Goal: Task Accomplishment & Management: Manage account settings

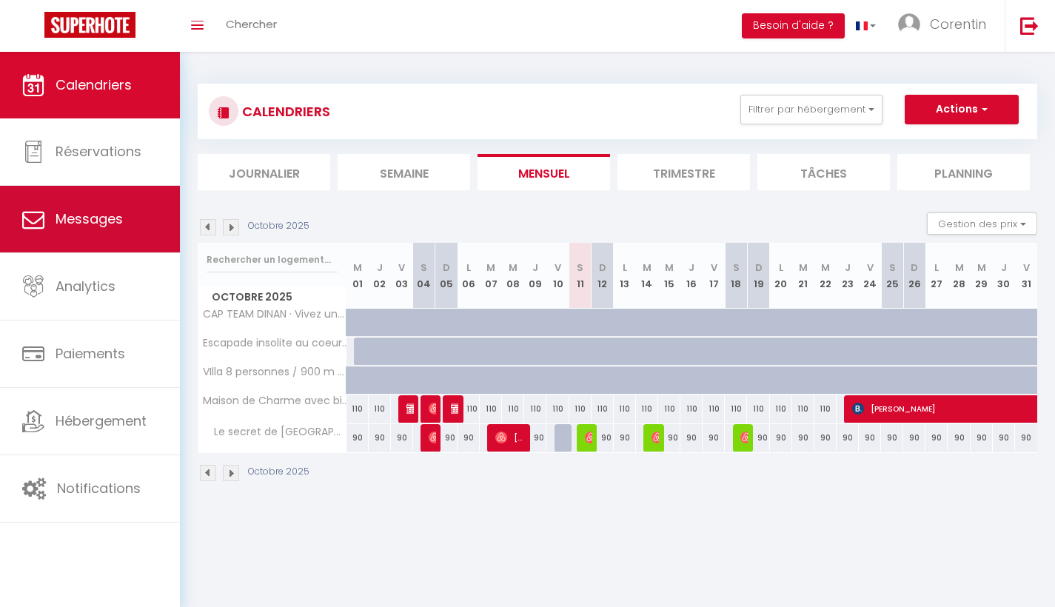
click at [118, 214] on span "Messages" at bounding box center [89, 219] width 67 height 19
select select "message"
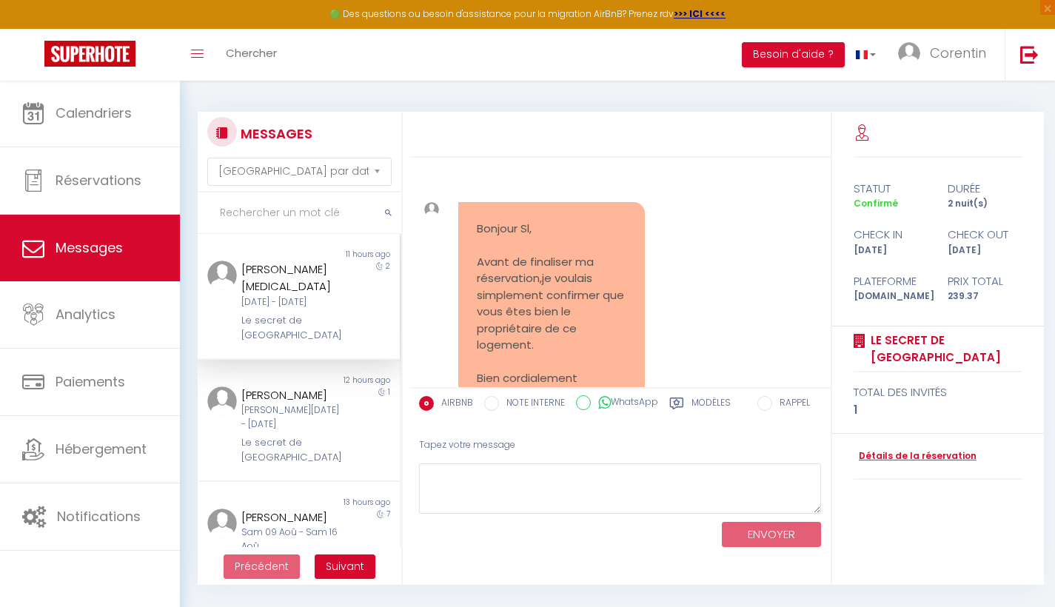
scroll to position [11791, 0]
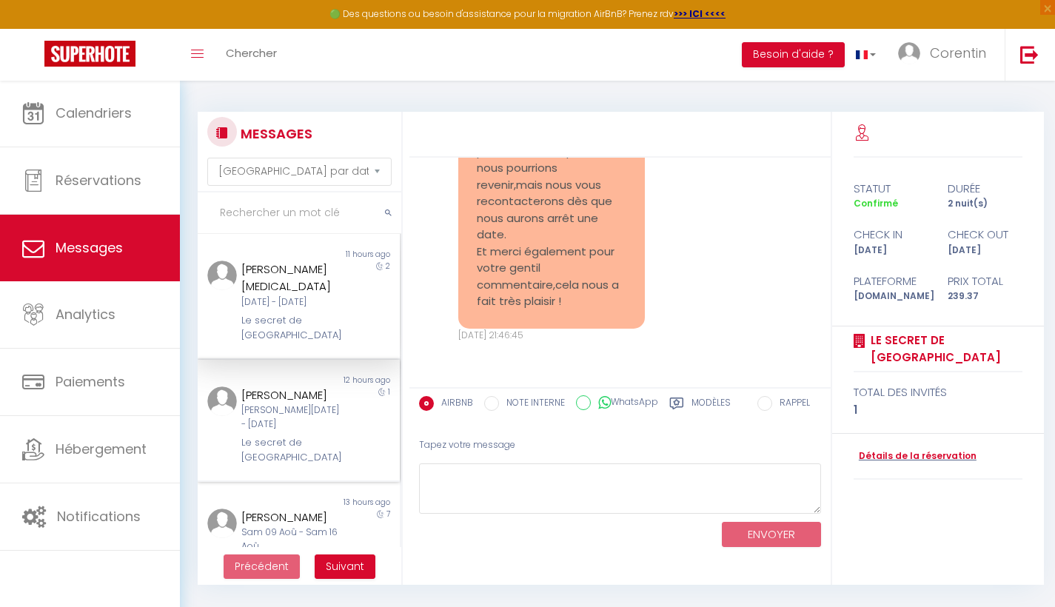
click at [284, 435] on div "Le secret de [GEOGRAPHIC_DATA]" at bounding box center [290, 450] width 98 height 30
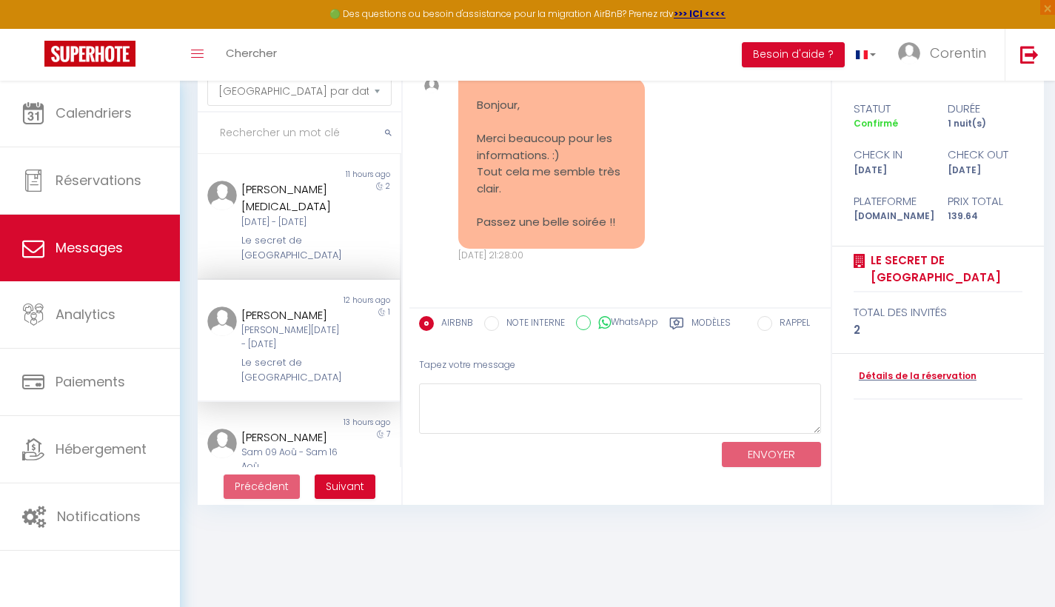
scroll to position [80, 0]
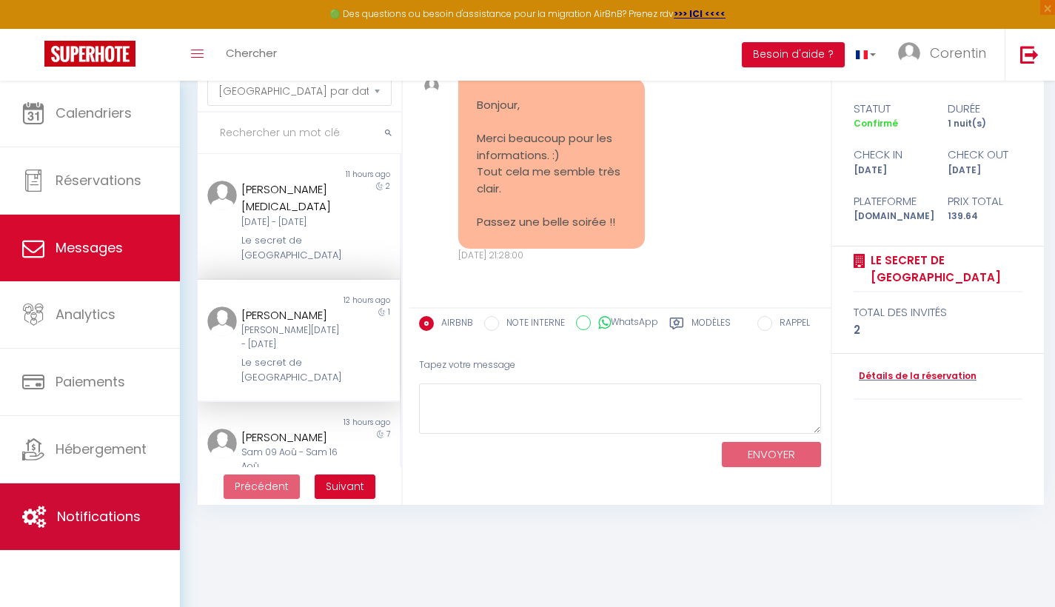
click at [115, 519] on span "Notifications" at bounding box center [99, 516] width 84 height 19
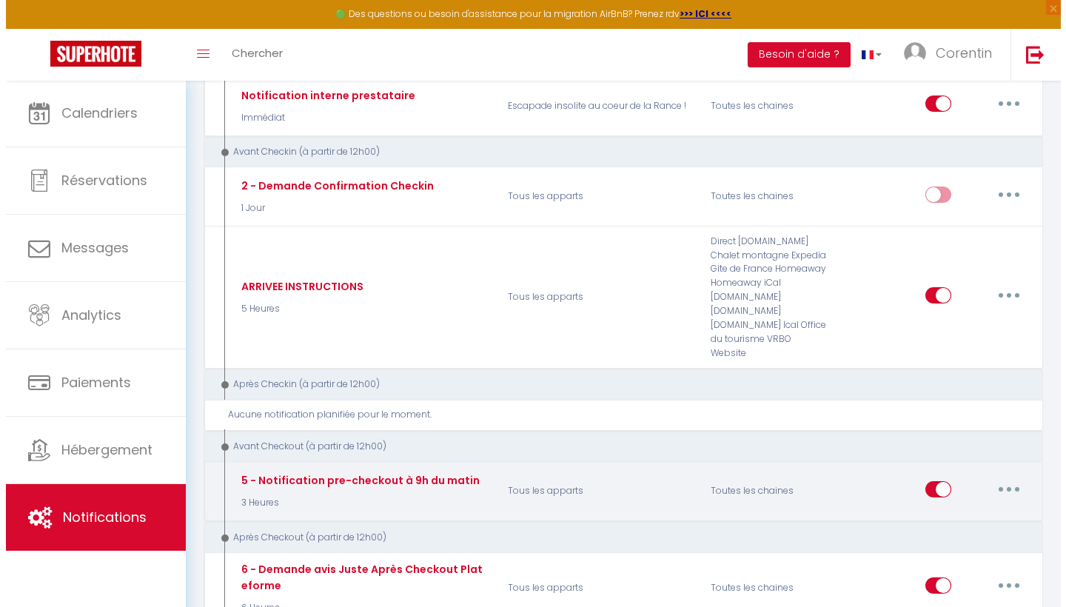
scroll to position [593, 0]
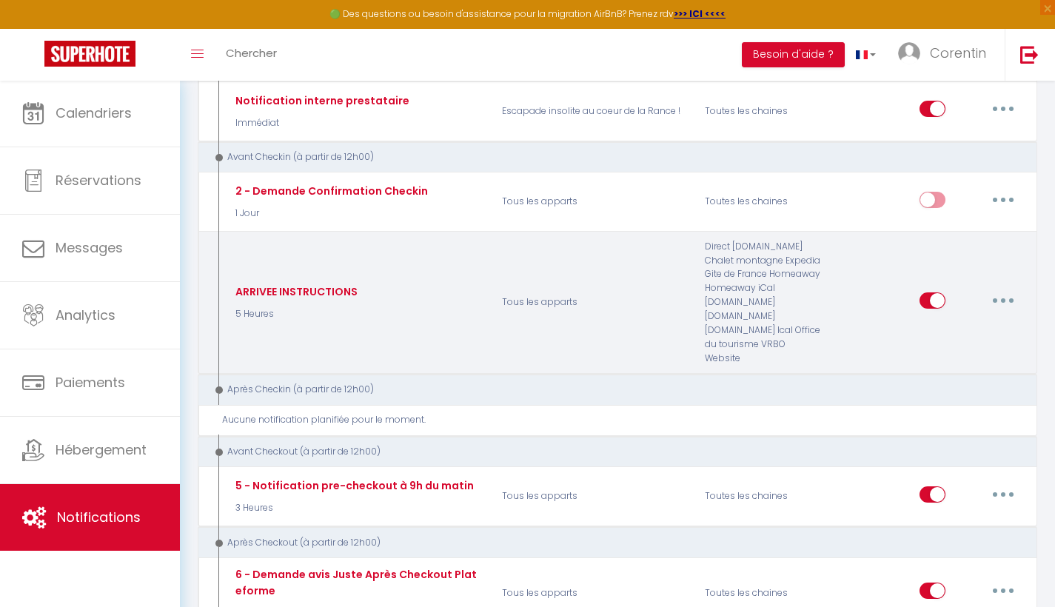
click at [1005, 289] on button "button" at bounding box center [1003, 301] width 41 height 24
click at [943, 321] on link "Editer" at bounding box center [965, 333] width 110 height 25
type input "ARRIVEE INSTRUCTIONS"
select select "notification"
select select "5 Heures"
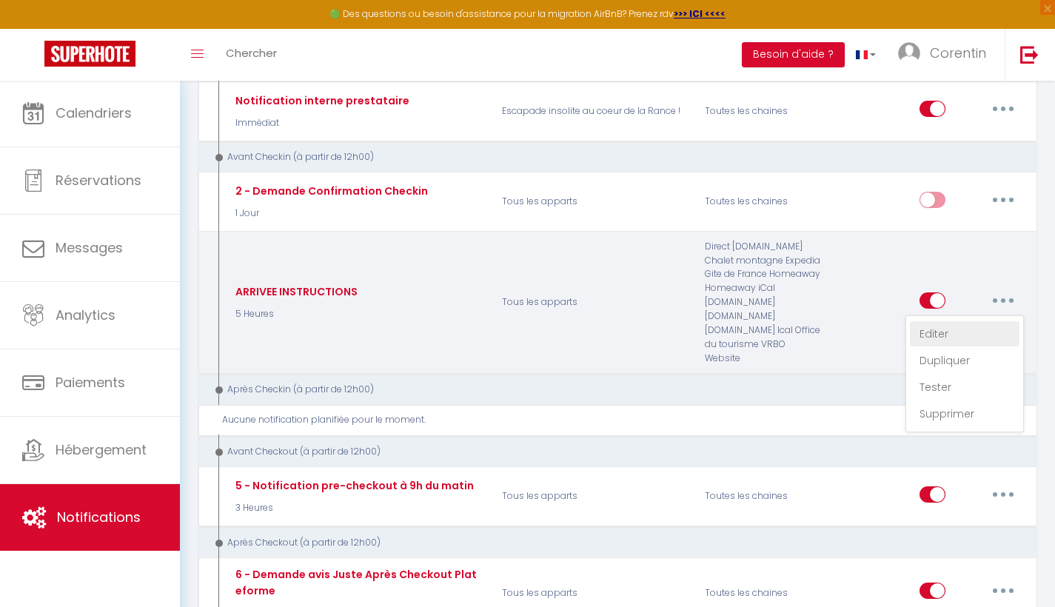
select select "if_booking_is_paid"
checkbox input "true"
checkbox input "false"
radio input "true"
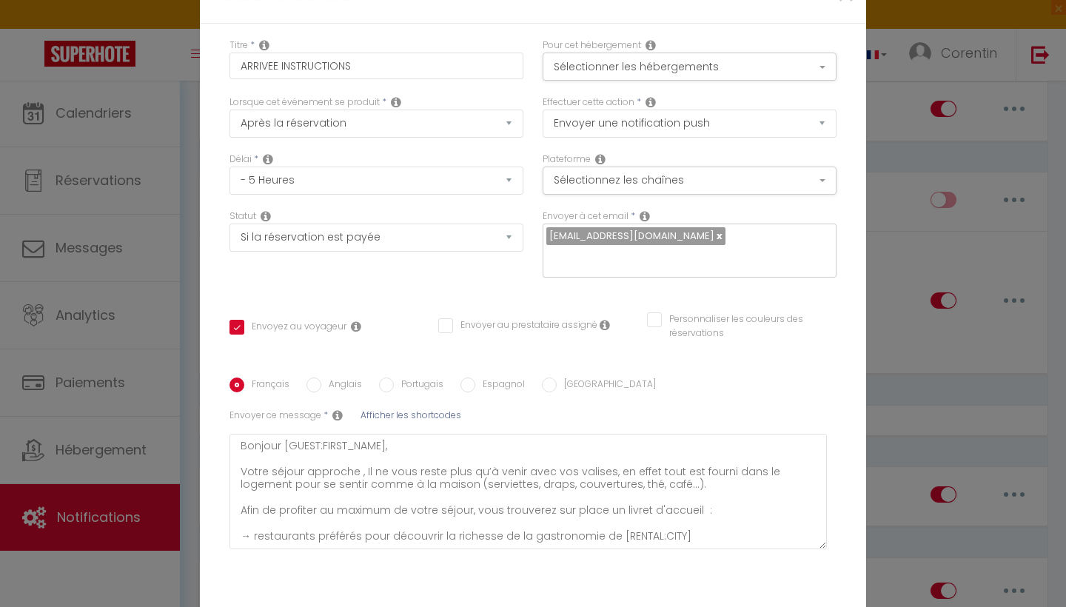
scroll to position [0, 0]
click at [755, 181] on button "Sélectionnez les chaînes" at bounding box center [690, 181] width 294 height 28
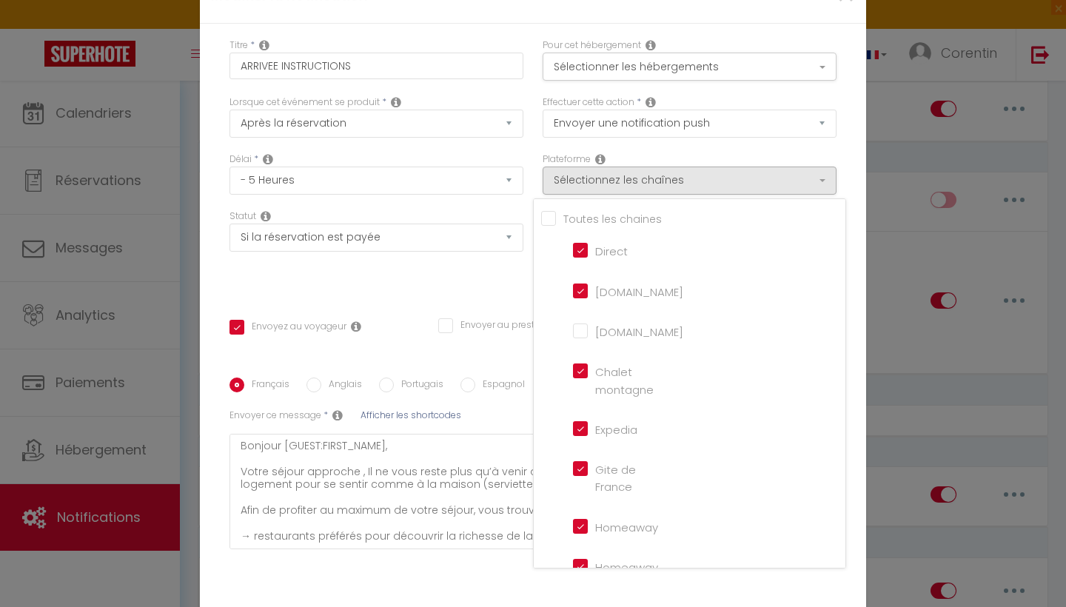
click at [549, 221] on input "Tous les apparts" at bounding box center [693, 217] width 304 height 15
checkbox input "true"
checkbox input "false"
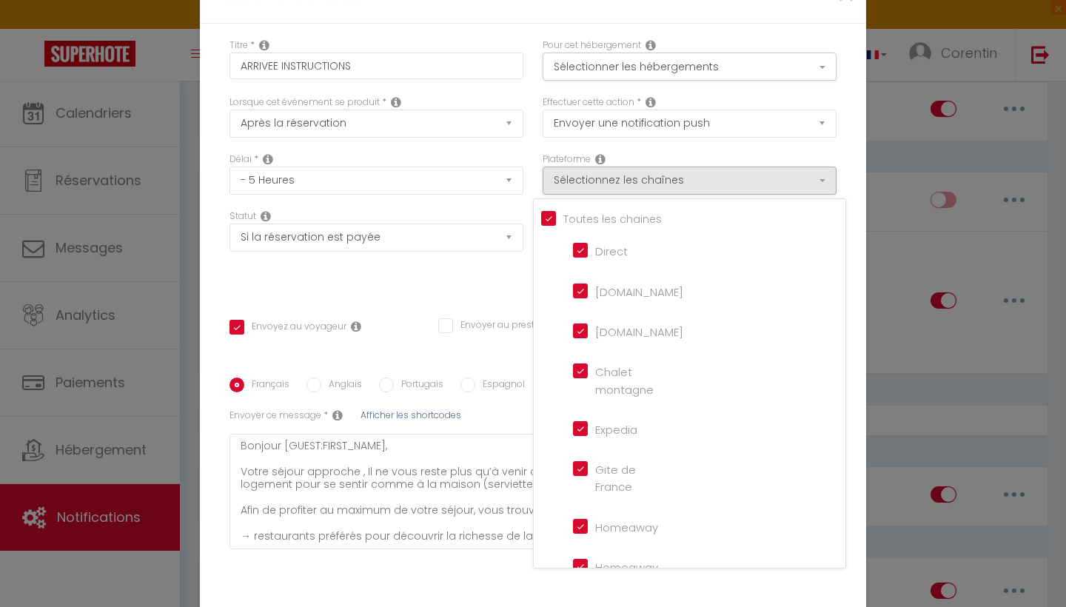
checkbox input "false"
click at [677, 147] on div "Effectuer cette action * Envoyer un email Envoyer un SMS Envoyer une notificati…" at bounding box center [689, 124] width 313 height 57
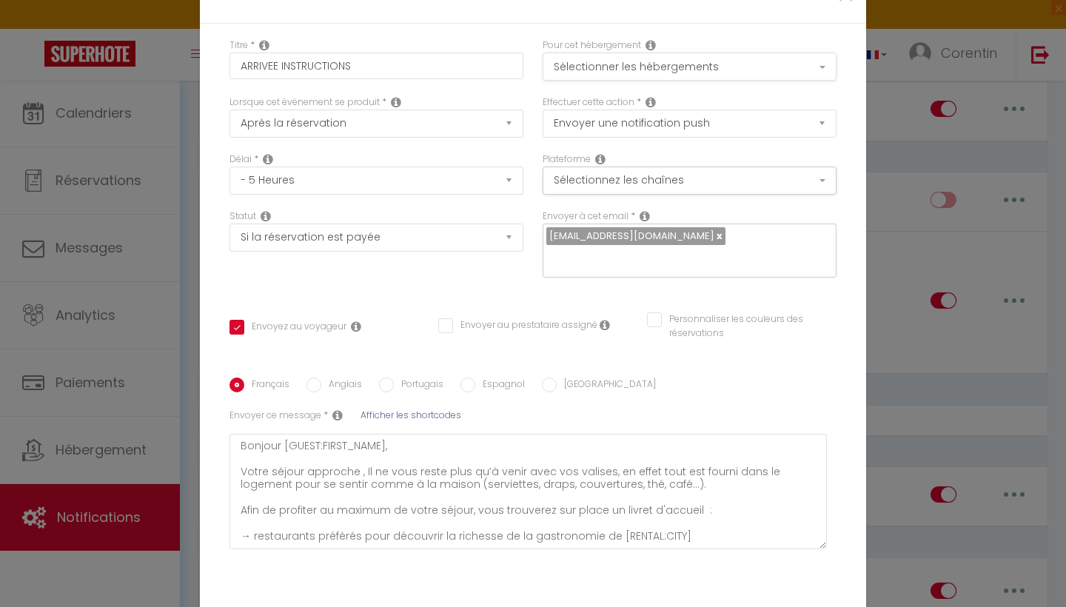
click at [761, 71] on button "Sélectionner les hébergements" at bounding box center [690, 67] width 294 height 28
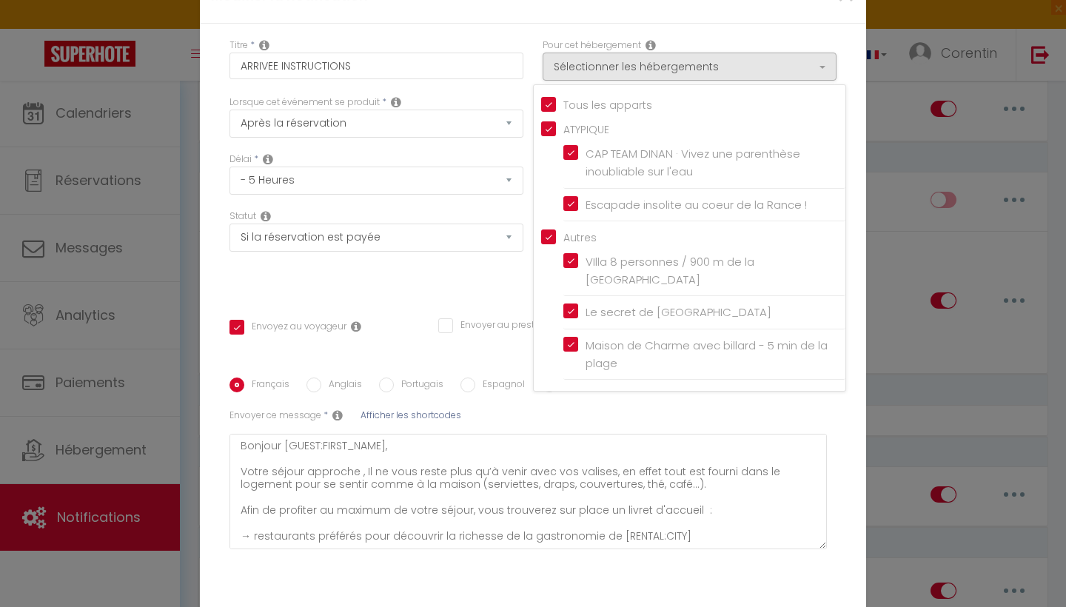
click at [505, 94] on div "Titre * ARRIVEE INSTRUCTIONS" at bounding box center [376, 67] width 313 height 57
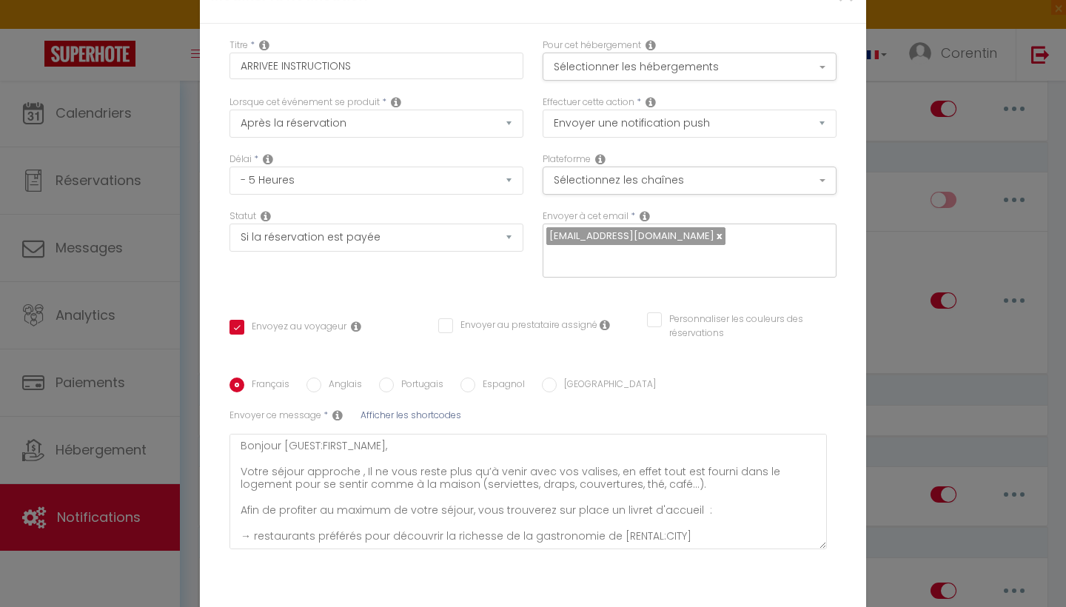
click at [165, 81] on div "Modifier la notification × Titre * ARRIVEE INSTRUCTIONS Pour cet hébergement Sé…" at bounding box center [533, 303] width 1066 height 607
click at [867, 141] on div "Modifier la notification × Titre * ARRIVEE INSTRUCTIONS Pour cet hébergement Sé…" at bounding box center [533, 303] width 1066 height 607
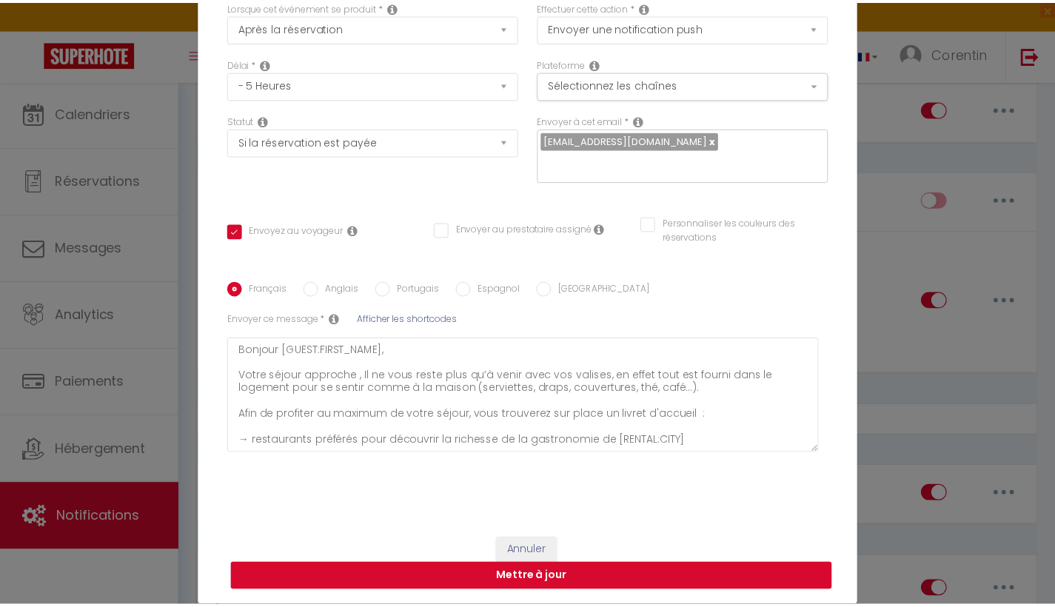
scroll to position [94, 0]
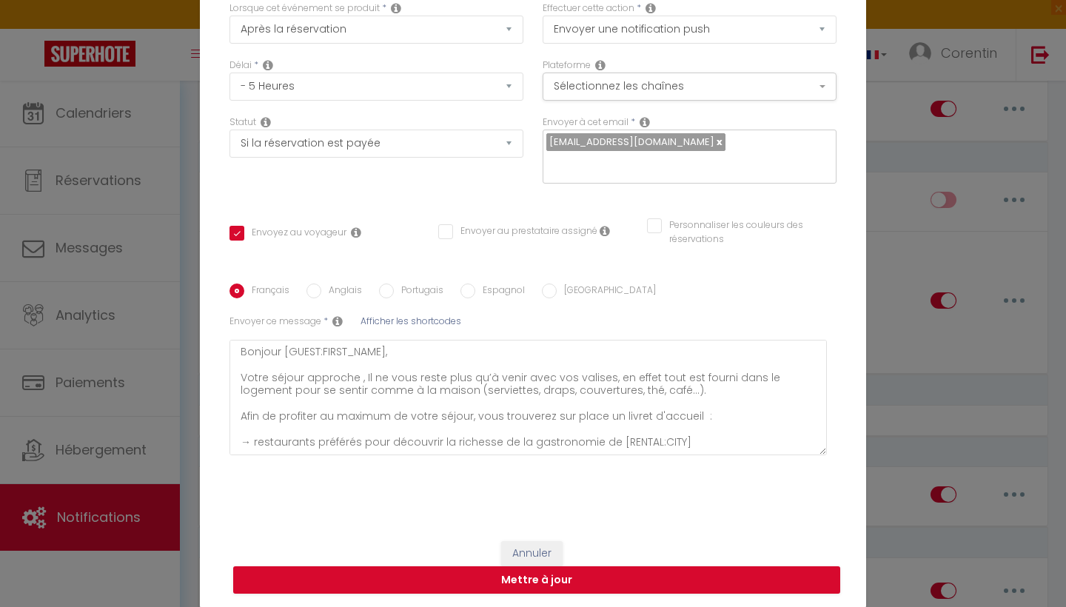
click at [526, 553] on button "Annuler" at bounding box center [531, 553] width 61 height 25
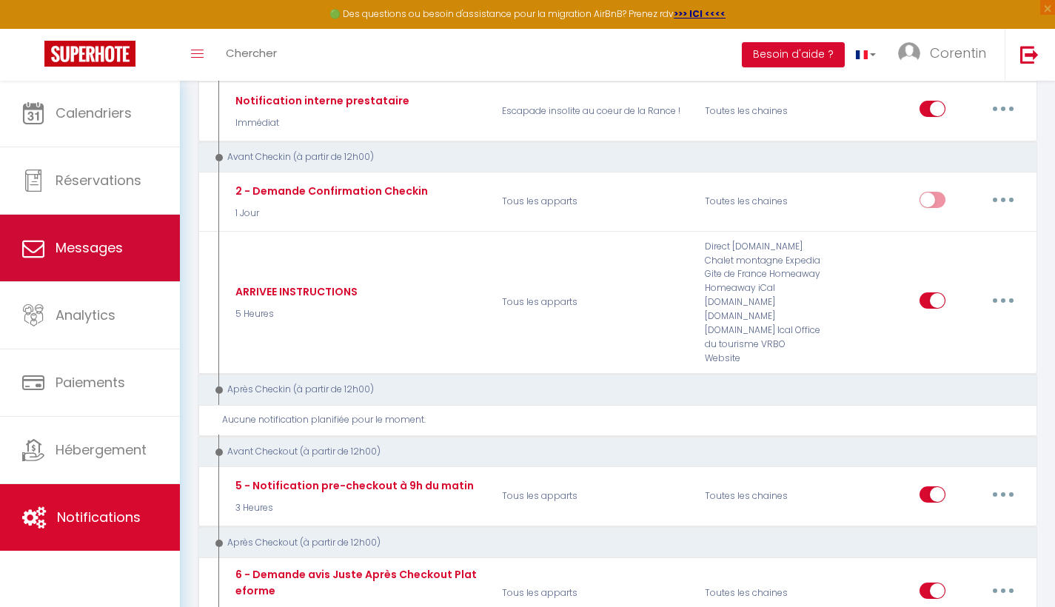
click at [75, 253] on span "Messages" at bounding box center [89, 247] width 67 height 19
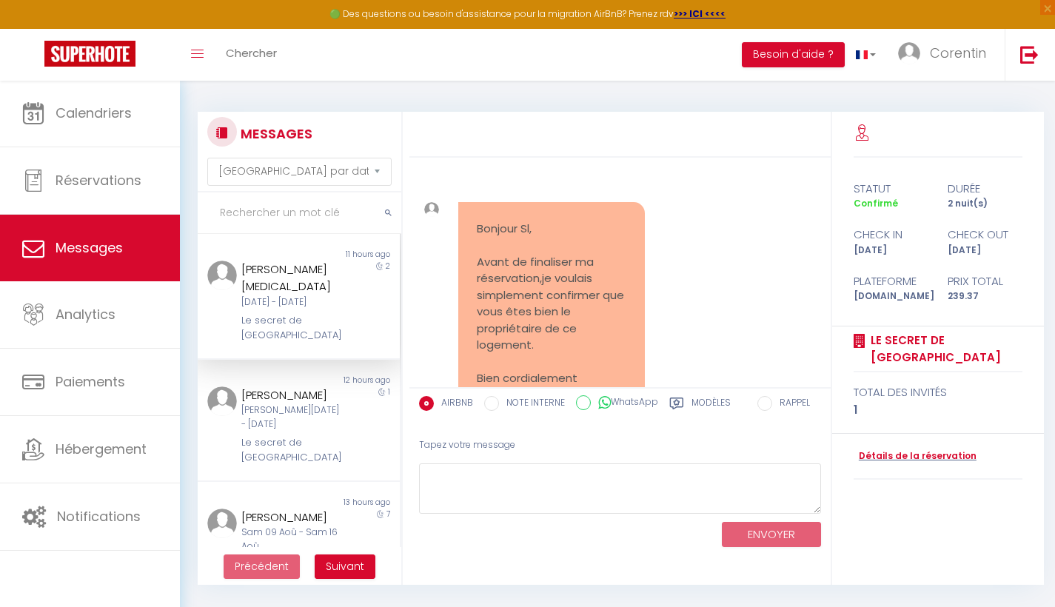
scroll to position [11791, 0]
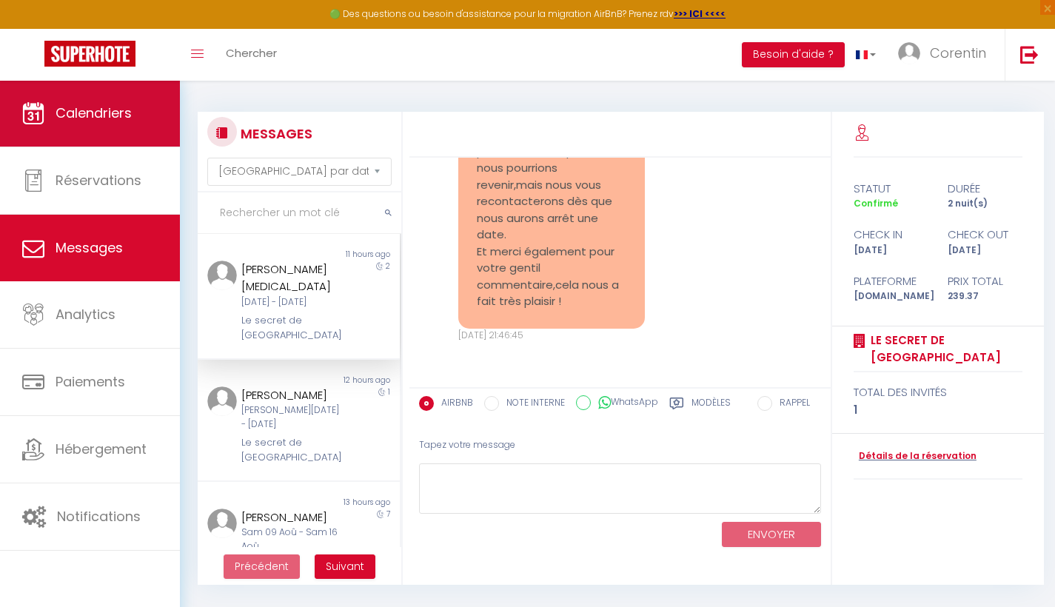
click at [107, 133] on link "Calendriers" at bounding box center [90, 113] width 180 height 67
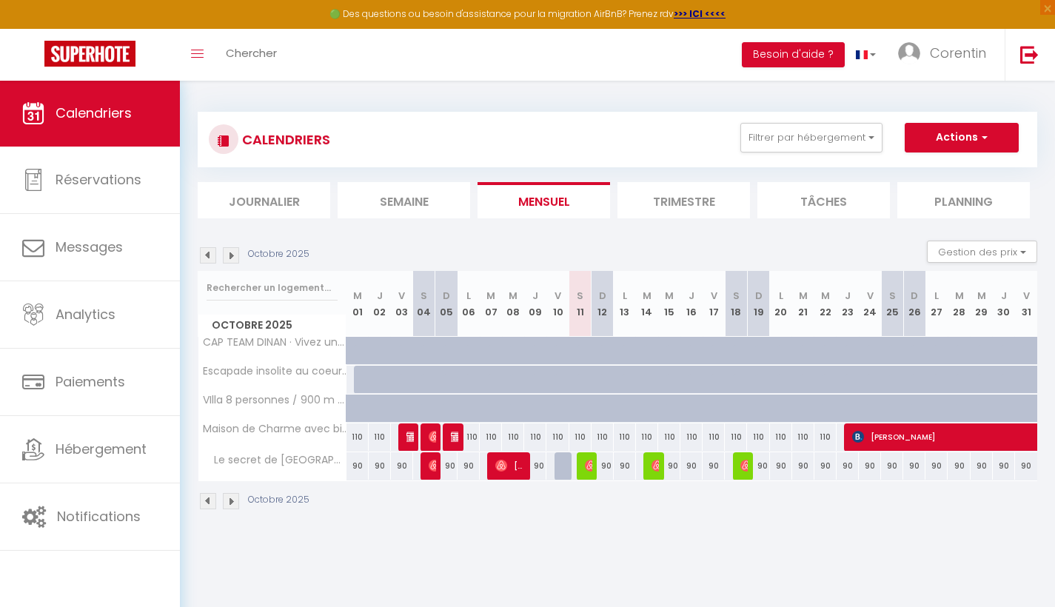
click at [588, 469] on img at bounding box center [591, 466] width 12 height 12
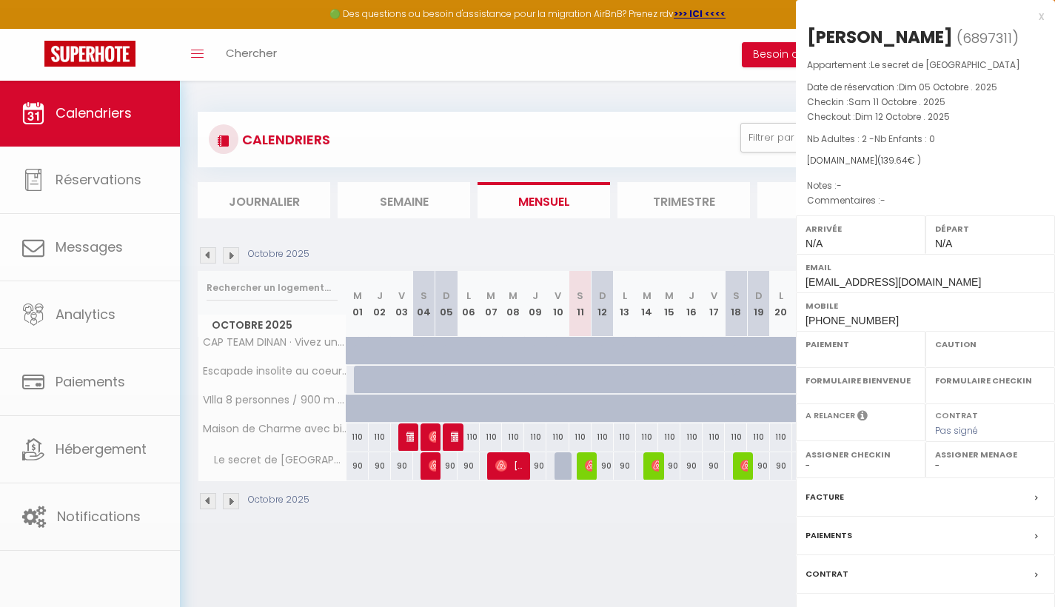
select select "OK"
select select "0"
select select "1"
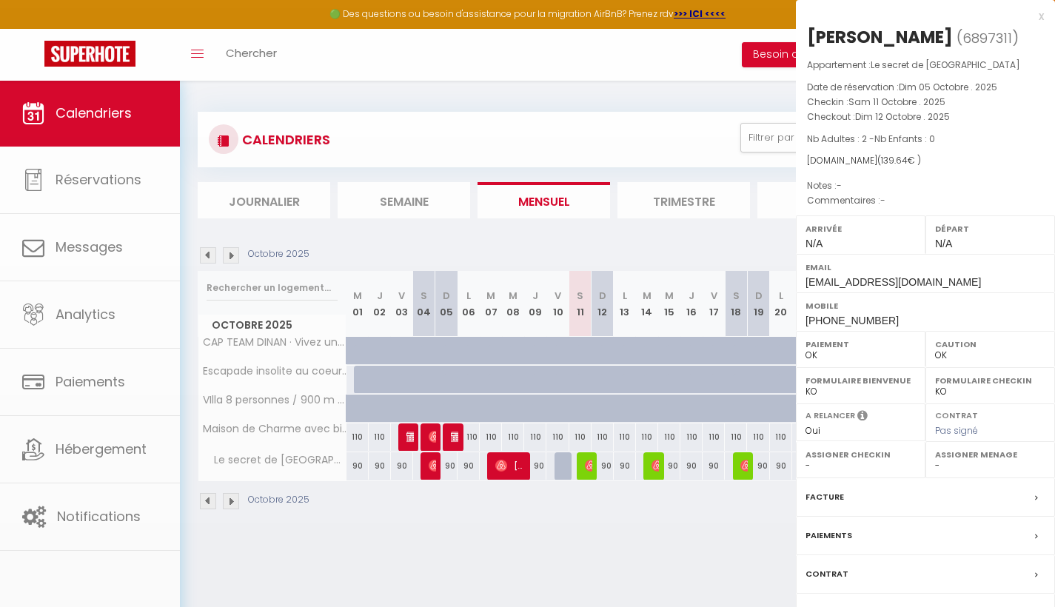
select select
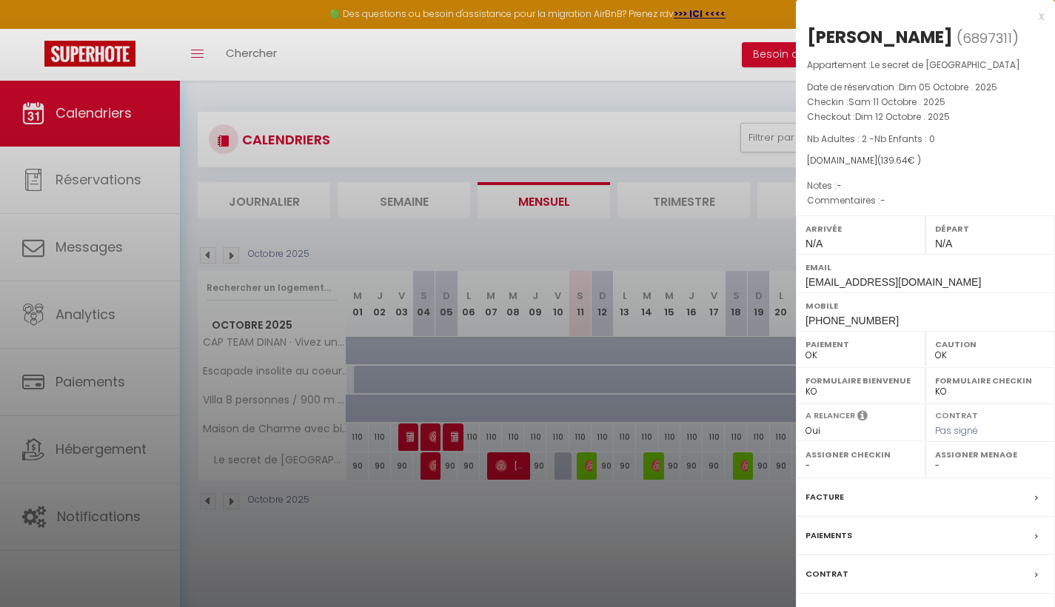
click at [655, 465] on div at bounding box center [527, 303] width 1055 height 607
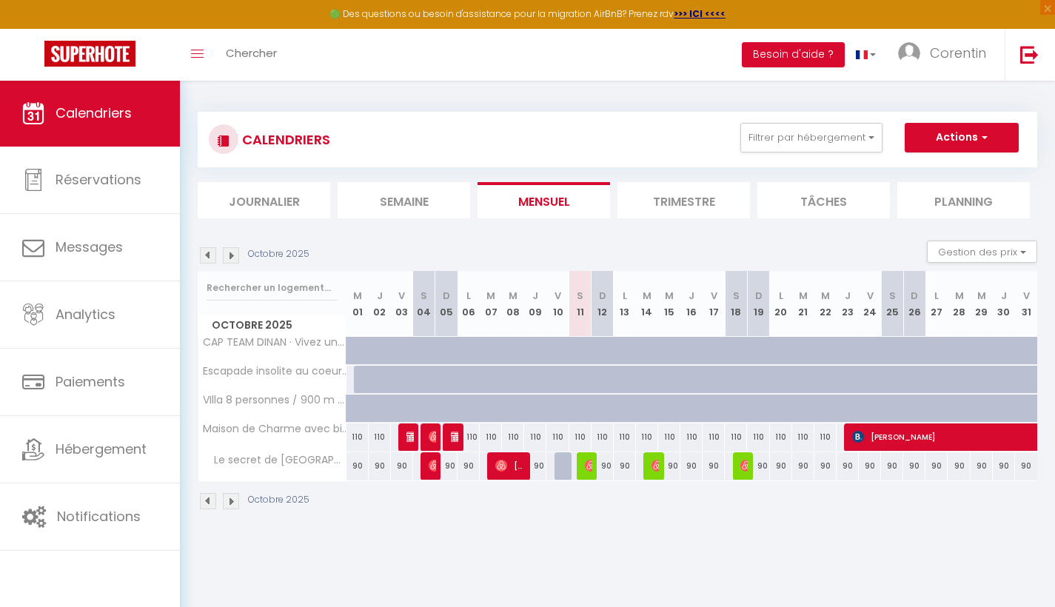
click at [655, 465] on img at bounding box center [658, 466] width 12 height 12
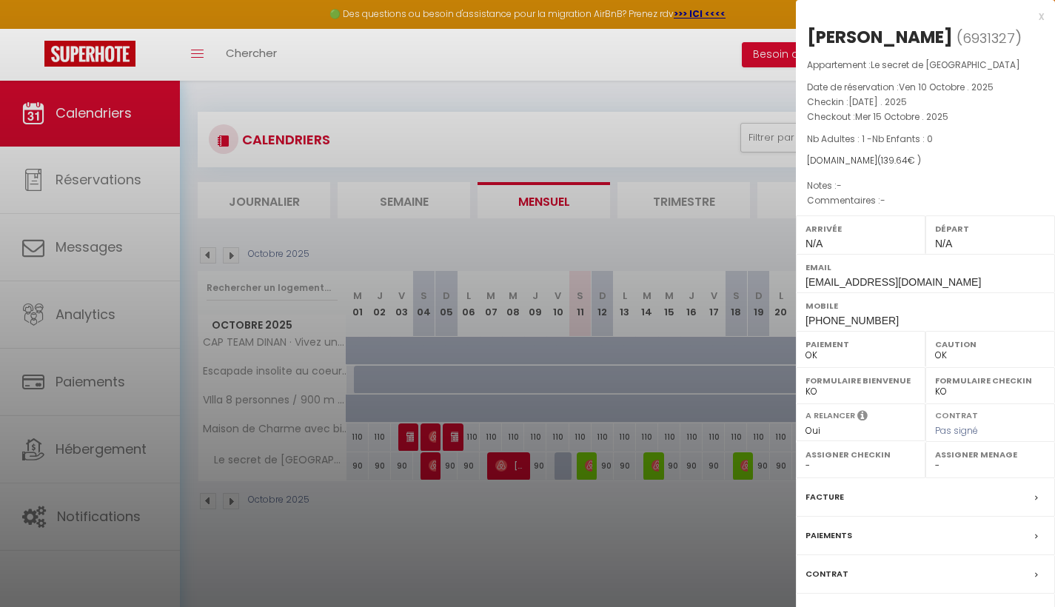
click at [743, 465] on div at bounding box center [527, 303] width 1055 height 607
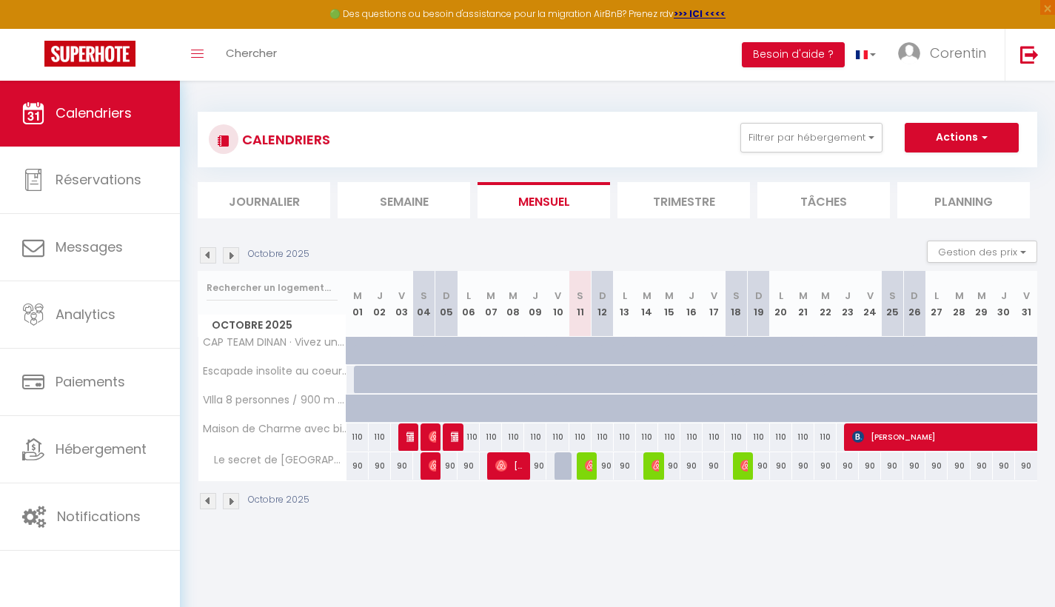
click at [743, 464] on img at bounding box center [746, 466] width 12 height 12
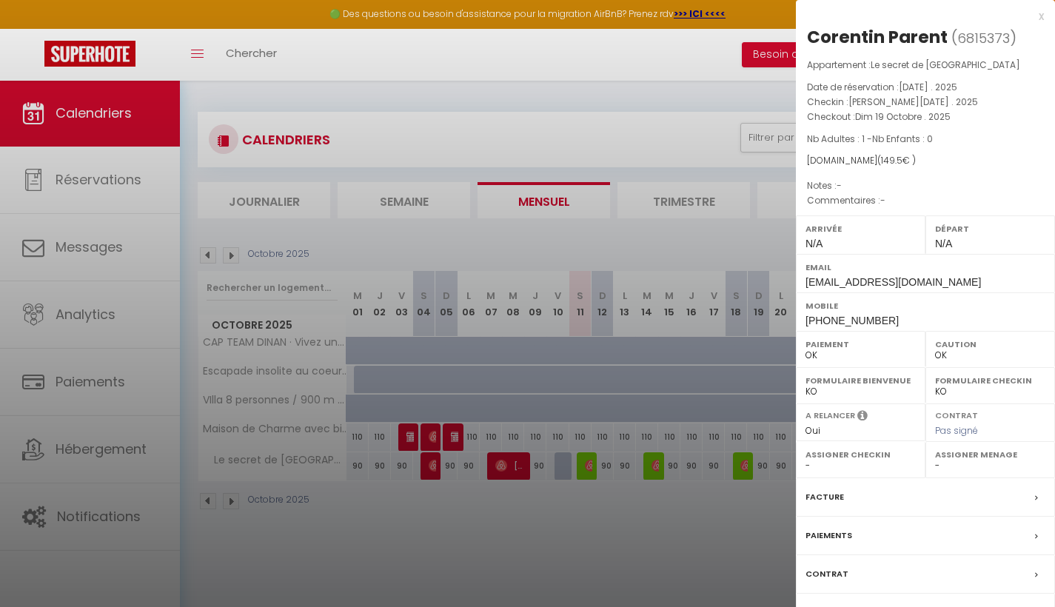
click at [667, 561] on div at bounding box center [527, 303] width 1055 height 607
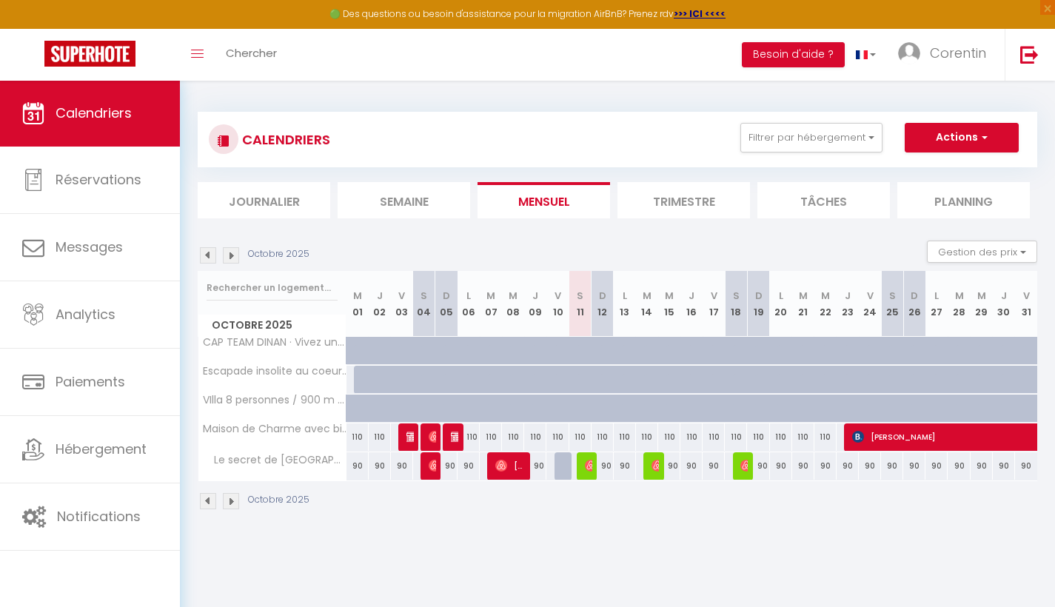
click at [590, 469] on img at bounding box center [591, 466] width 12 height 12
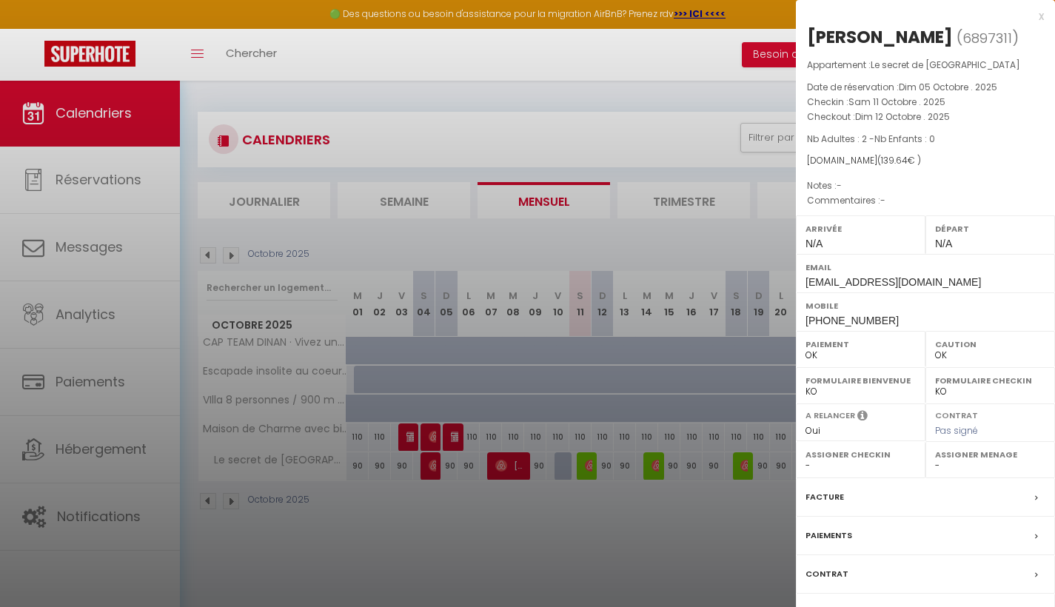
click at [586, 461] on div at bounding box center [527, 303] width 1055 height 607
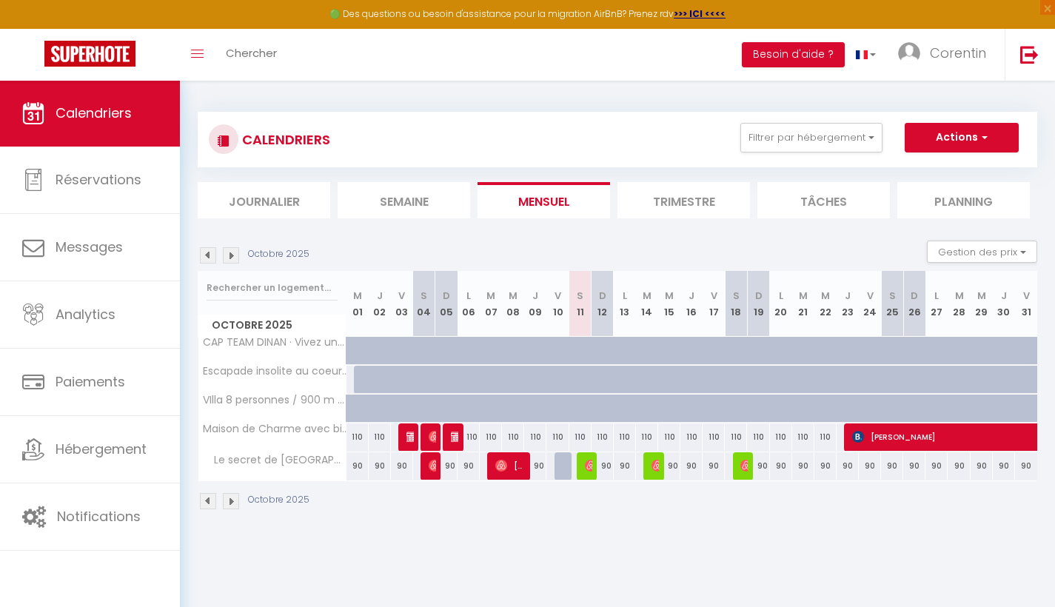
click at [586, 461] on img at bounding box center [591, 466] width 12 height 12
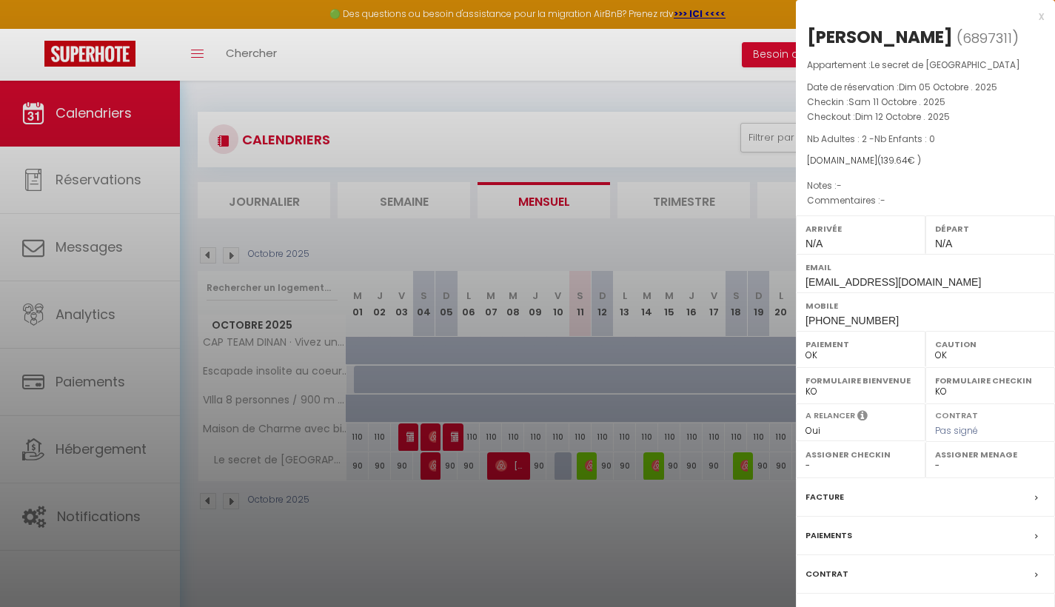
click at [136, 244] on div at bounding box center [527, 303] width 1055 height 607
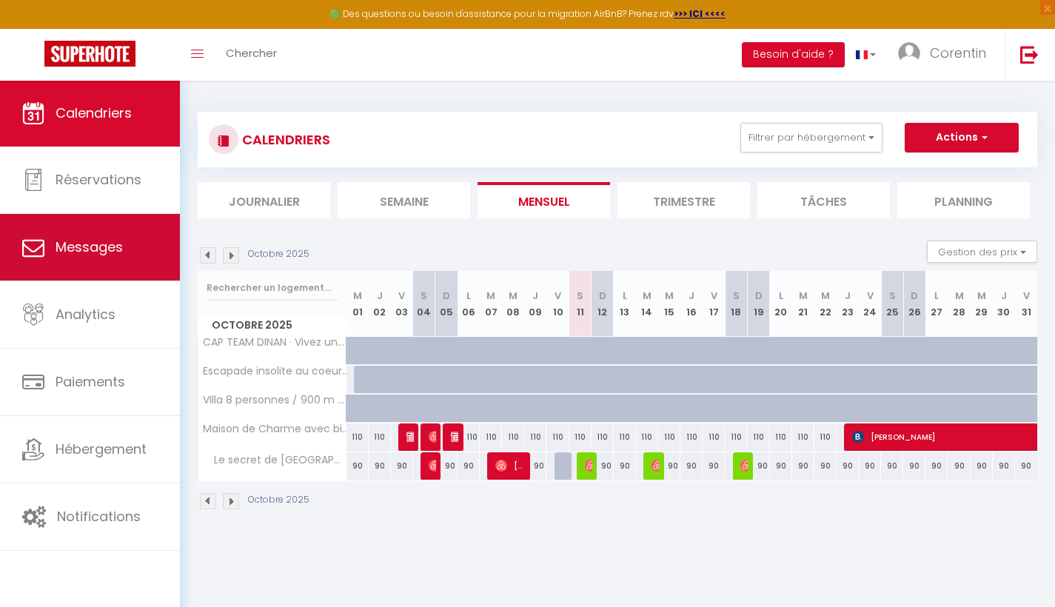
click at [88, 247] on span "Messages" at bounding box center [89, 247] width 67 height 19
select select "message"
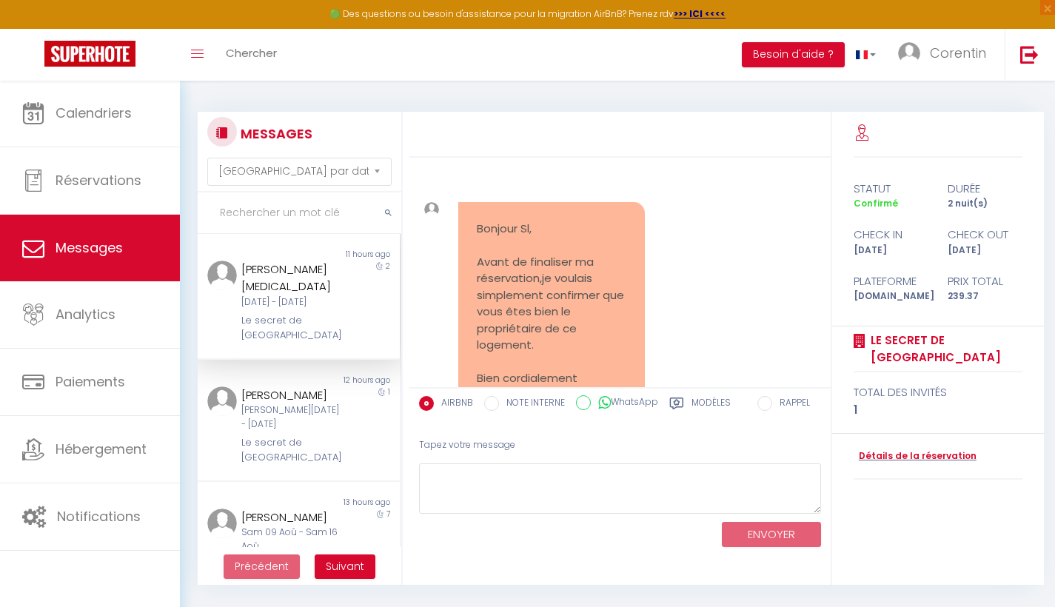
scroll to position [11791, 0]
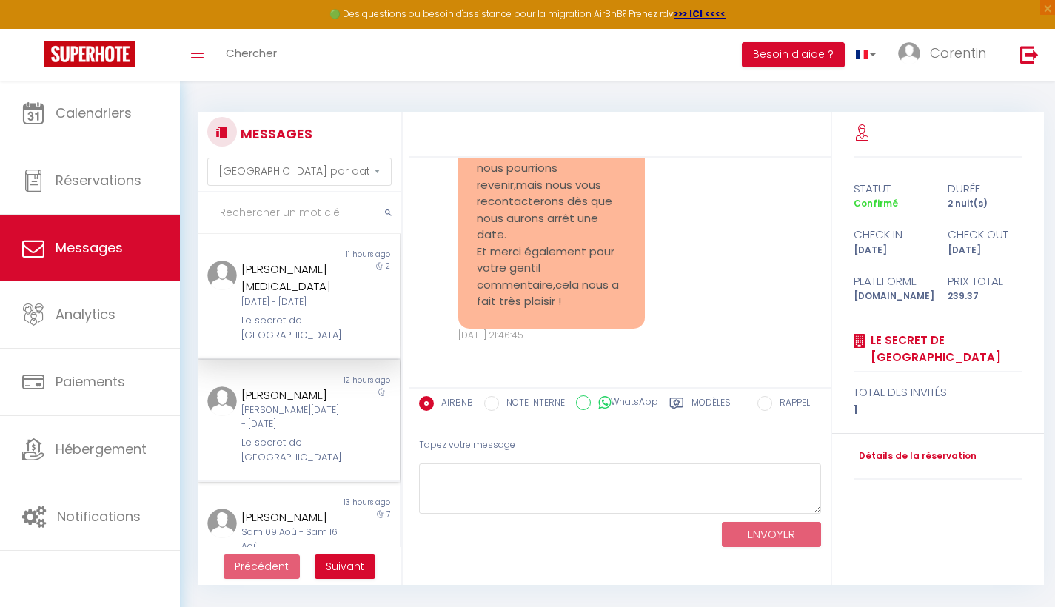
click at [292, 418] on div "[PERSON_NAME][DATE] - [DATE]" at bounding box center [290, 418] width 98 height 28
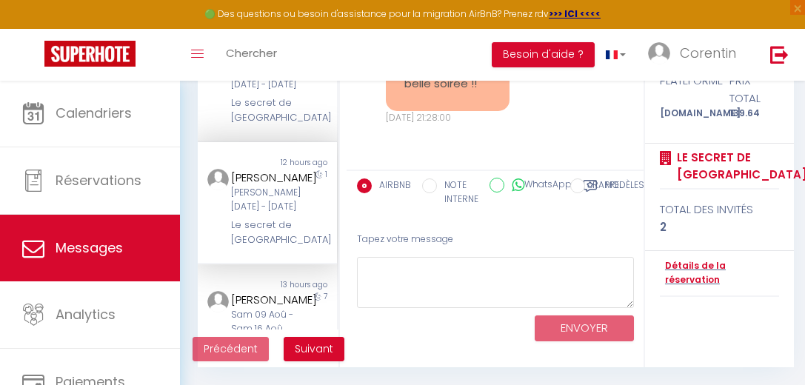
scroll to position [217, 0]
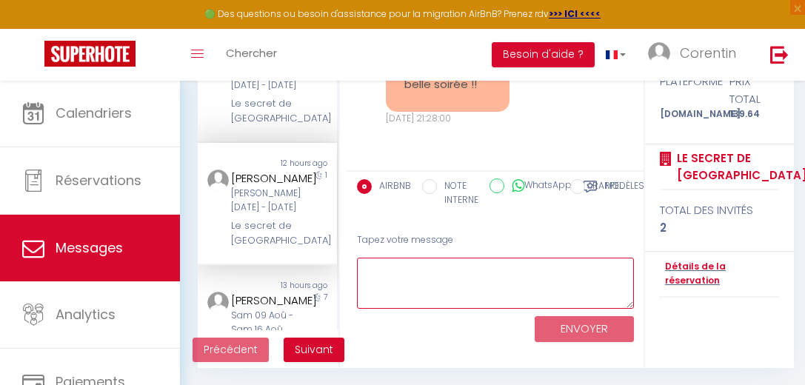
click at [459, 272] on textarea at bounding box center [495, 283] width 277 height 51
paste textarea "Bonjour ….. , Votre arrivée approche ,l’accès au logement est possible à partir…"
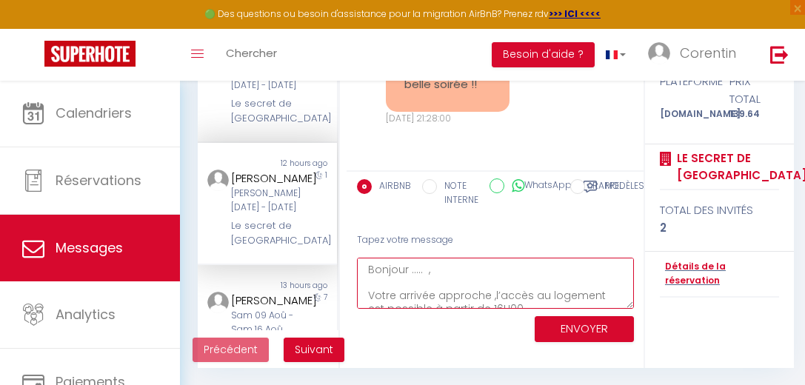
scroll to position [0, 0]
click at [422, 282] on textarea "Bonjour ….. , Votre arrivée approche ,l’accès au logement est possible à partir…" at bounding box center [495, 283] width 277 height 51
click at [420, 284] on textarea "Bonjour ….. , Votre arrivée approche ,l’accès au logement est possible à partir…" at bounding box center [495, 283] width 277 height 51
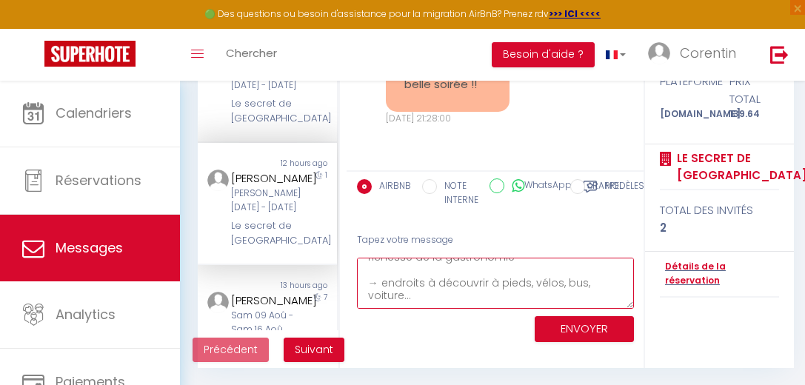
scroll to position [189, 0]
click at [462, 292] on textarea "Bonjour [PERSON_NAME] , Votre arrivée approche ,l’accès au logement est possibl…" at bounding box center [495, 283] width 277 height 51
paste textarea "L'adresse du logement est la suivante : [STREET_ADDRESS]. Nous vous recommandon…"
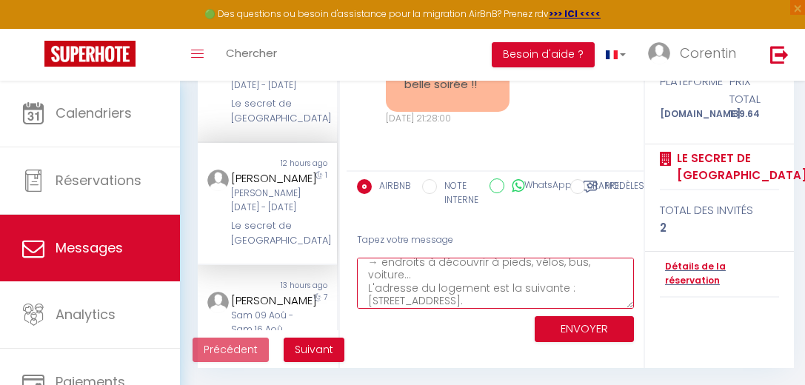
click at [443, 279] on textarea "Bonjour [PERSON_NAME] , Votre arrivée approche ,l’accès au logement est possibl…" at bounding box center [495, 283] width 277 height 51
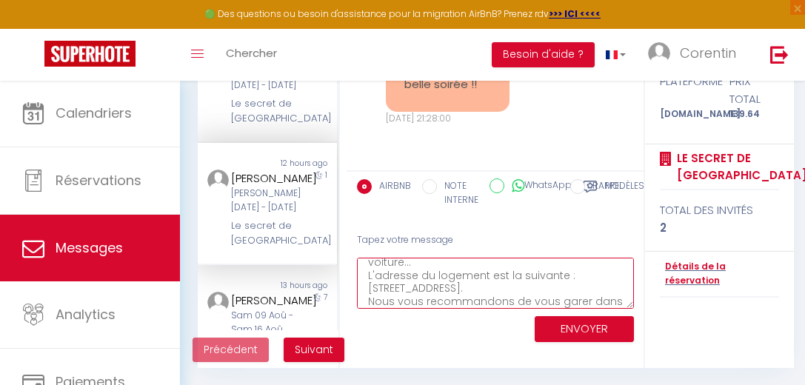
scroll to position [194, 0]
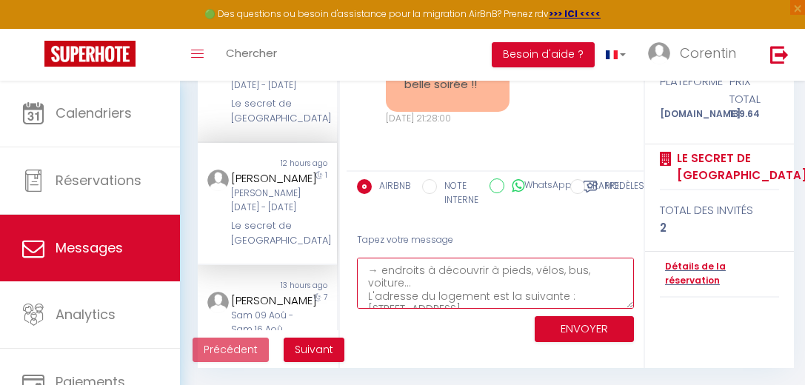
click at [449, 284] on textarea "Bonjour [PERSON_NAME] , Votre arrivée approche ,l’accès au logement est possibl…" at bounding box center [495, 283] width 277 height 51
click at [372, 277] on textarea "Bonjour [PERSON_NAME] , Votre arrivée approche ,l’accès au logement est possibl…" at bounding box center [495, 283] width 277 height 51
click at [512, 281] on textarea "Bonjour [PERSON_NAME] , Votre arrivée approche ,l’accès au logement est possibl…" at bounding box center [495, 283] width 277 height 51
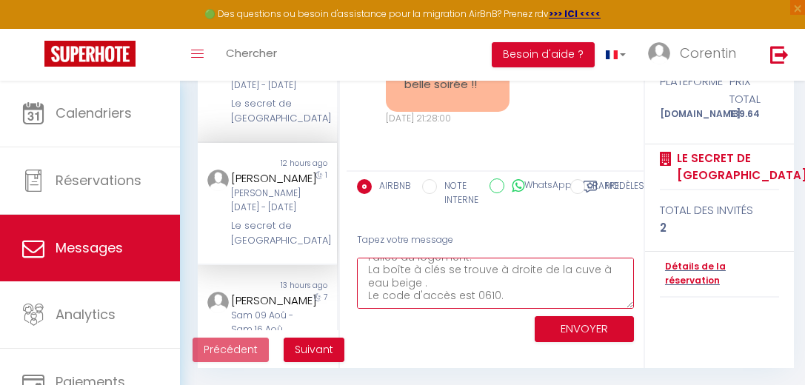
paste textarea "[PERSON_NAME] & [PERSON_NAME] de Ti Lô conciergerie restent disponibles pour to…"
type textarea "Bonjour [PERSON_NAME] , Votre arrivée approche ,l’accès au logement est possibl…"
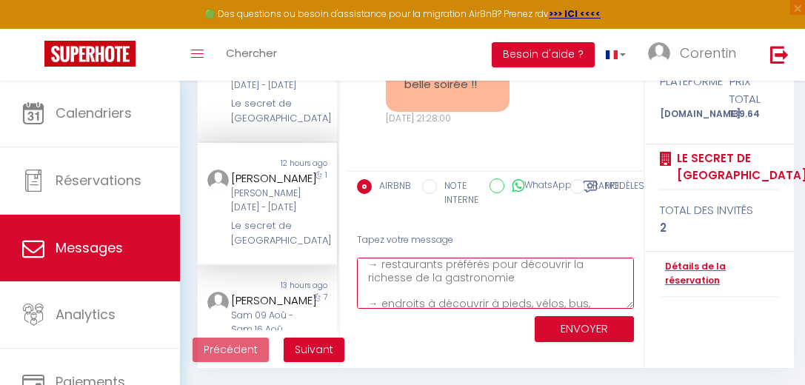
scroll to position [159, 0]
click at [576, 327] on button "ENVOYER" at bounding box center [584, 329] width 99 height 26
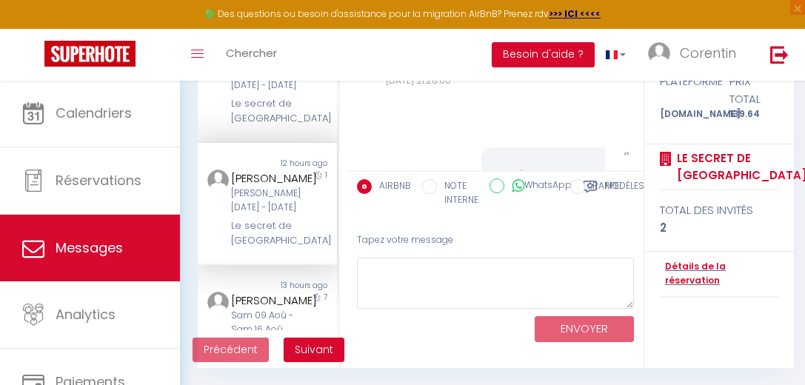
scroll to position [2703, 0]
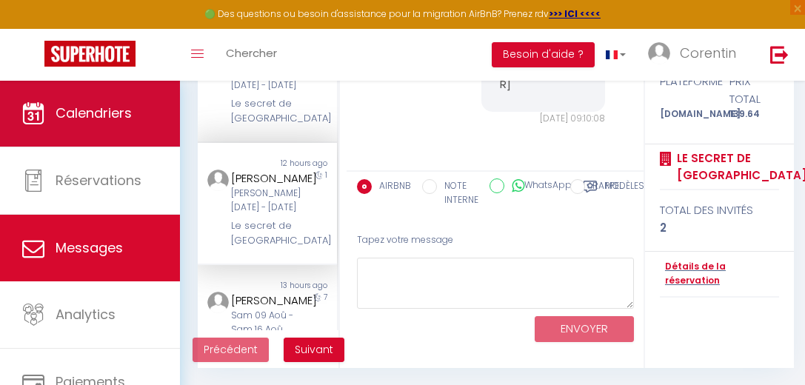
click at [125, 123] on link "Calendriers" at bounding box center [90, 113] width 180 height 67
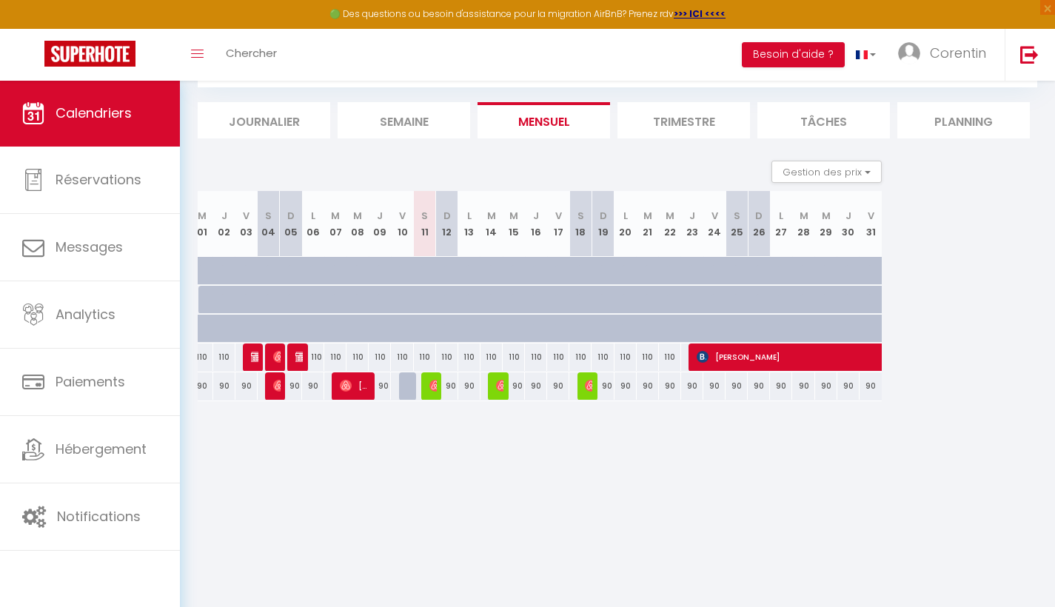
scroll to position [80, 0]
click at [558, 124] on li "Mensuel" at bounding box center [544, 120] width 133 height 36
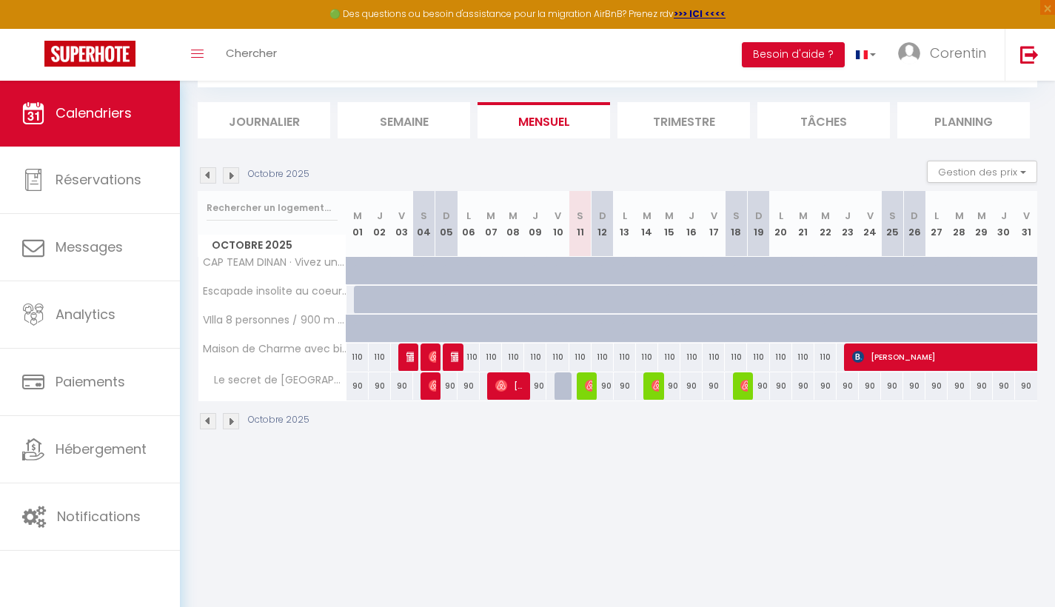
click at [230, 174] on img at bounding box center [231, 175] width 16 height 16
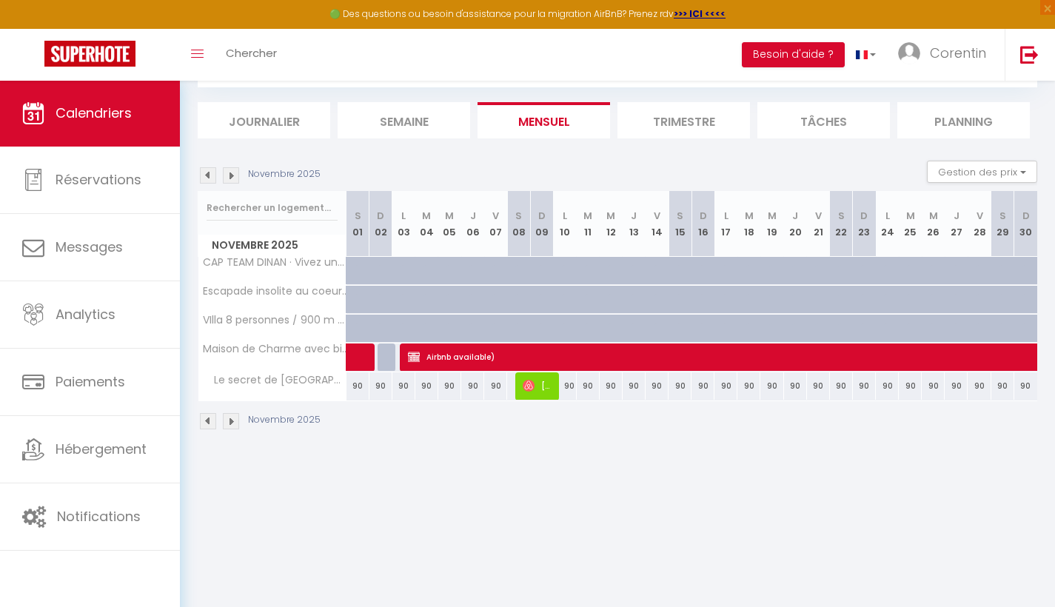
scroll to position [77, 0]
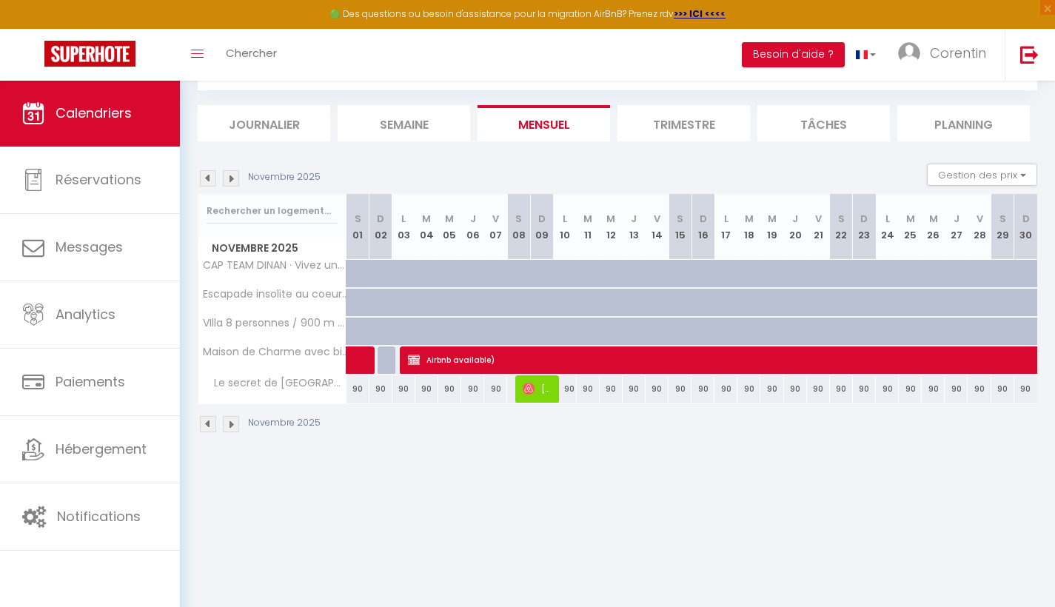
click at [235, 178] on img at bounding box center [231, 178] width 16 height 16
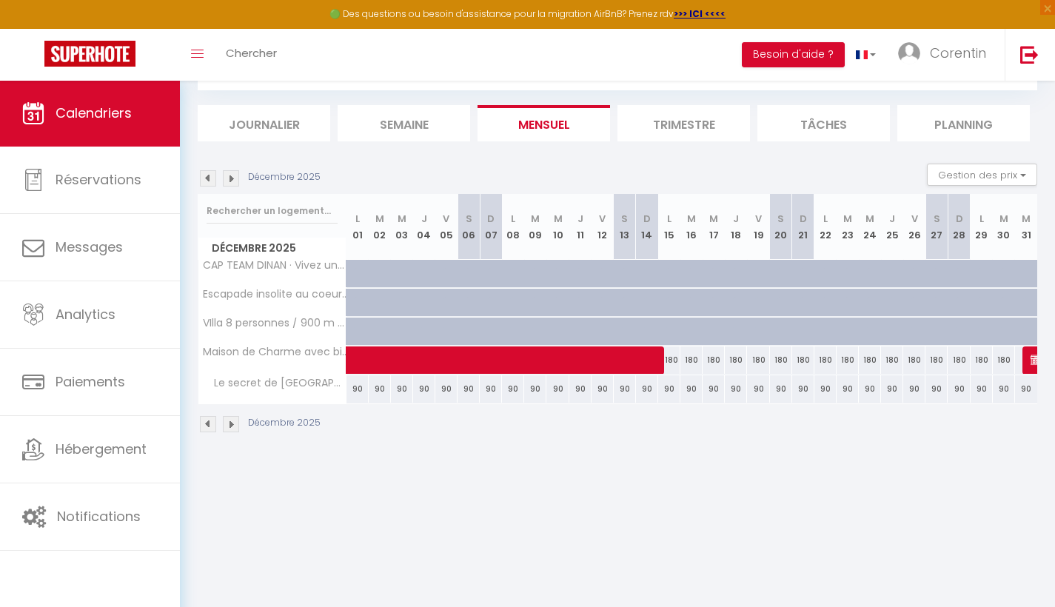
click at [210, 177] on img at bounding box center [208, 178] width 16 height 16
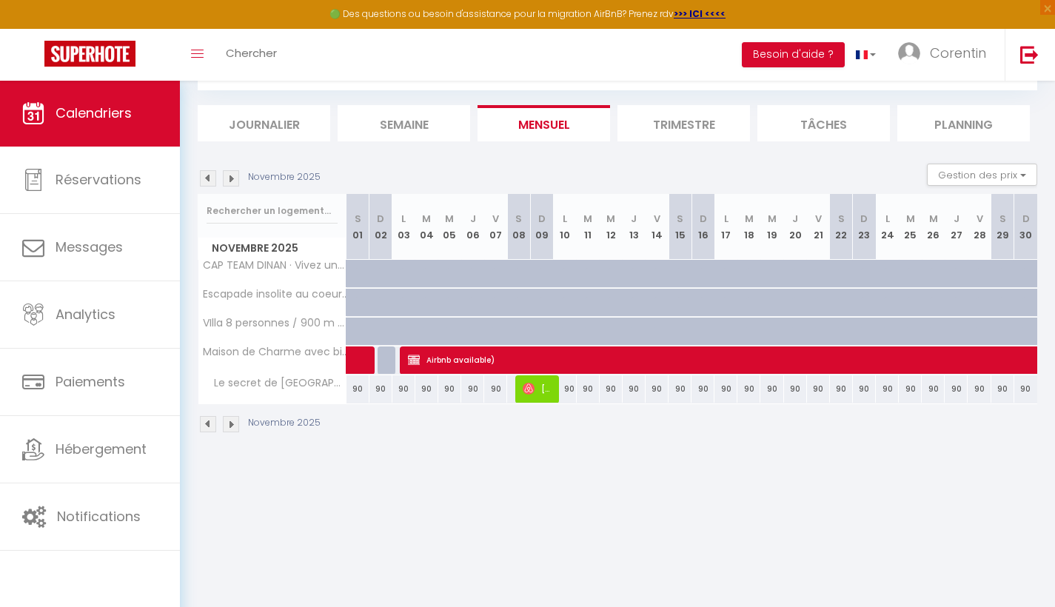
select select "OK"
select select "KO"
select select "0"
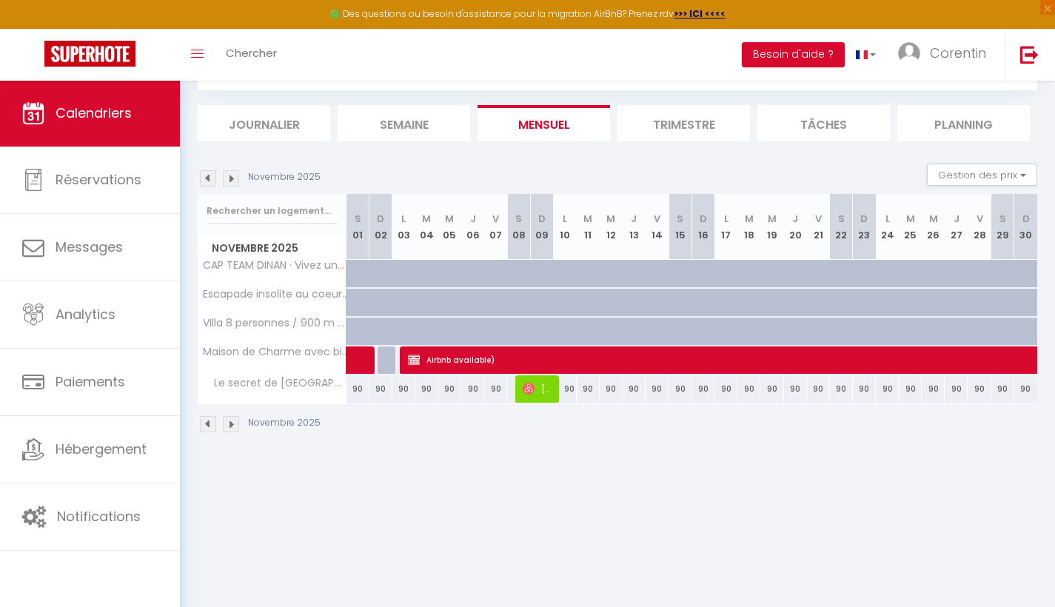
select select "1"
select select
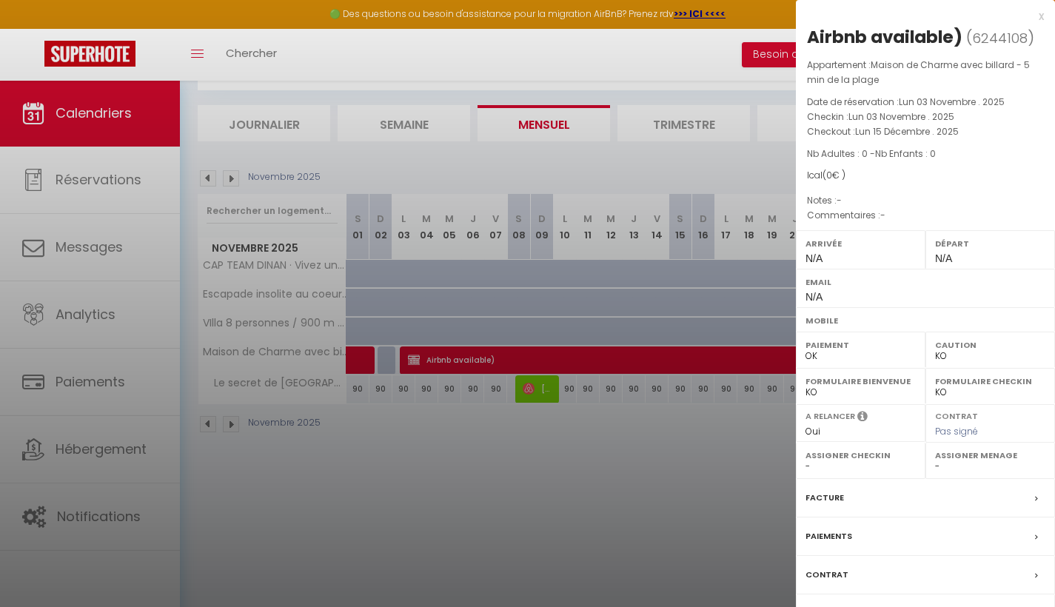
click at [441, 460] on div at bounding box center [527, 303] width 1055 height 607
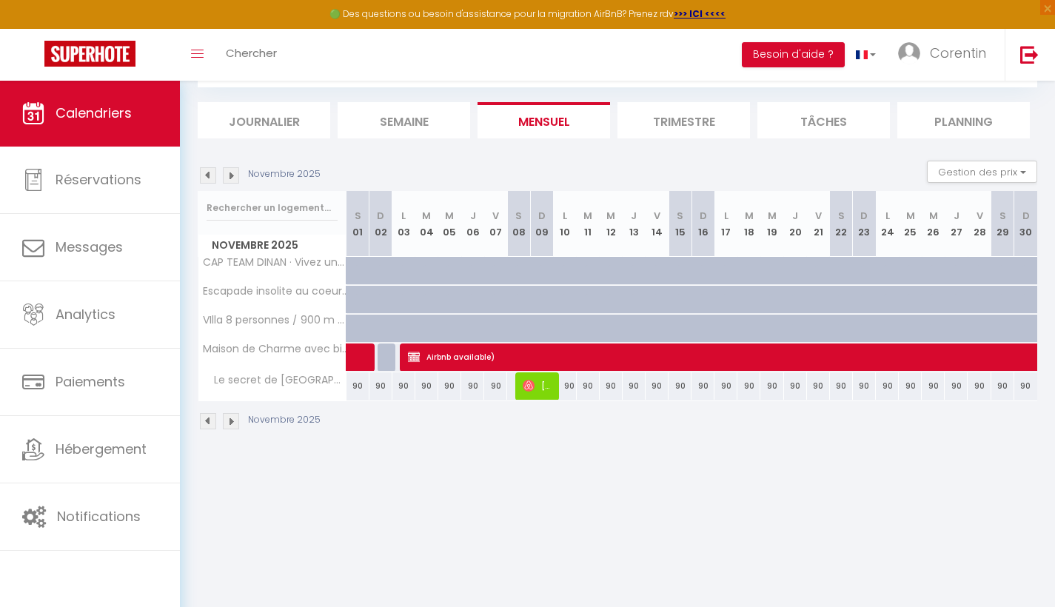
scroll to position [80, 0]
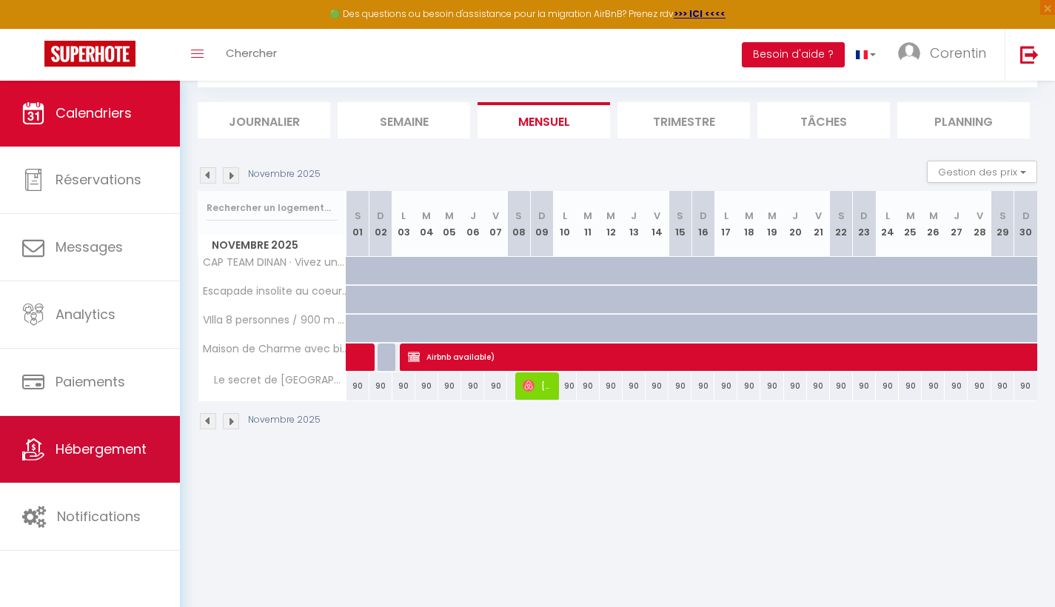
click at [147, 455] on span "Hébergement" at bounding box center [101, 449] width 91 height 19
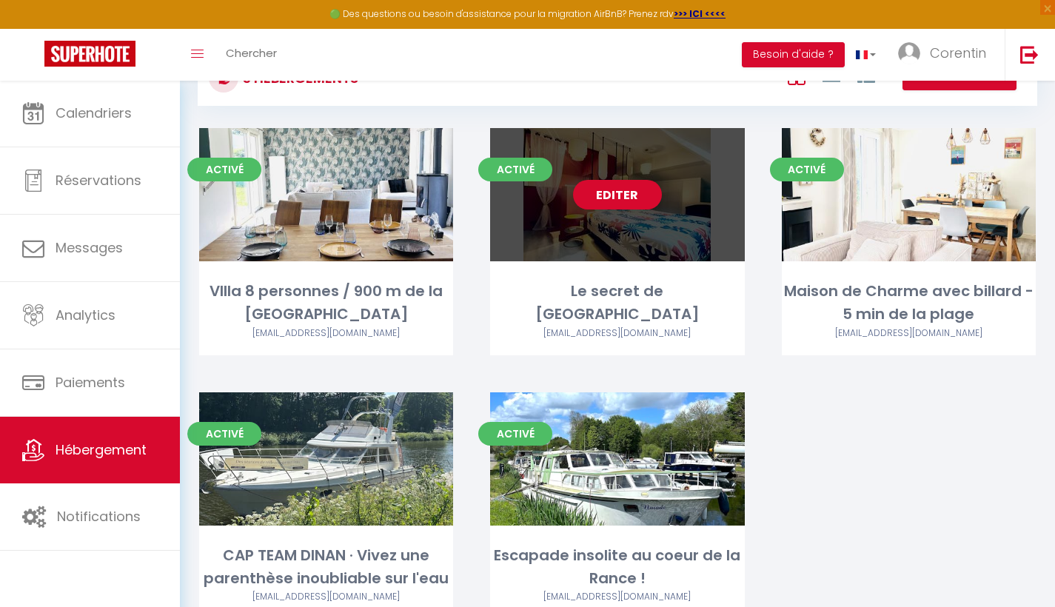
scroll to position [70, 0]
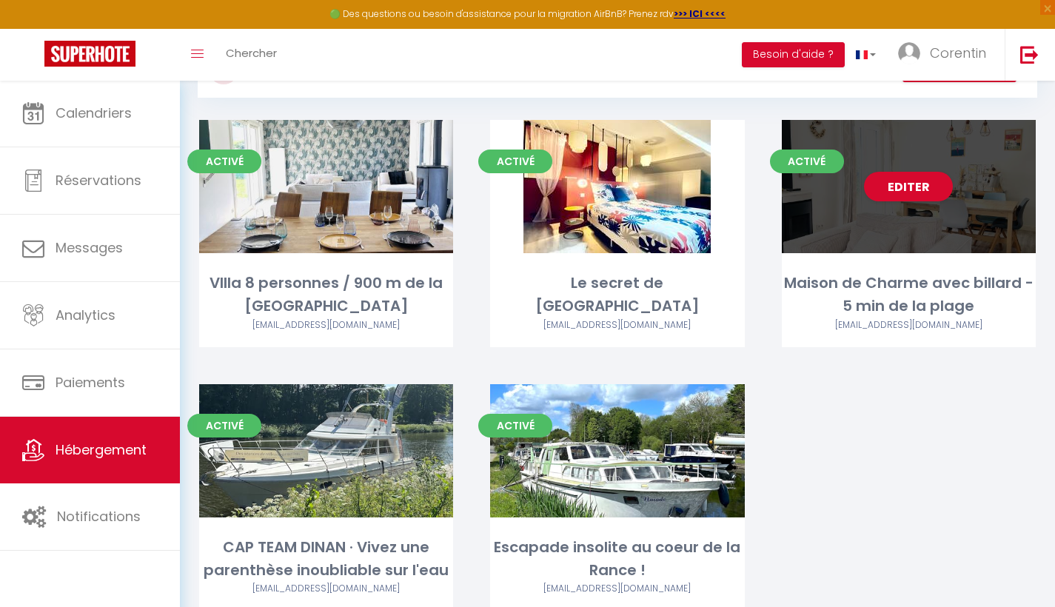
click at [923, 230] on div "Editer" at bounding box center [909, 186] width 254 height 133
select select "3"
select select "2"
select select "1"
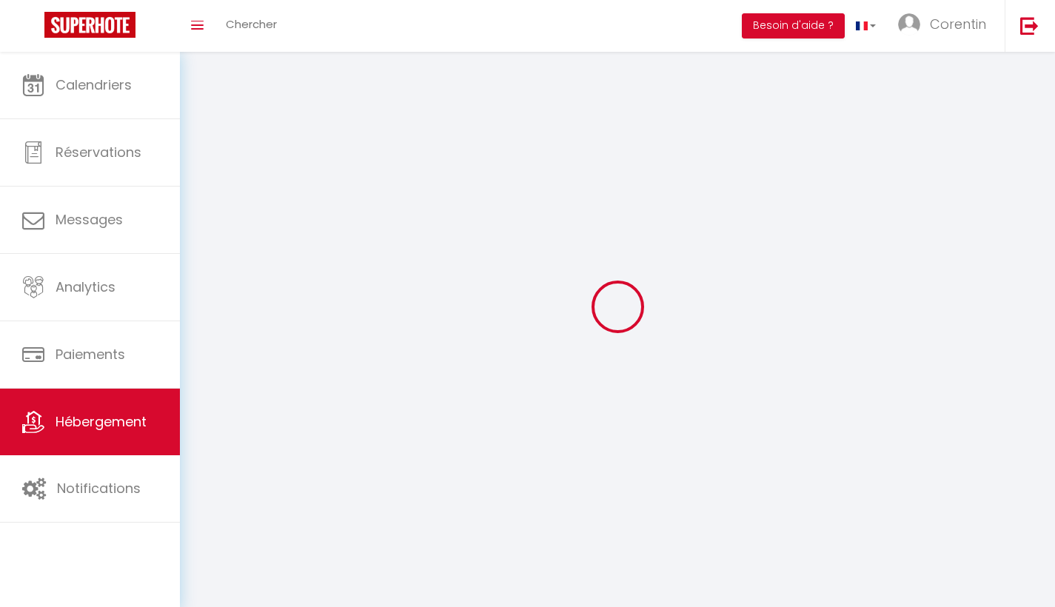
select select
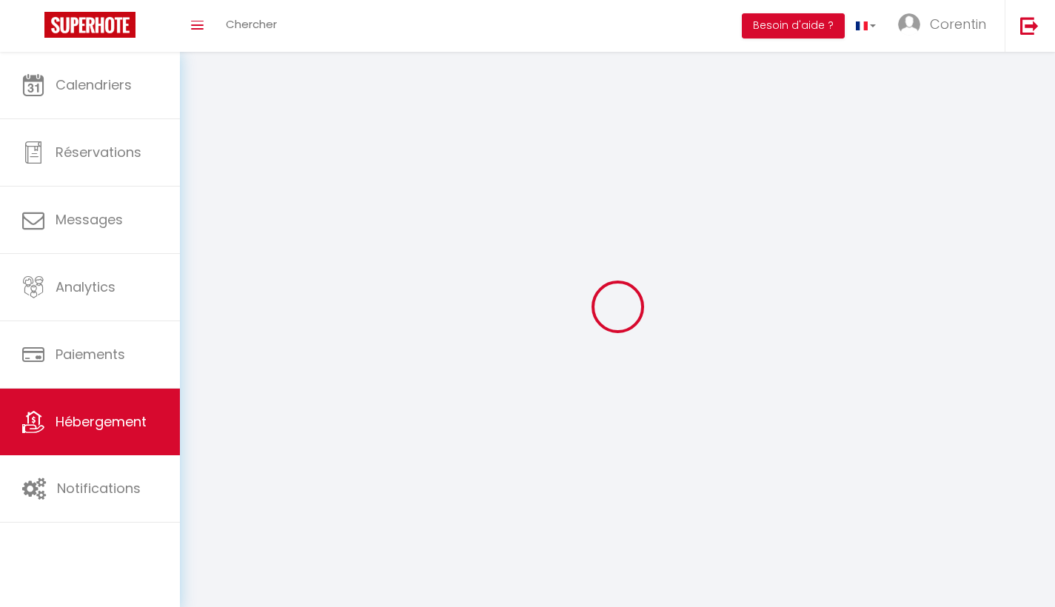
select select
checkbox input "false"
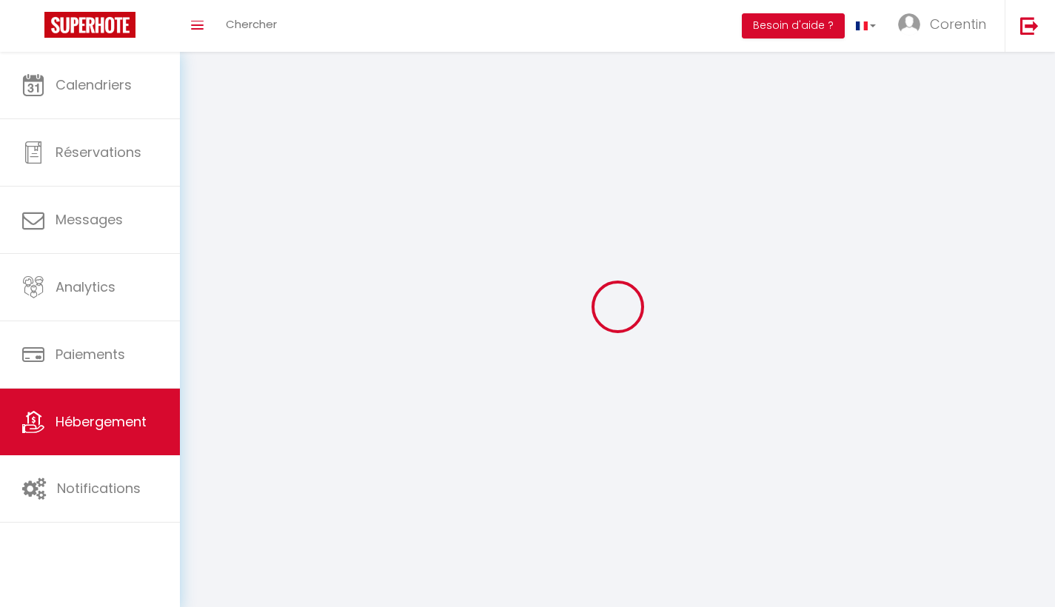
select select
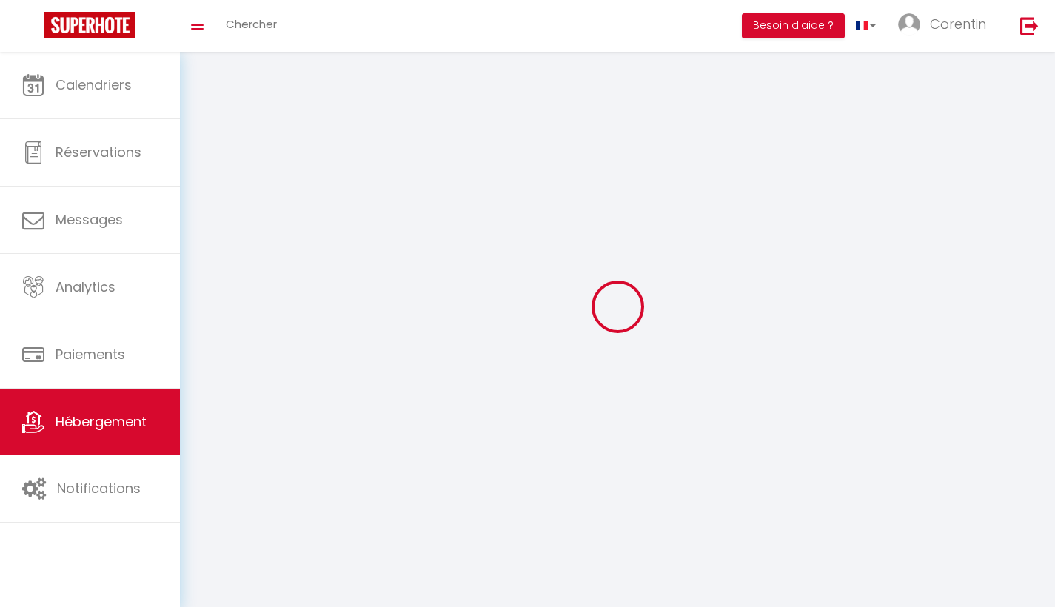
select select
checkbox input "false"
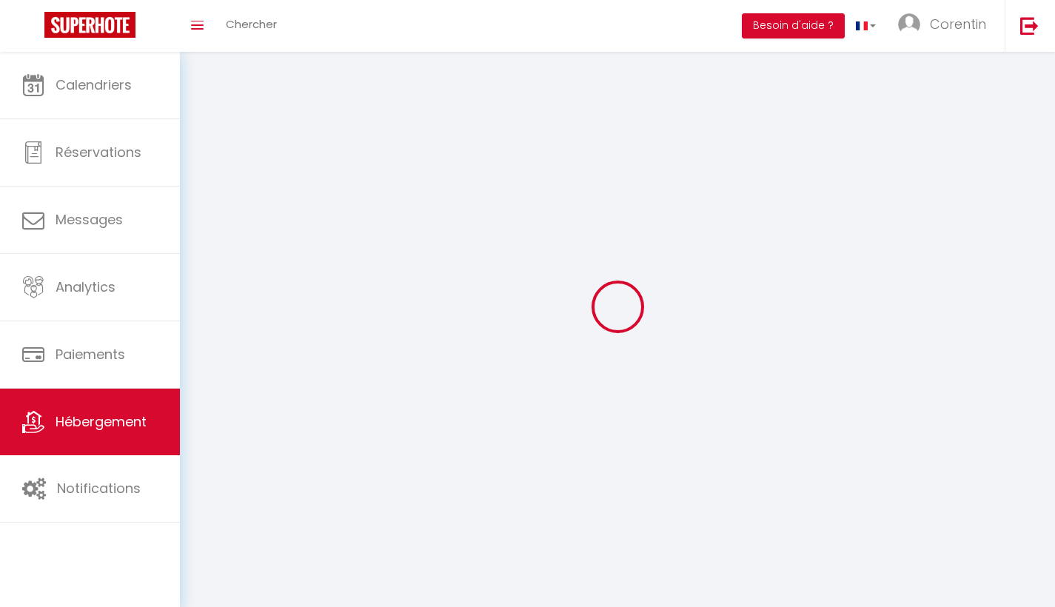
checkbox input "false"
select select
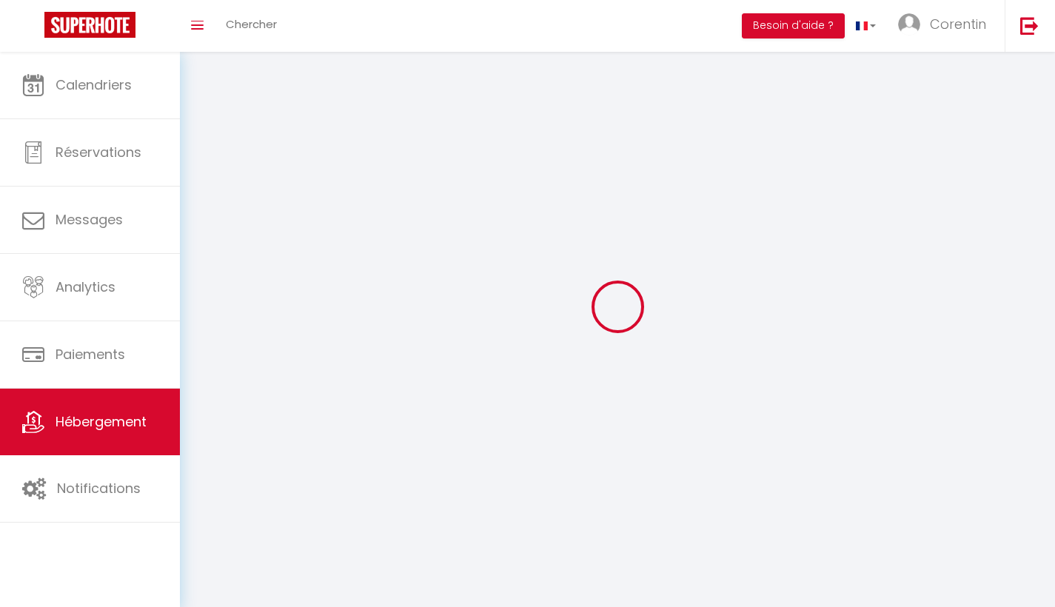
select select
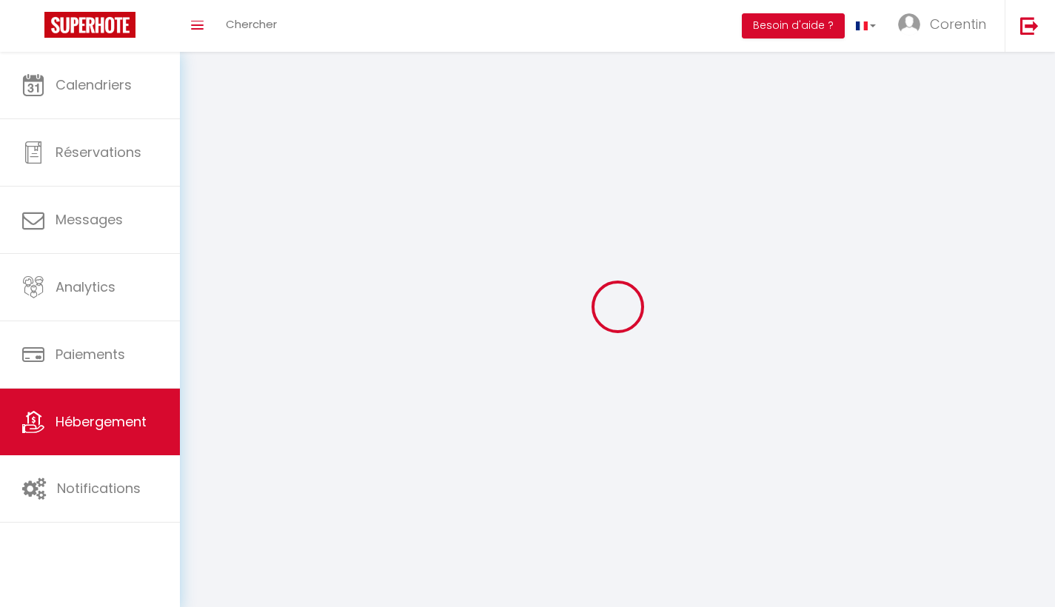
checkbox input "false"
select select
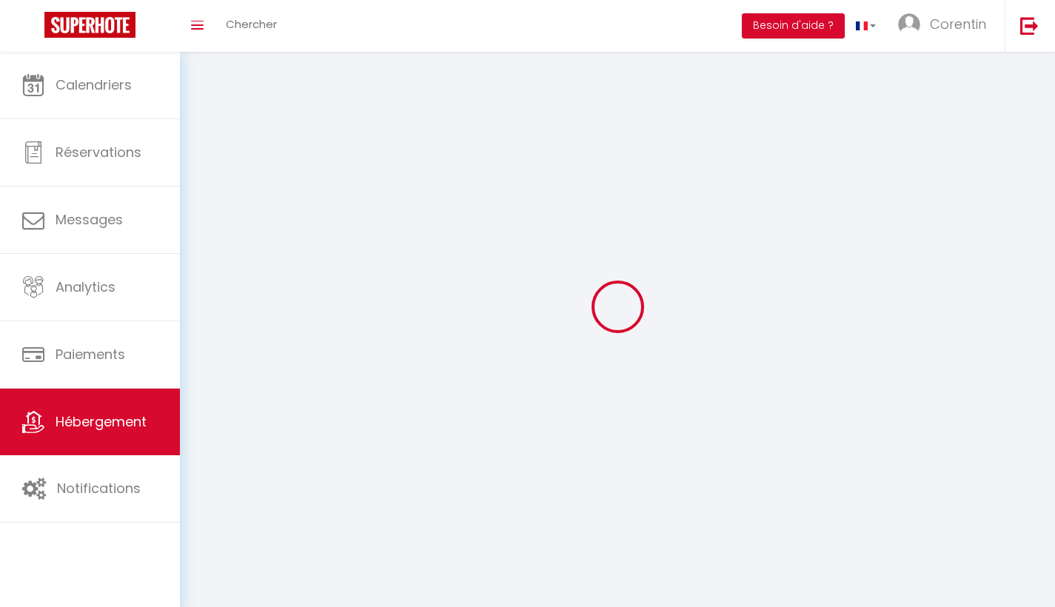
select select
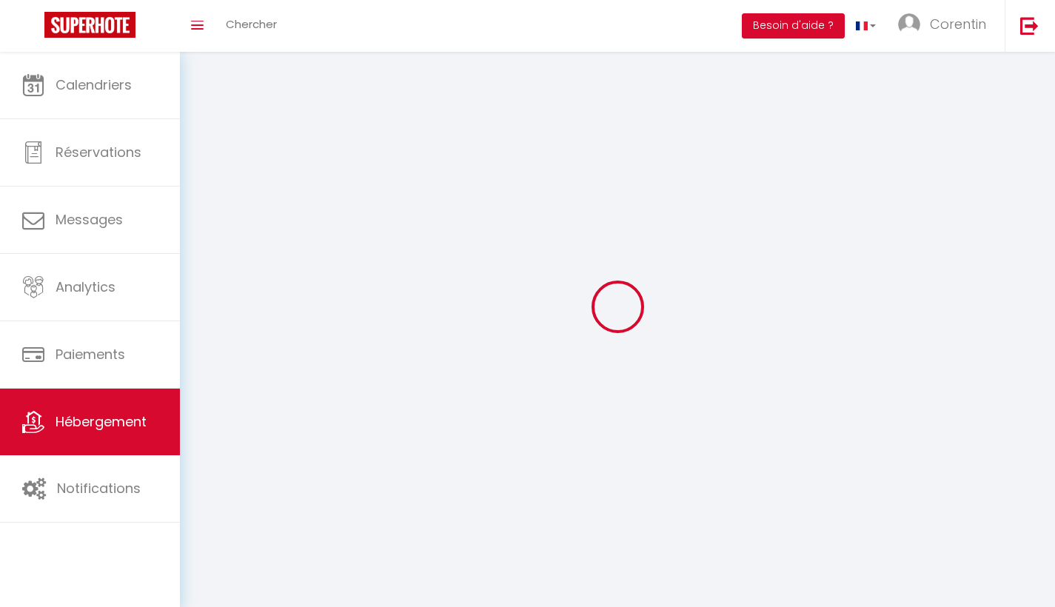
select select
checkbox input "false"
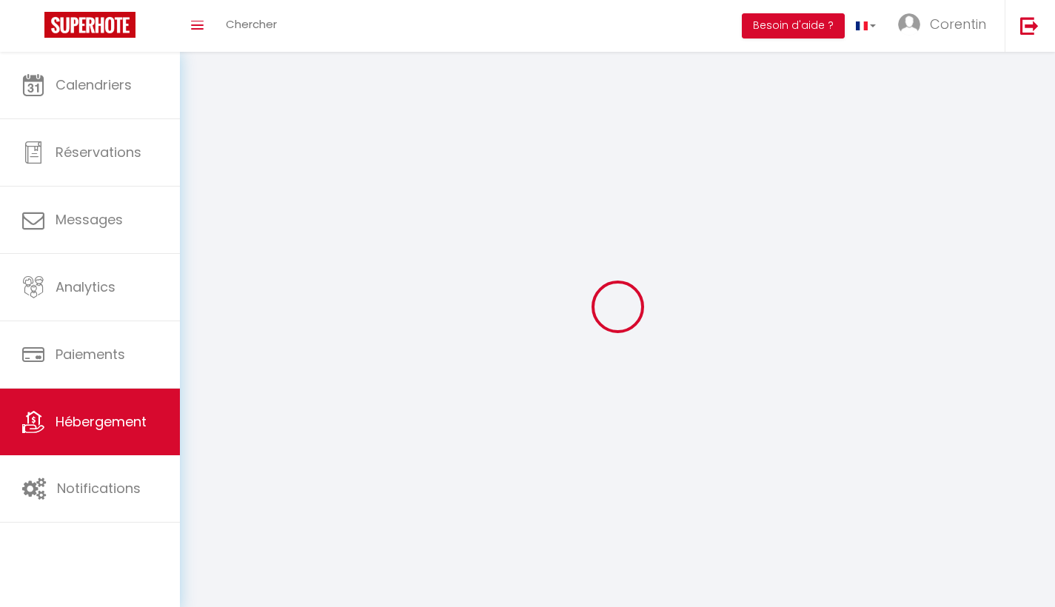
select select
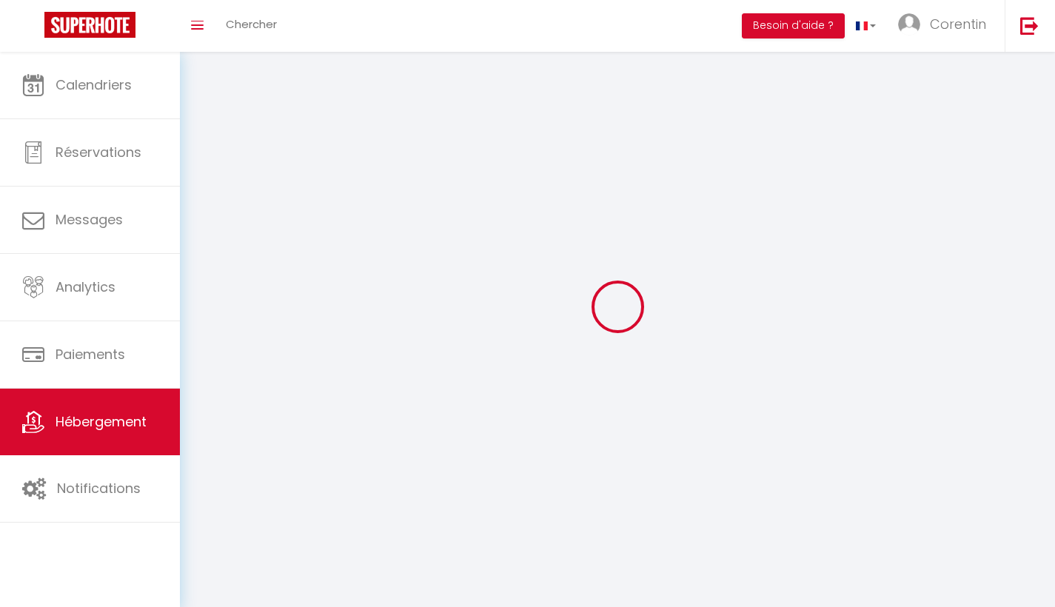
select select
checkbox input "false"
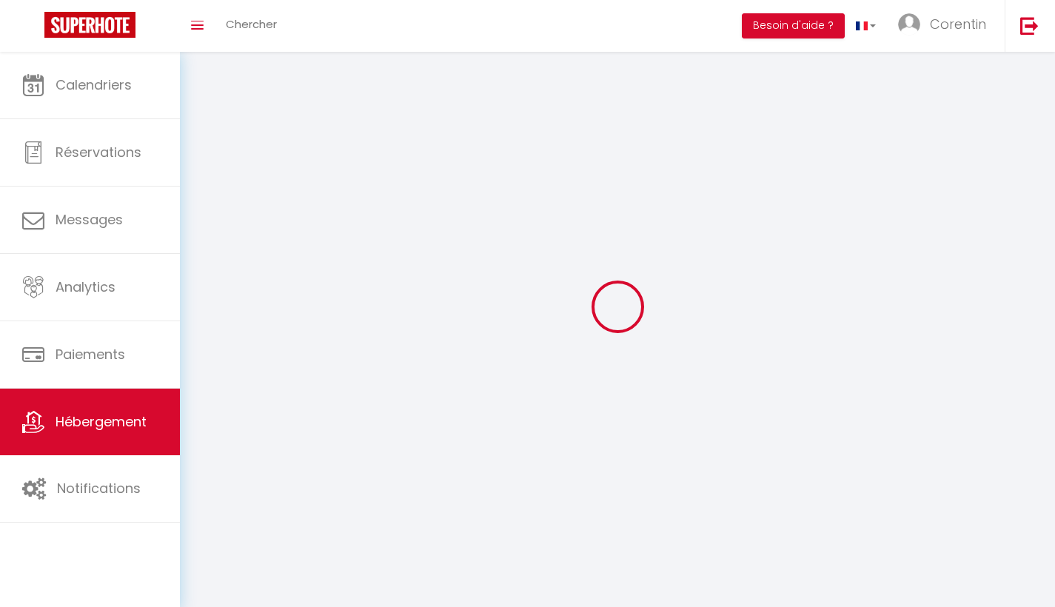
checkbox input "false"
select select
select select "1"
select select
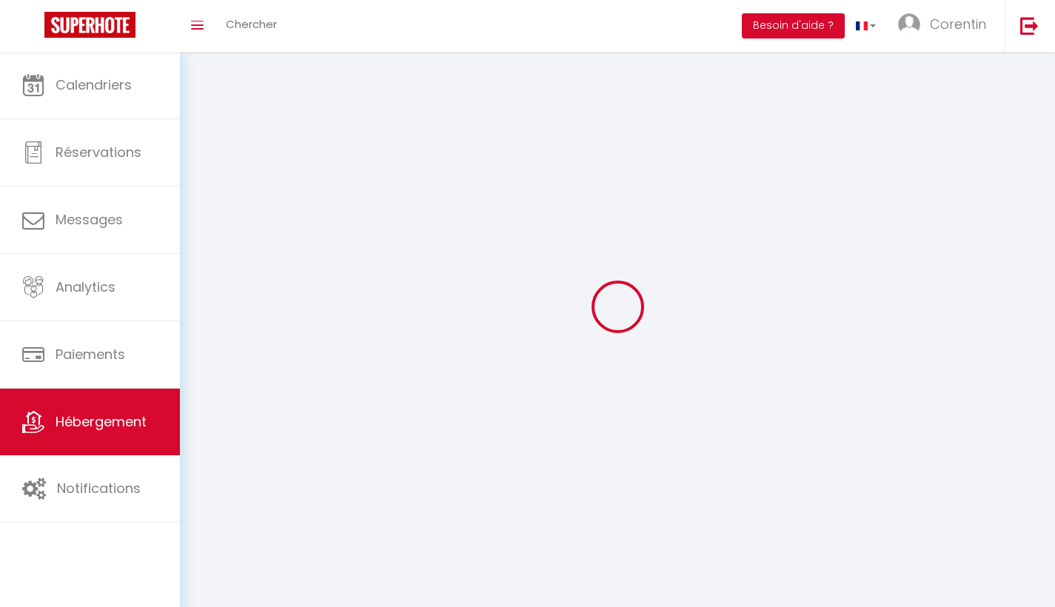
select select "28"
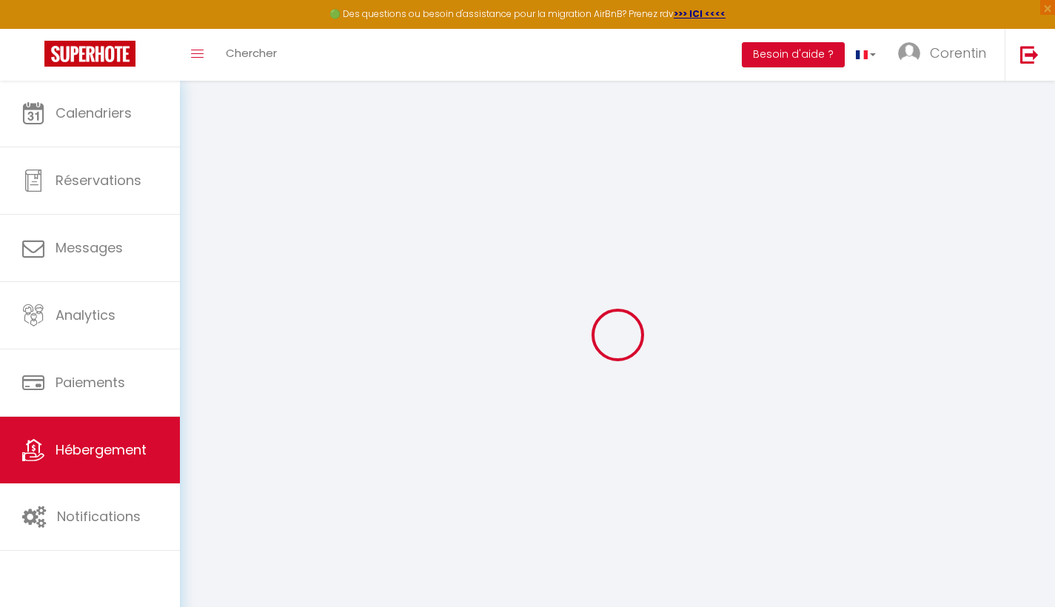
select select
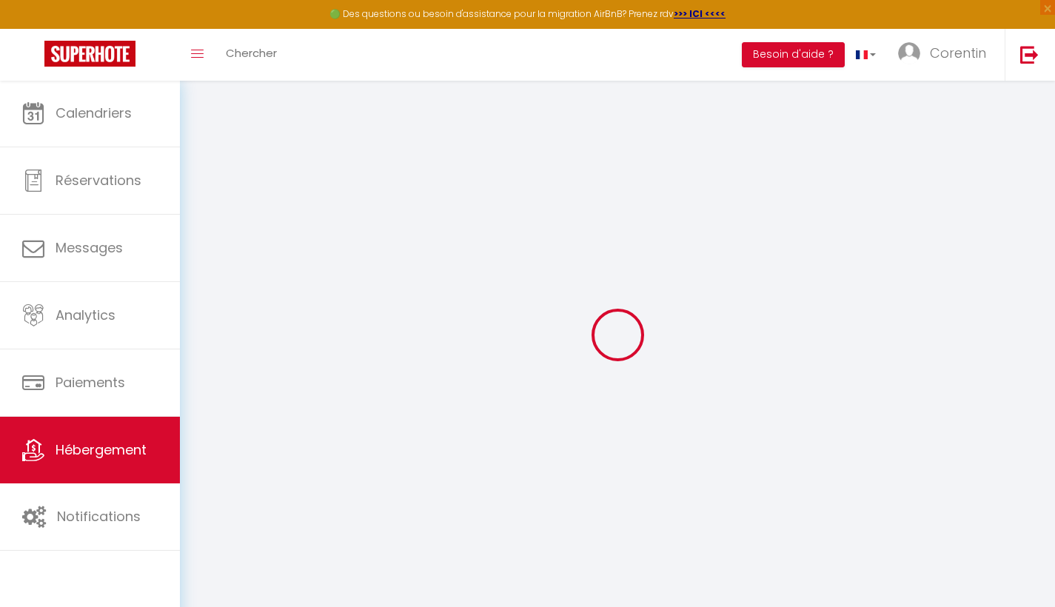
select select
checkbox input "false"
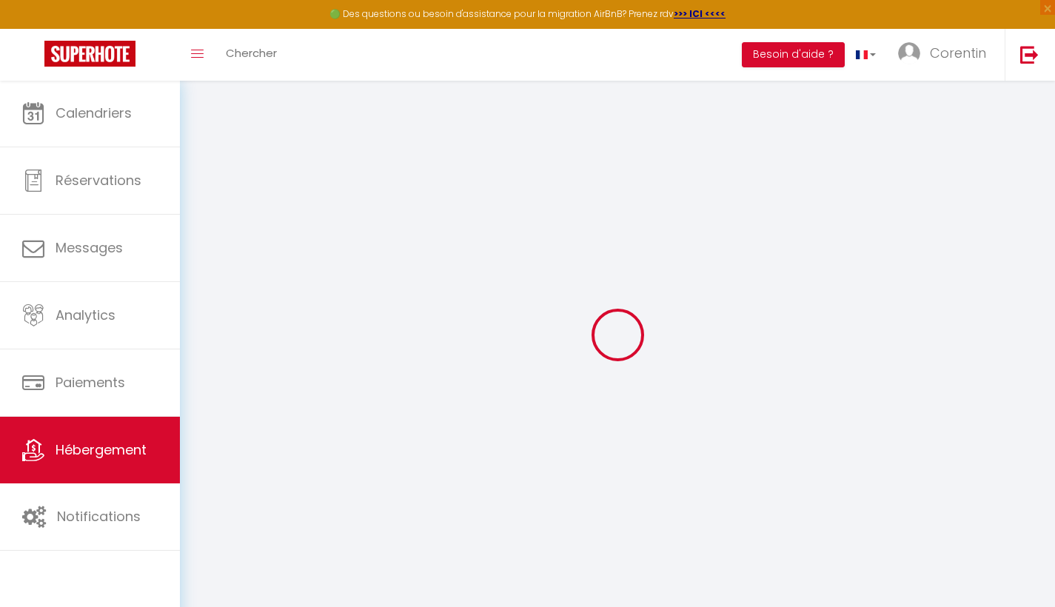
select select
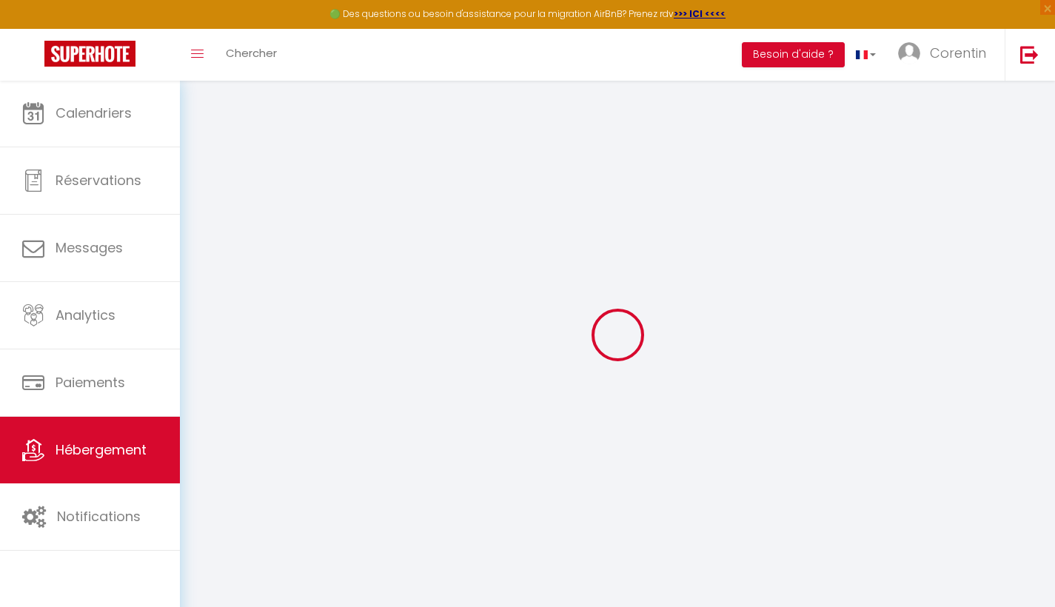
select select
checkbox input "false"
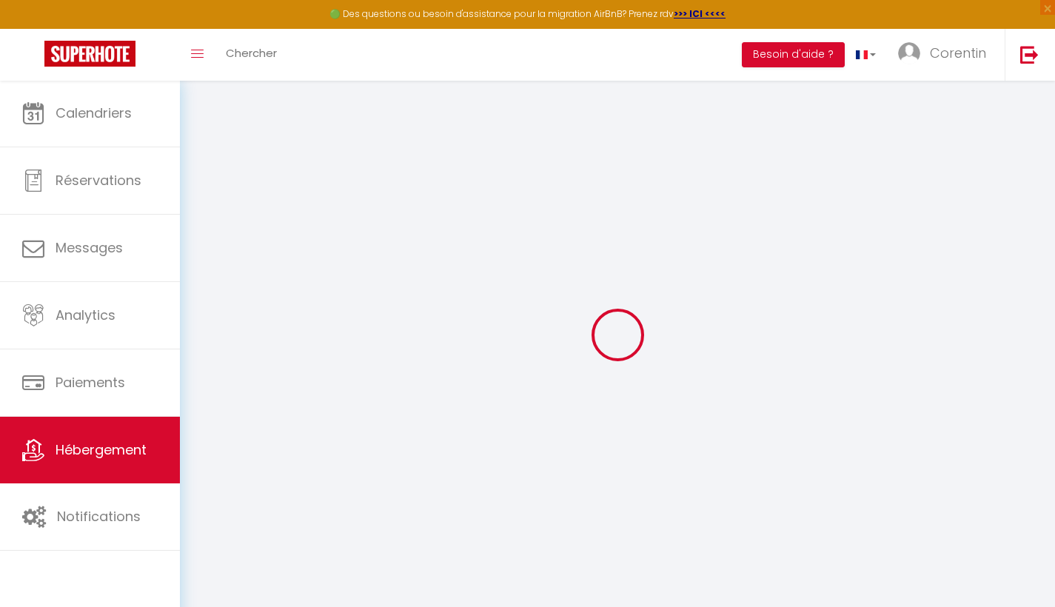
checkbox input "false"
select select
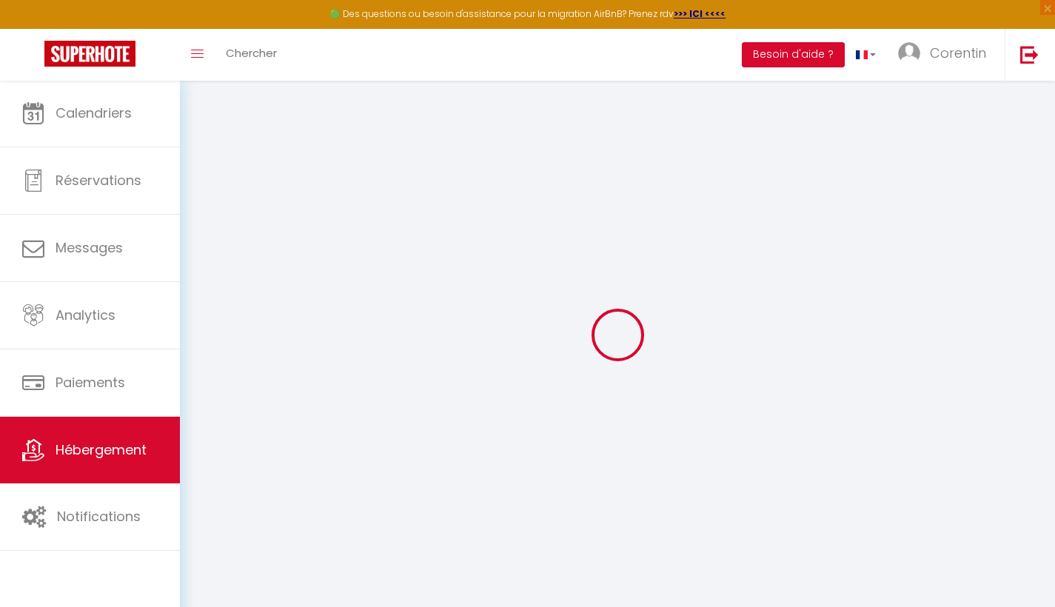
select select
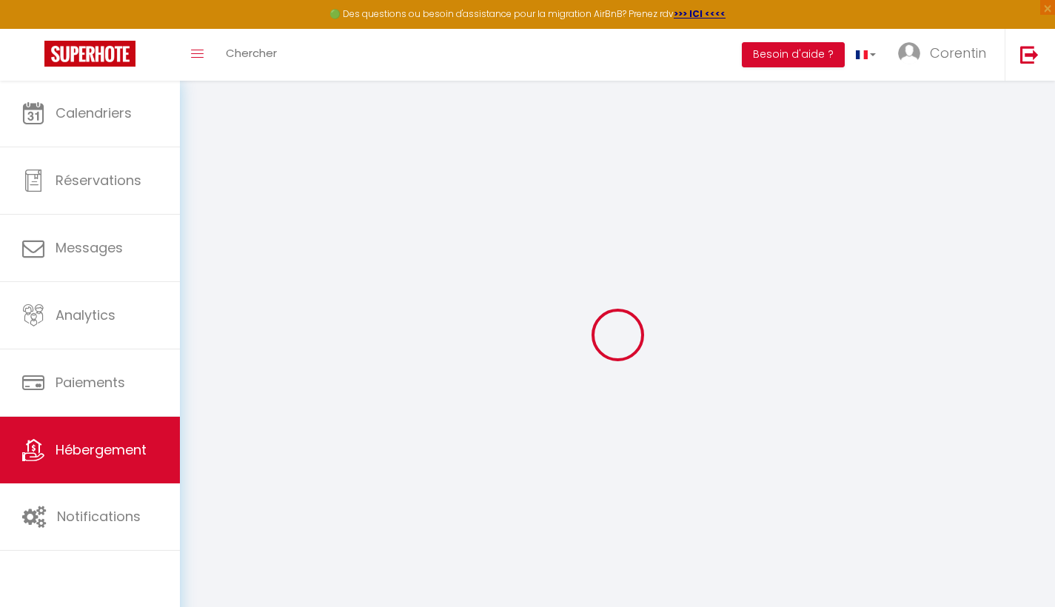
checkbox input "false"
select select
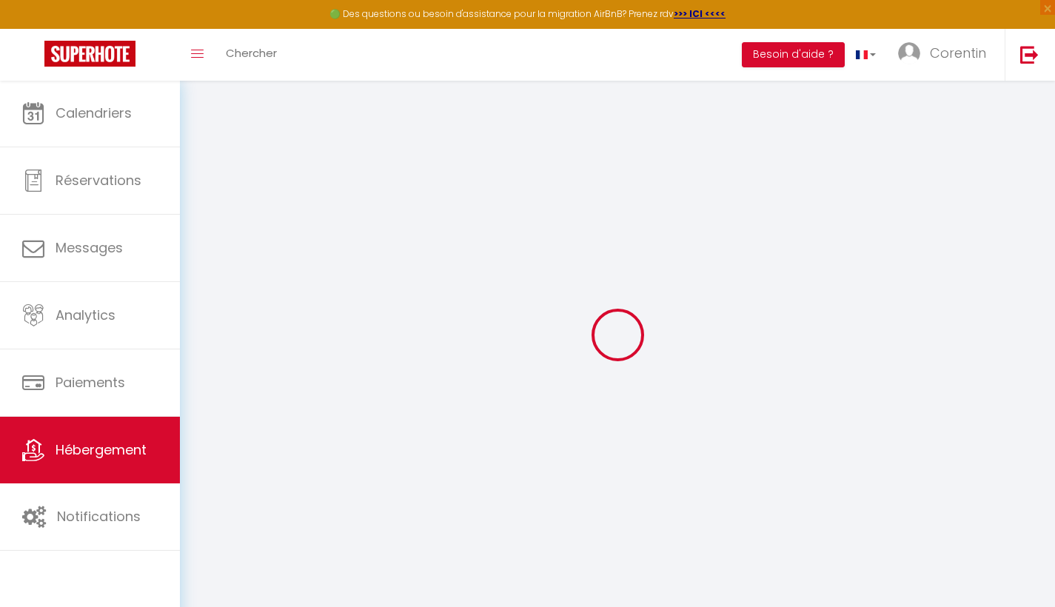
select select
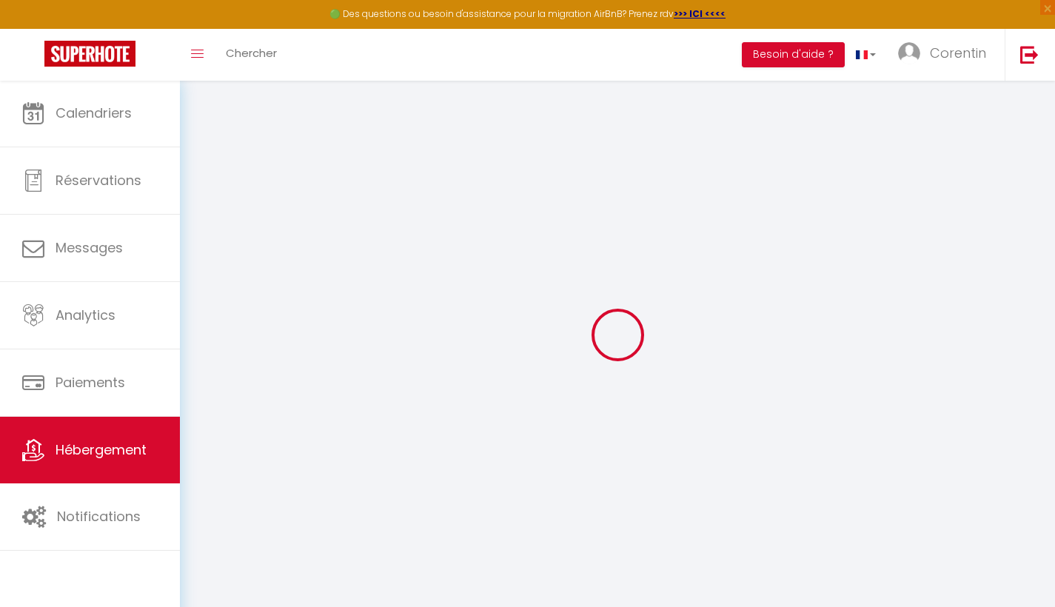
select select
checkbox input "false"
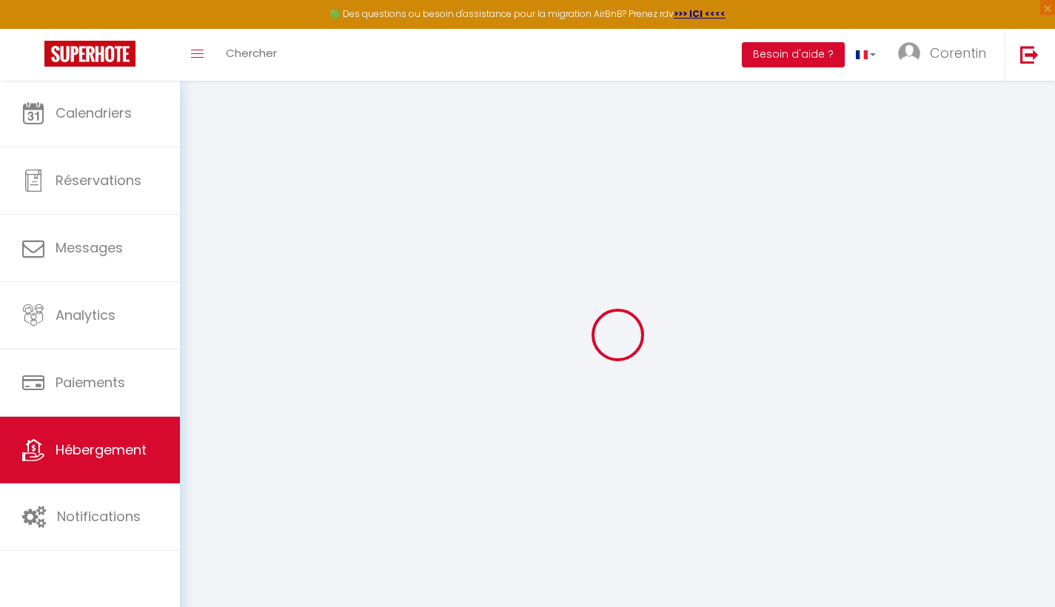
checkbox input "false"
select select
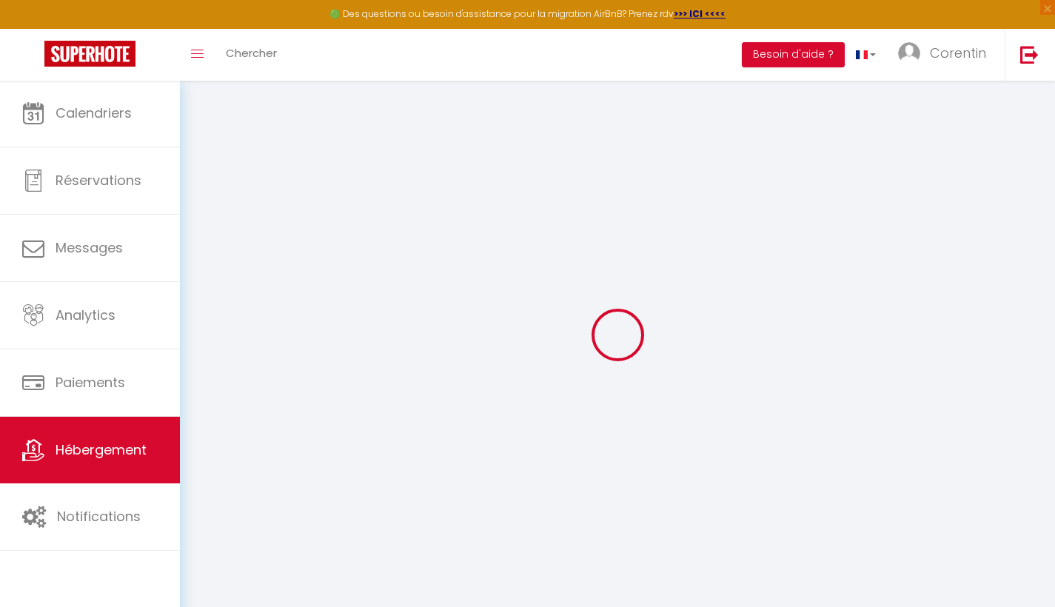
select select
checkbox input "false"
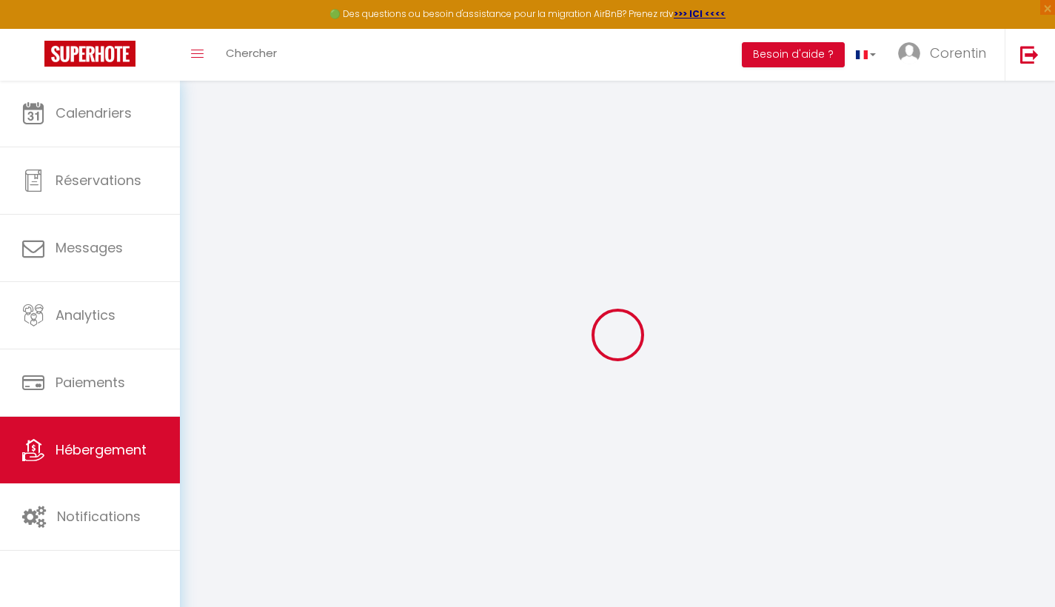
checkbox input "false"
select select
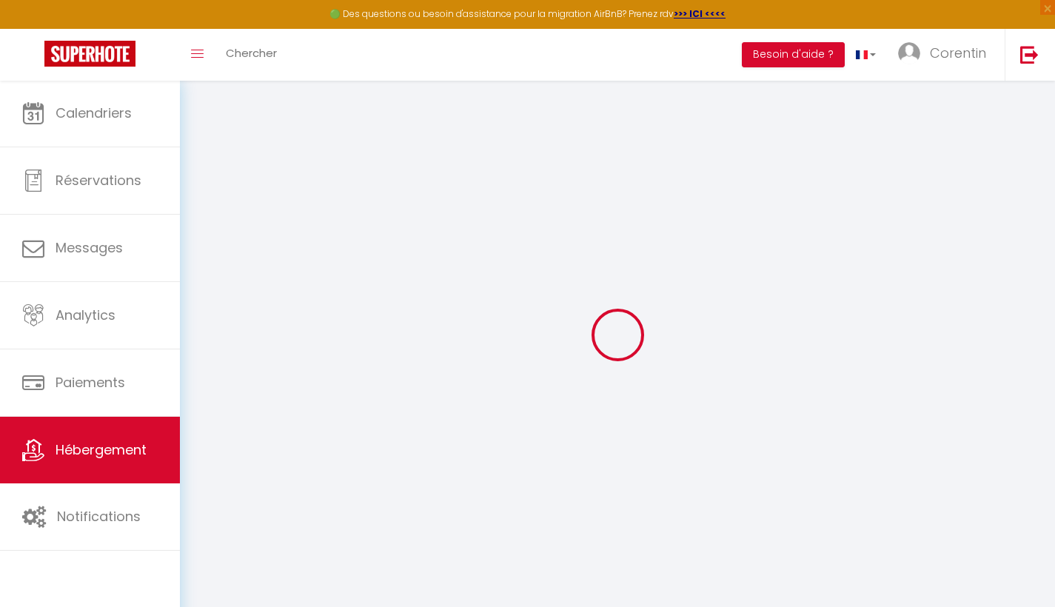
type input "Maison de Charme avec billard - 5 min de la plage"
type input "[PERSON_NAME]"
type input "Le Pivert"
type input "[STREET_ADDRESS][PERSON_NAME]"
type input "Saint Jouant des Guerets"
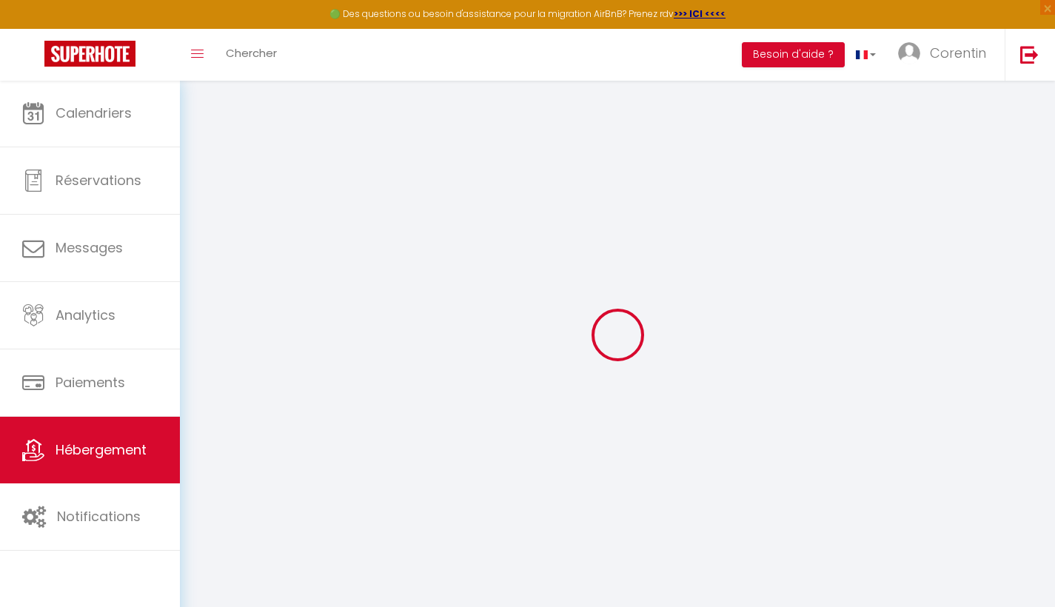
select select "6"
select select "3"
type input "165"
type input "90"
type input "142"
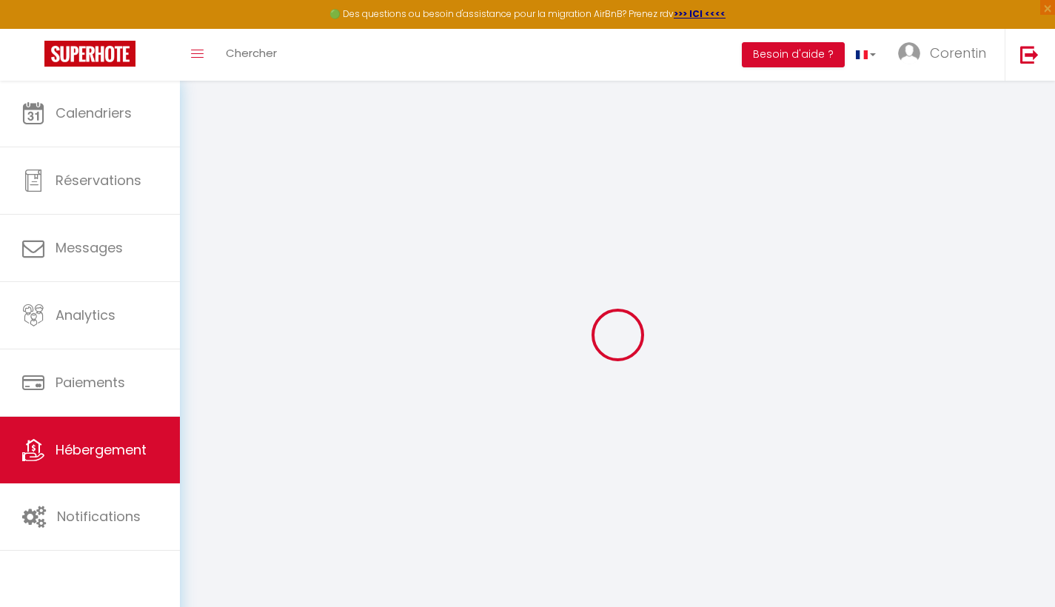
type input "1.26"
type input "850"
select select
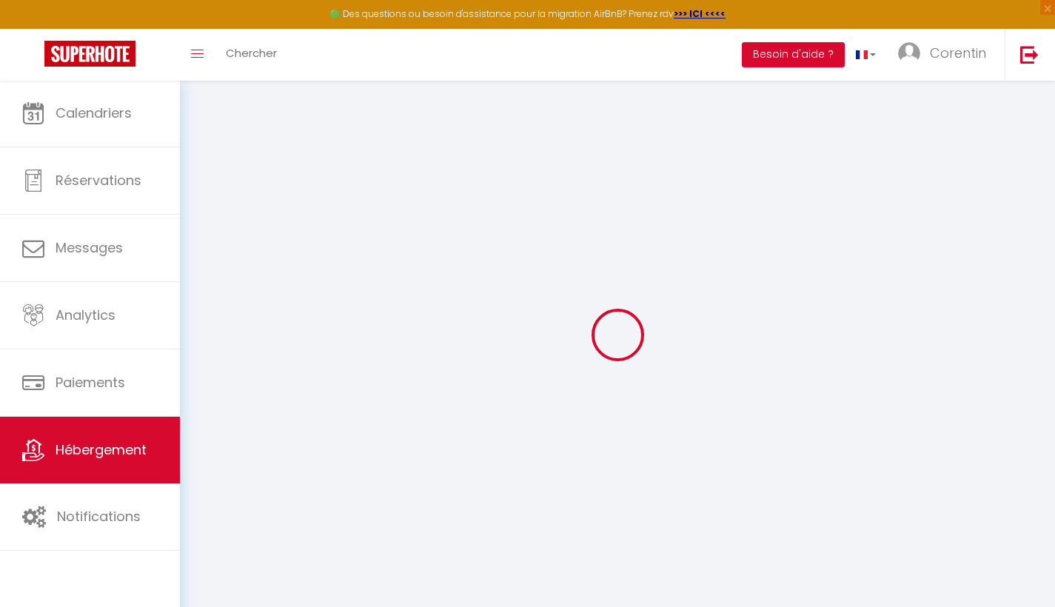
select select
type input "[STREET_ADDRESS][PERSON_NAME]"
type input "35430"
type input "Saint-Jouan-des-Guerets"
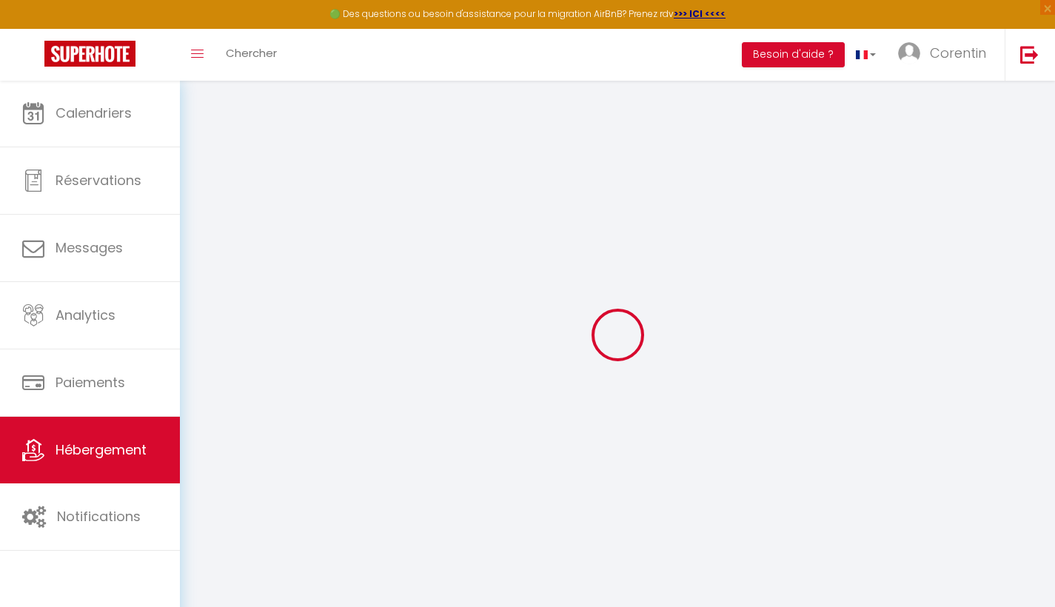
type input "[EMAIL_ADDRESS][DOMAIN_NAME]"
select select "15001"
checkbox input "true"
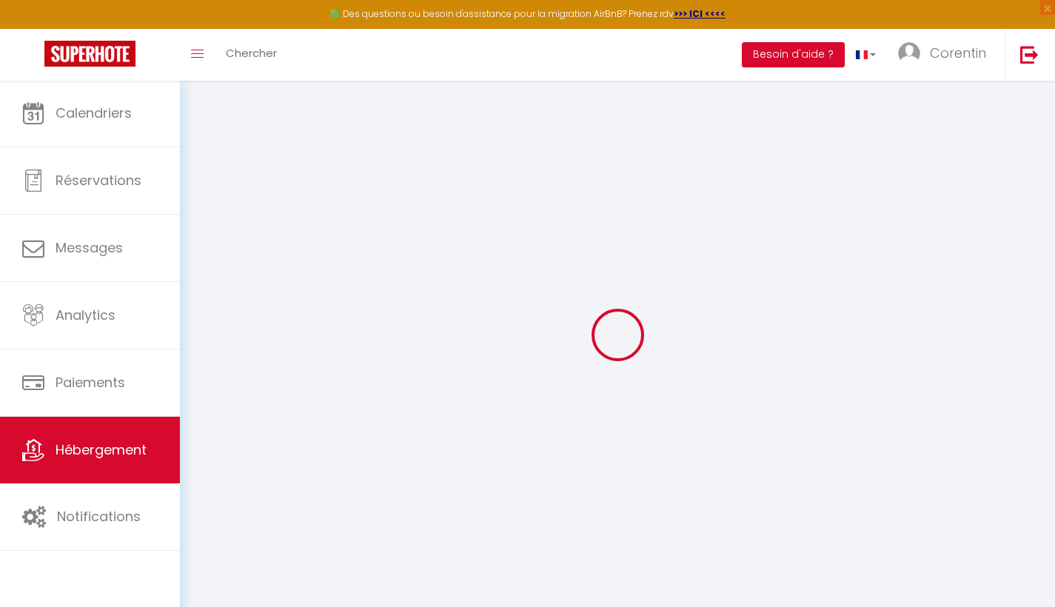
checkbox input "false"
type input "22"
type input "142"
type input "0"
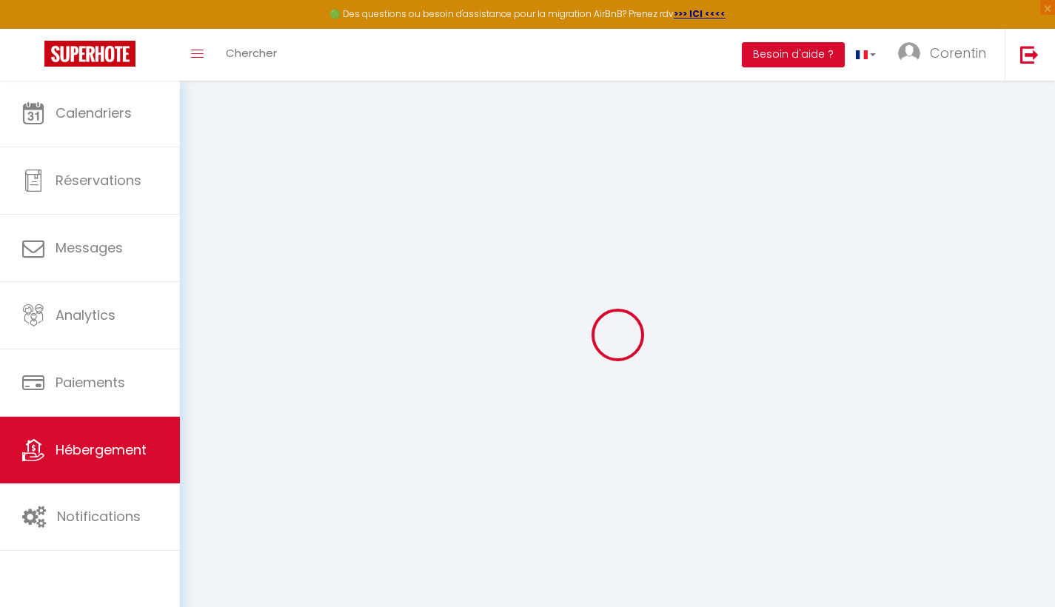
select select
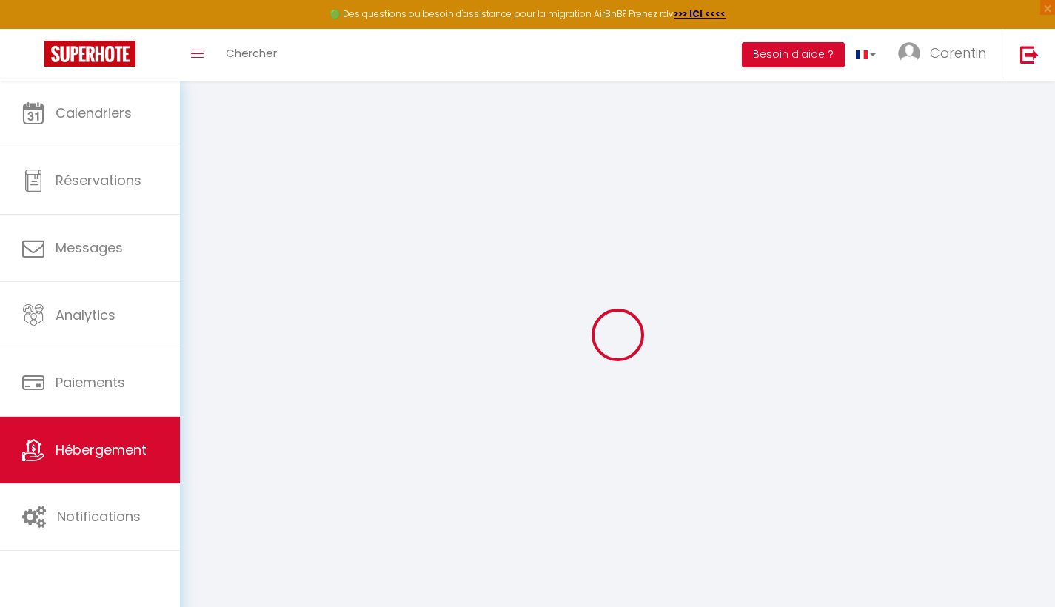
checkbox input "true"
checkbox input "false"
select select
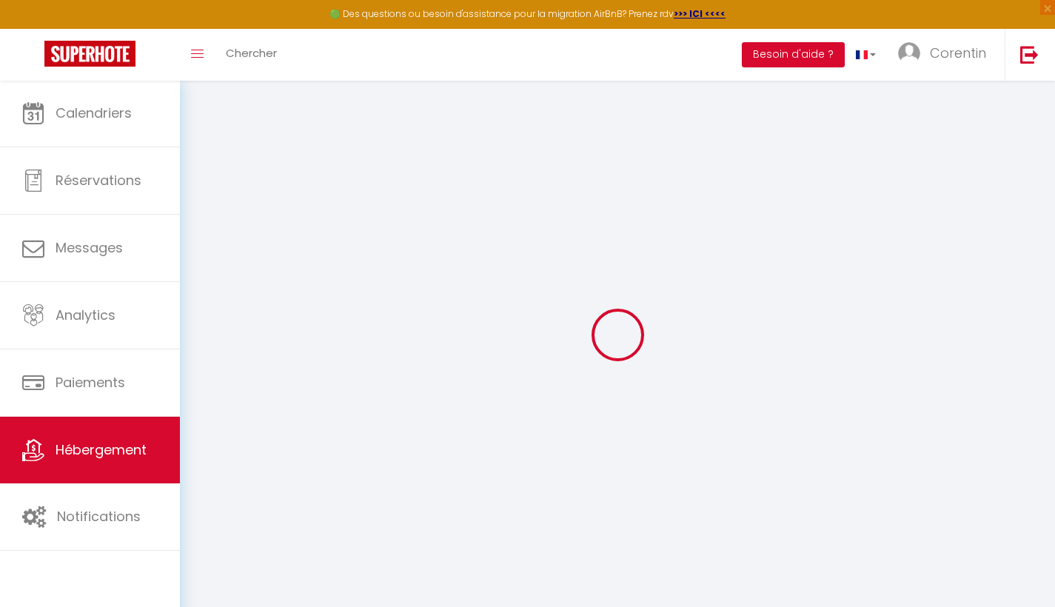
select select
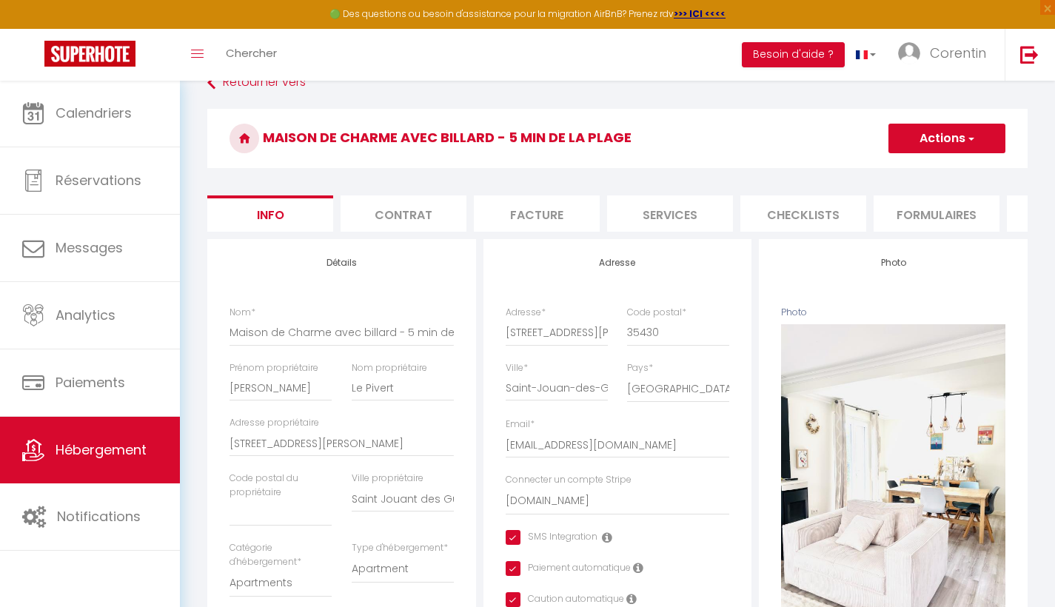
scroll to position [17, 0]
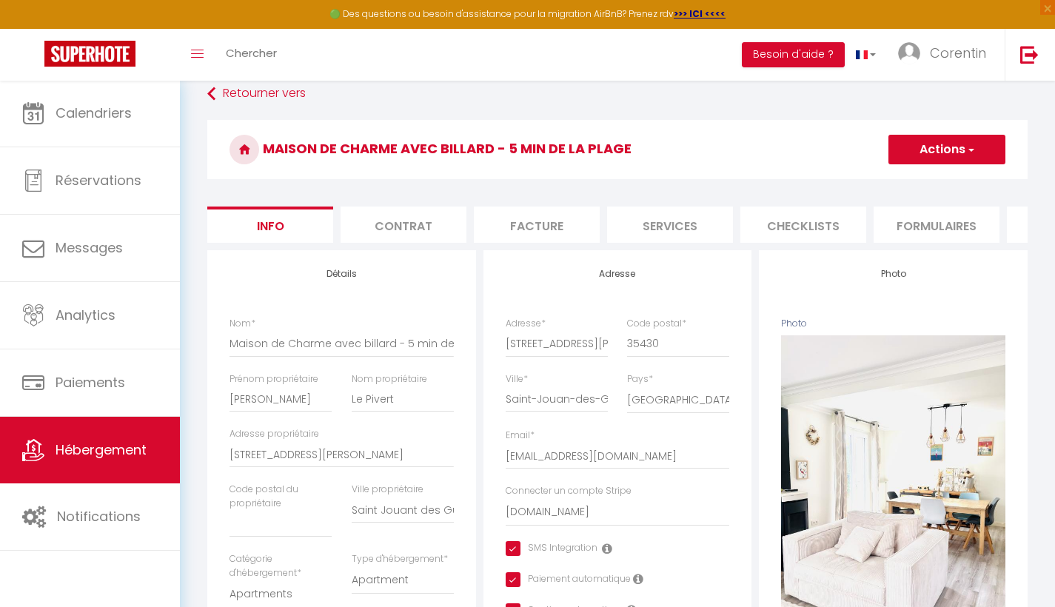
click at [977, 147] on button "Actions" at bounding box center [947, 150] width 117 height 30
click at [789, 148] on h3 "Maison de Charme avec billard - 5 min de la plage" at bounding box center [617, 149] width 820 height 59
click at [700, 233] on li "Paramètres" at bounding box center [698, 225] width 126 height 36
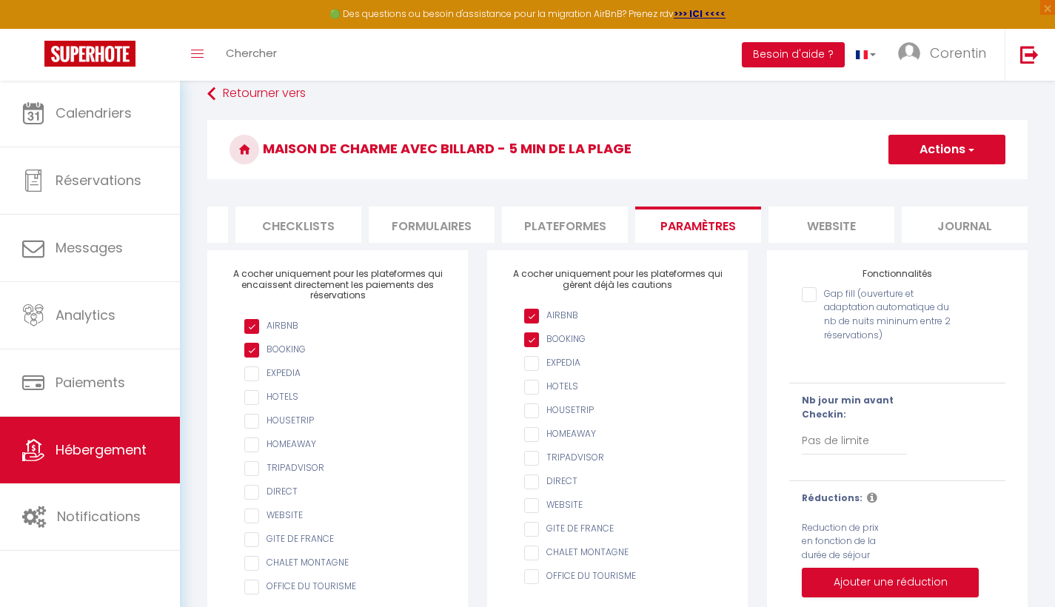
click at [571, 232] on li "Plateformes" at bounding box center [565, 225] width 126 height 36
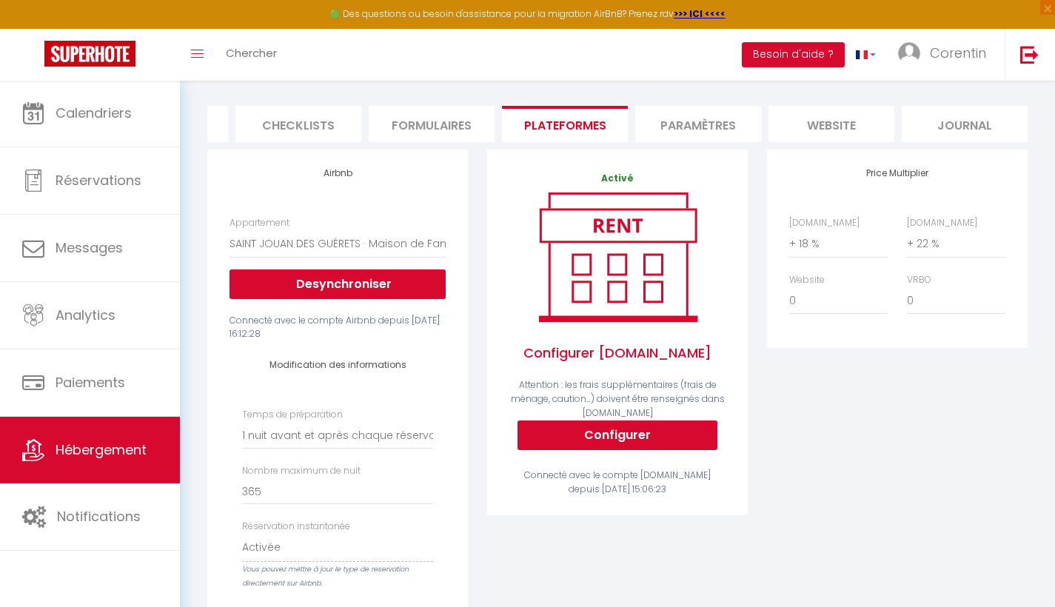
scroll to position [117, 0]
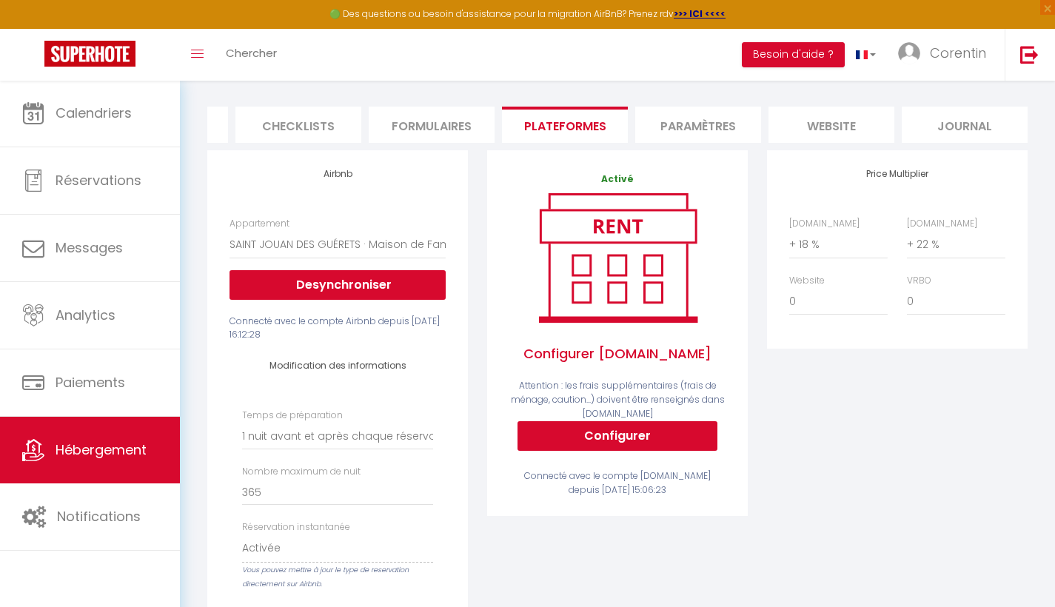
click at [701, 122] on li "Paramètres" at bounding box center [698, 125] width 126 height 36
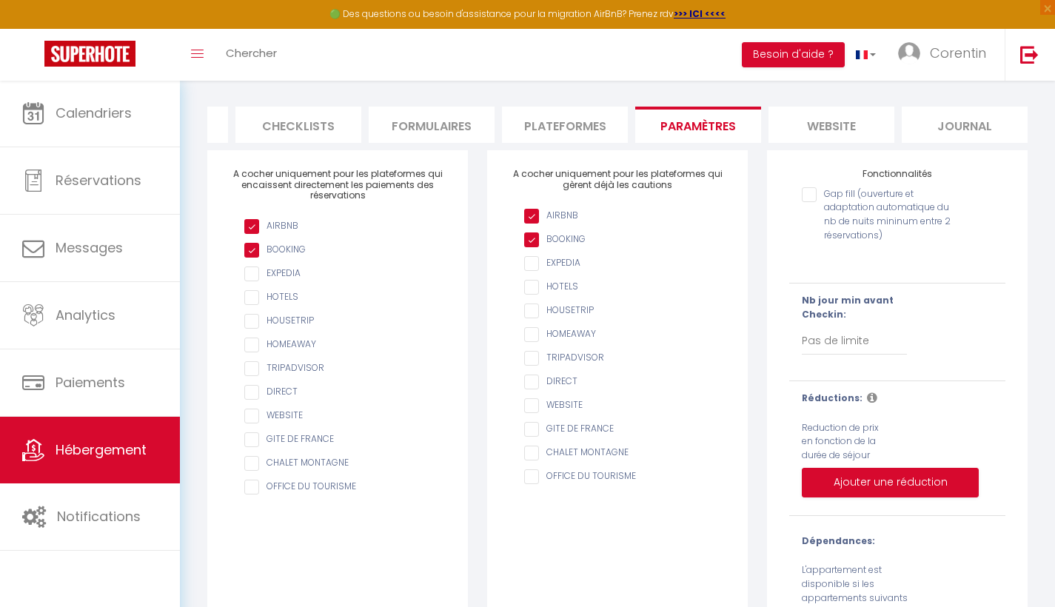
click at [552, 132] on li "Plateformes" at bounding box center [565, 125] width 126 height 36
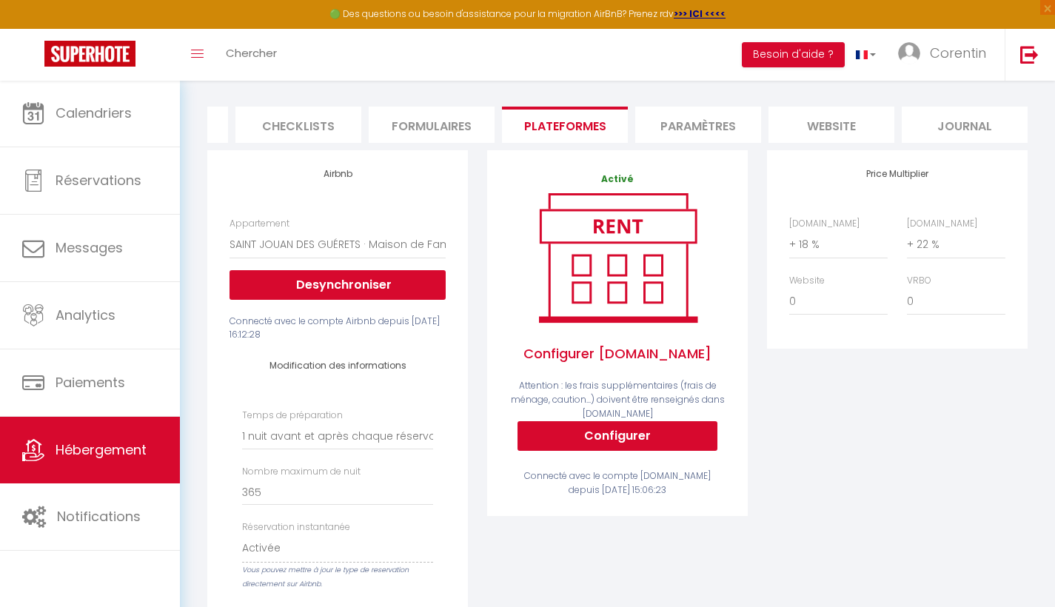
click at [463, 127] on li "Formulaires" at bounding box center [432, 125] width 126 height 36
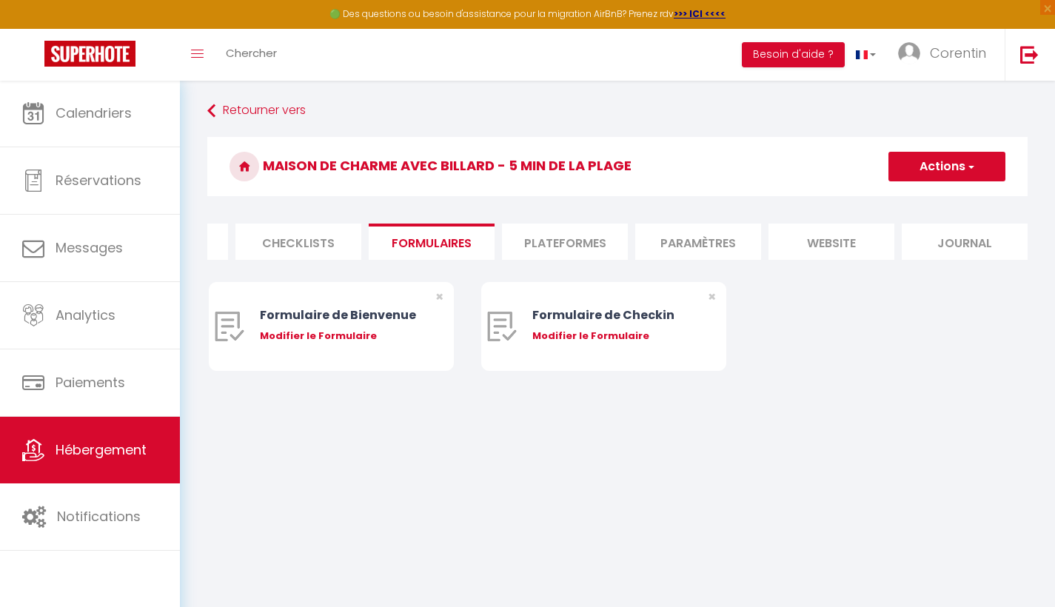
click at [305, 244] on li "Checklists" at bounding box center [298, 242] width 126 height 36
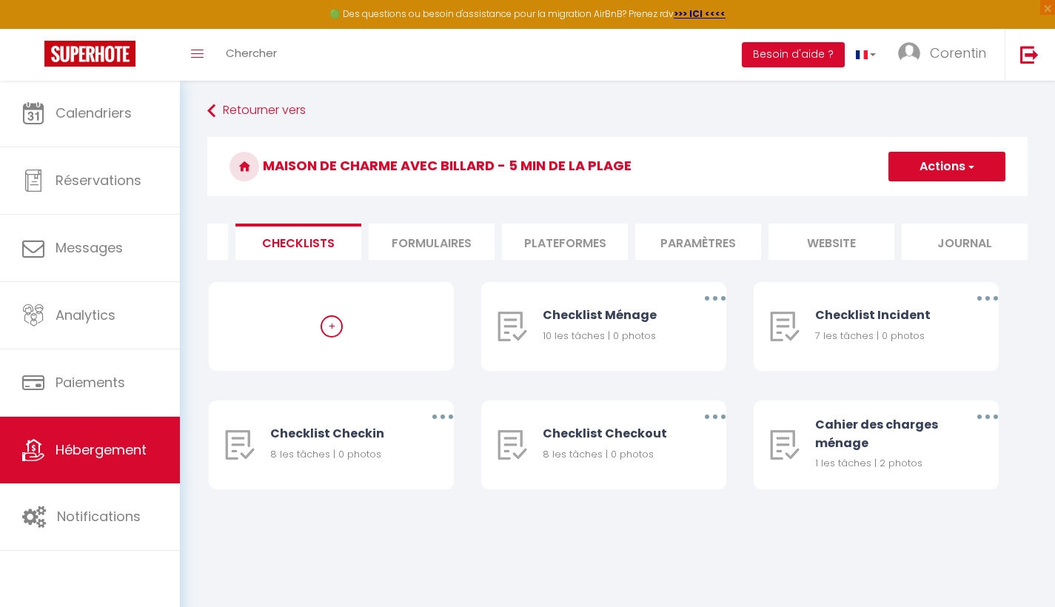
scroll to position [1, 0]
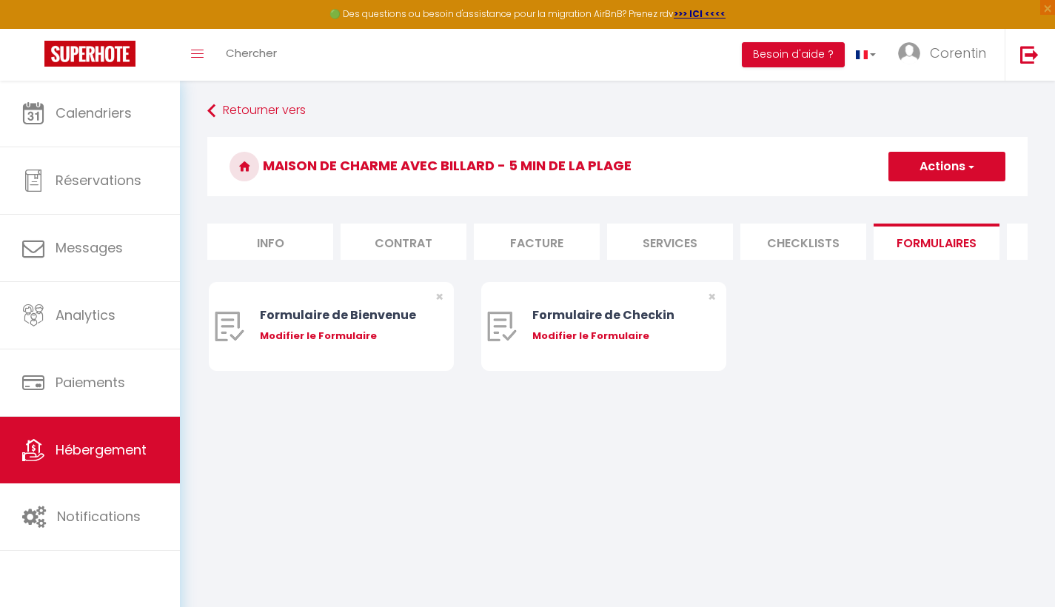
click at [252, 169] on icon at bounding box center [245, 167] width 30 height 30
click at [243, 110] on link "Retourner vers" at bounding box center [617, 111] width 820 height 27
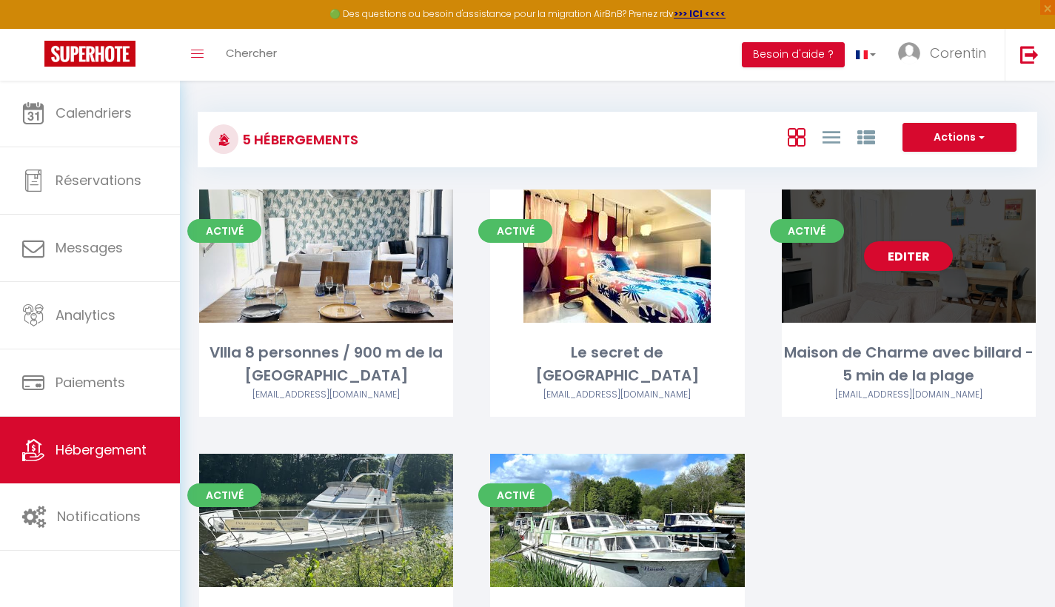
click at [893, 318] on div "Editer" at bounding box center [909, 256] width 254 height 133
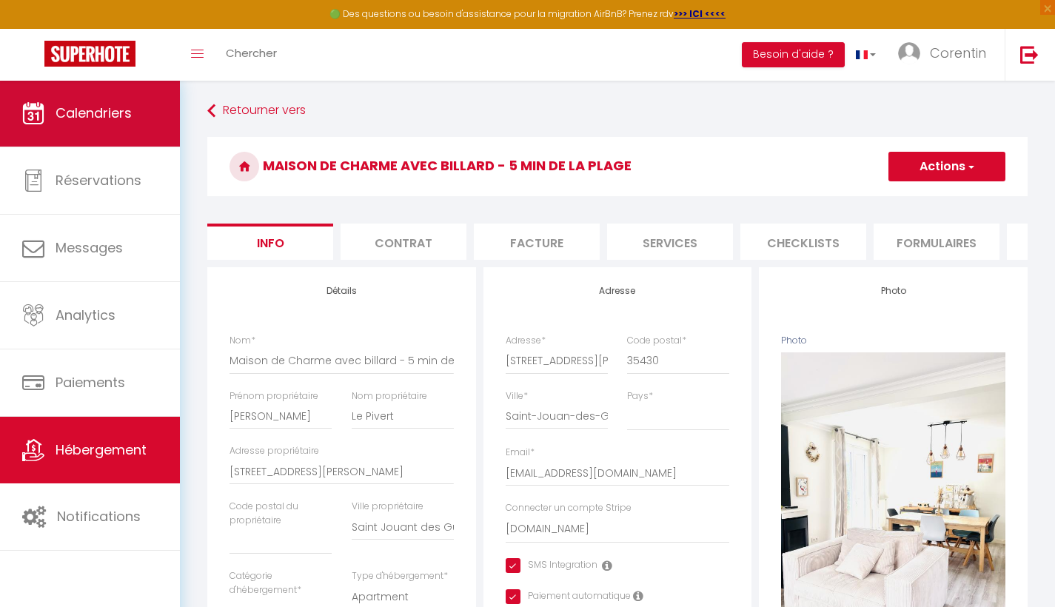
click at [92, 125] on link "Calendriers" at bounding box center [90, 113] width 180 height 67
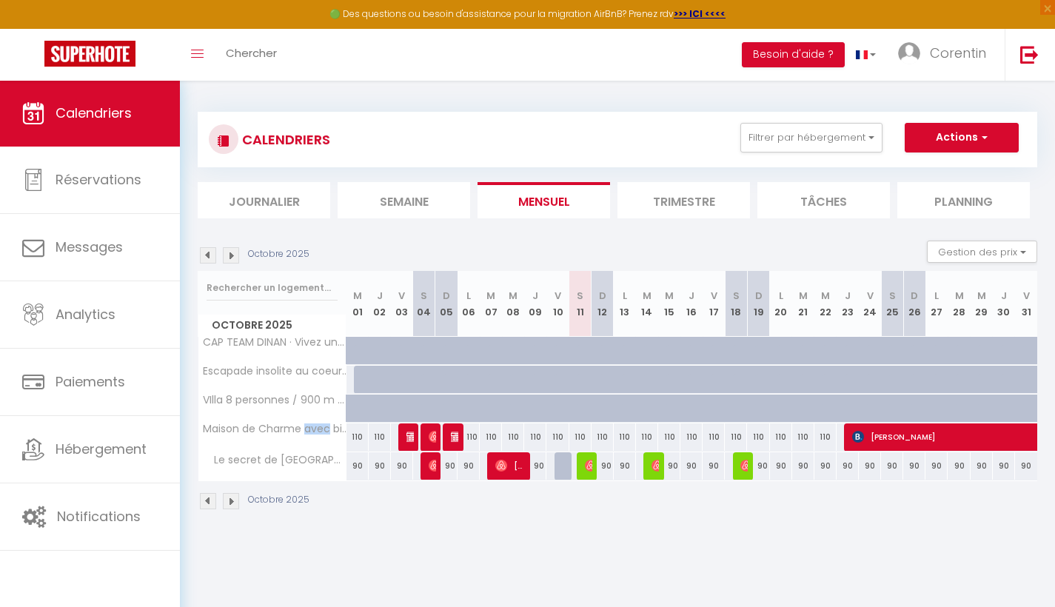
click at [330, 544] on body "🟢 Des questions ou besoin d'assistance pour la migration AirBnB? Prenez rdv >>>…" at bounding box center [527, 383] width 1055 height 607
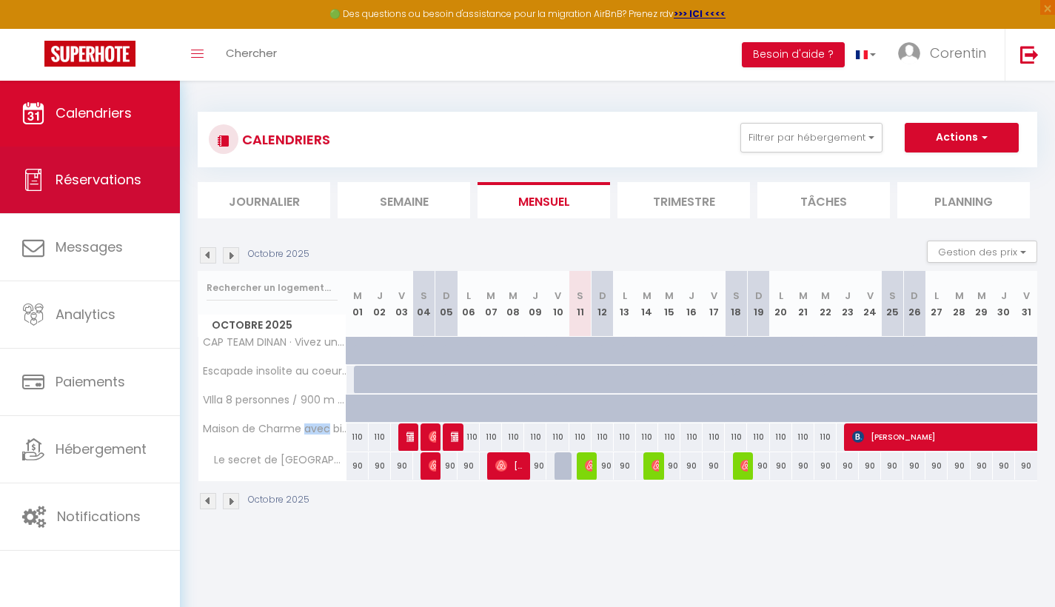
click at [135, 184] on span "Réservations" at bounding box center [99, 179] width 86 height 19
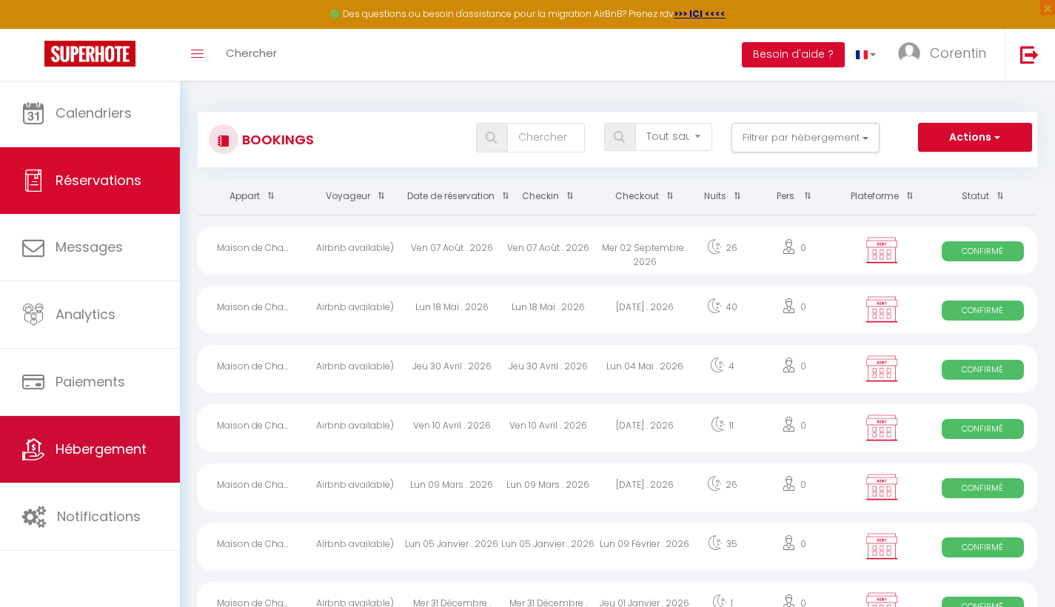
click at [100, 458] on span "Hébergement" at bounding box center [101, 449] width 91 height 19
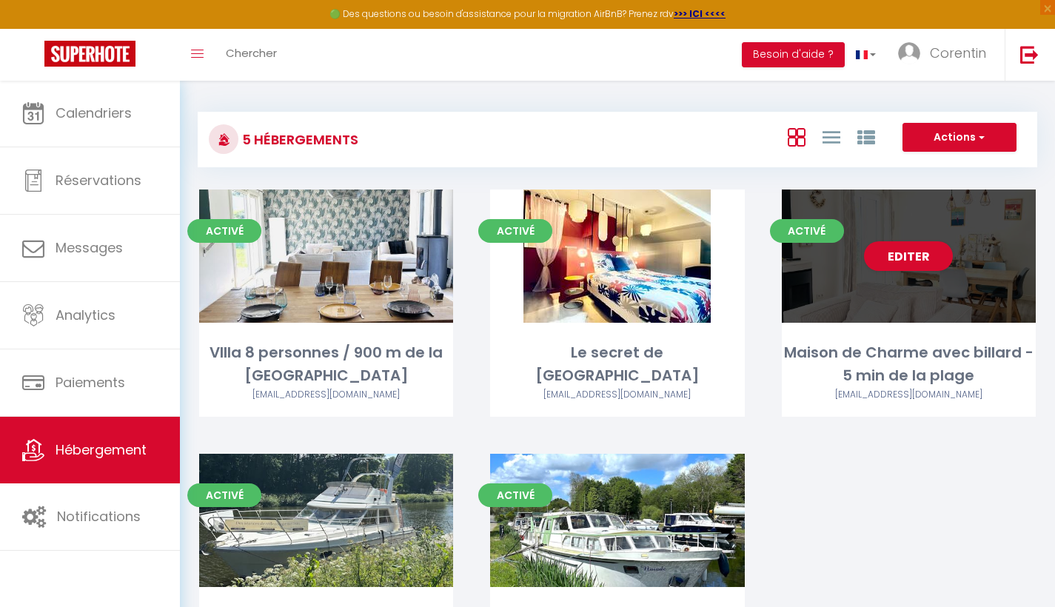
click at [937, 330] on div "Activé Editer Maison de Charme avec billard - 5 min de la plage [EMAIL_ADDRESS]…" at bounding box center [909, 303] width 254 height 227
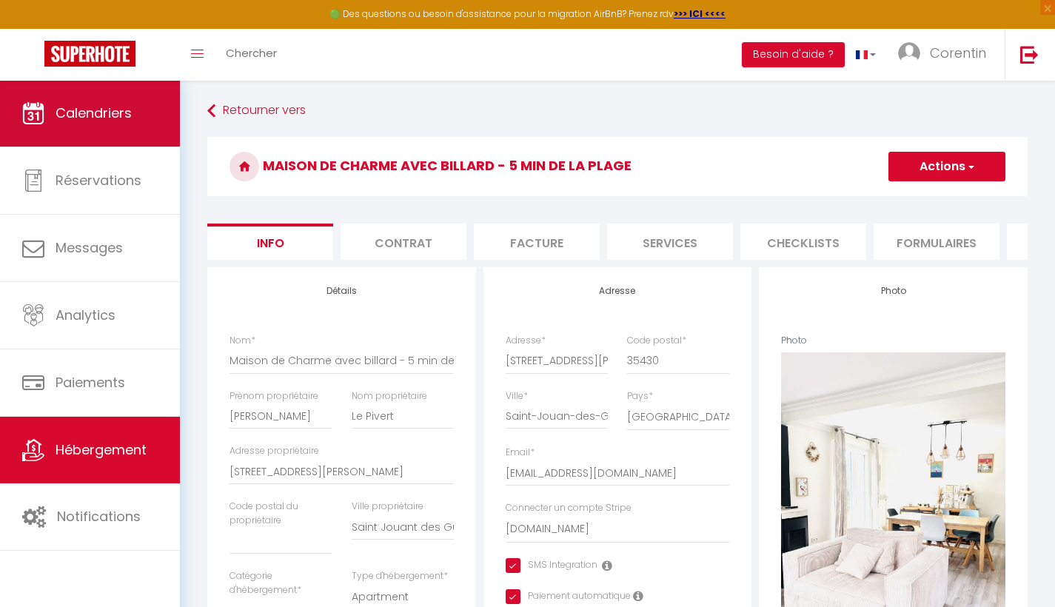
click at [98, 116] on span "Calendriers" at bounding box center [94, 113] width 76 height 19
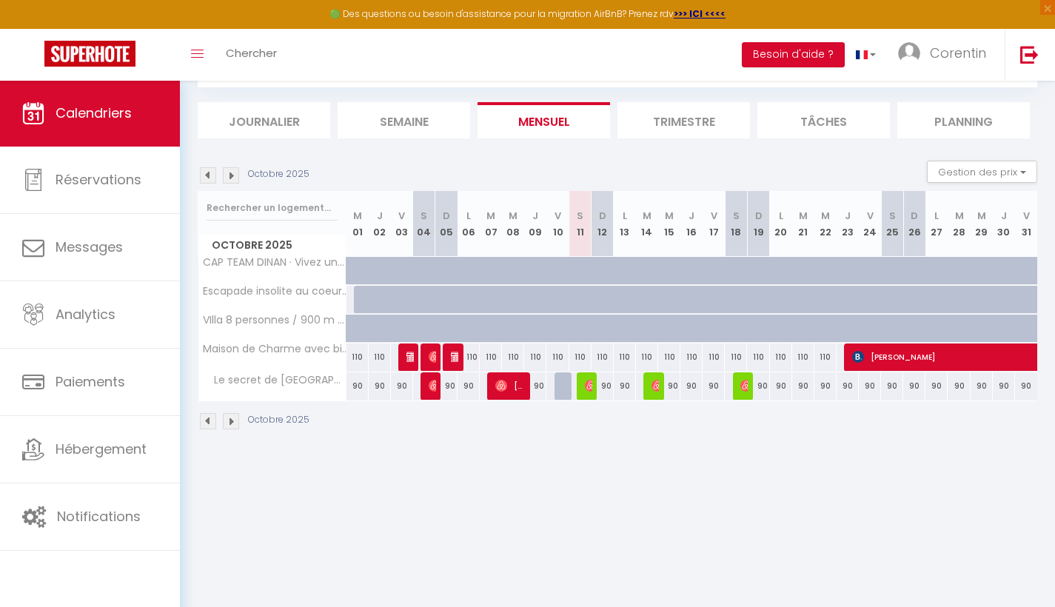
scroll to position [80, 0]
click at [983, 120] on li "Planning" at bounding box center [963, 120] width 133 height 36
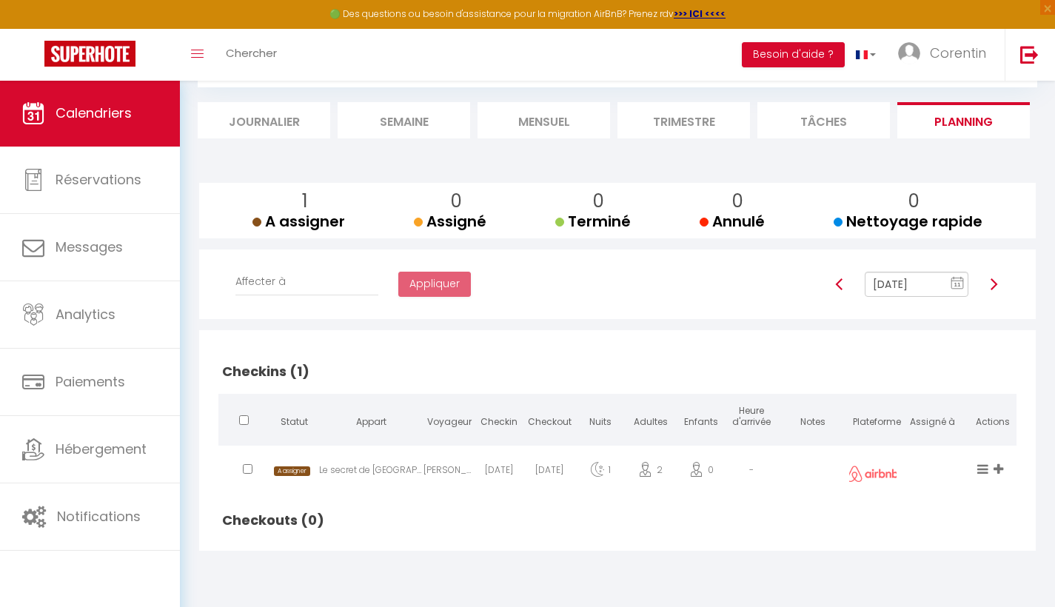
click at [273, 121] on li "Journalier" at bounding box center [264, 120] width 133 height 36
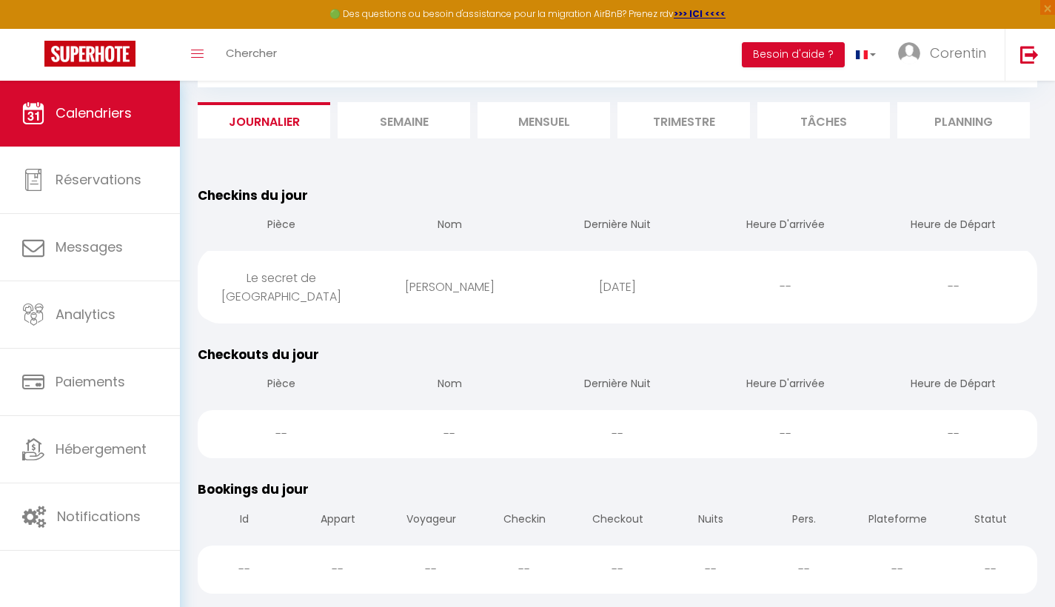
click at [540, 120] on li "Mensuel" at bounding box center [544, 120] width 133 height 36
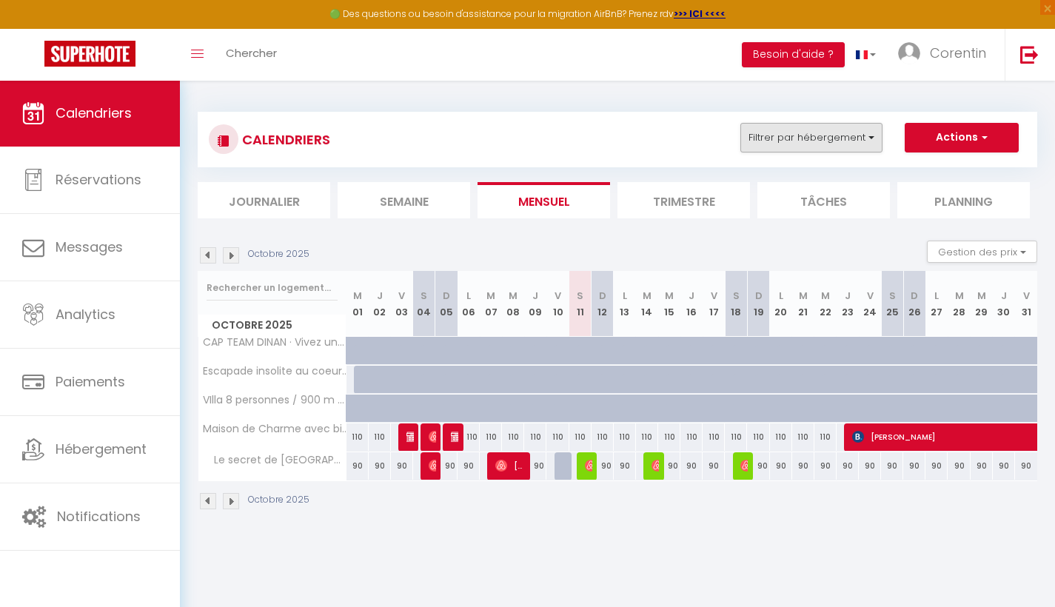
click at [849, 137] on button "Filtrer par hébergement" at bounding box center [811, 138] width 142 height 30
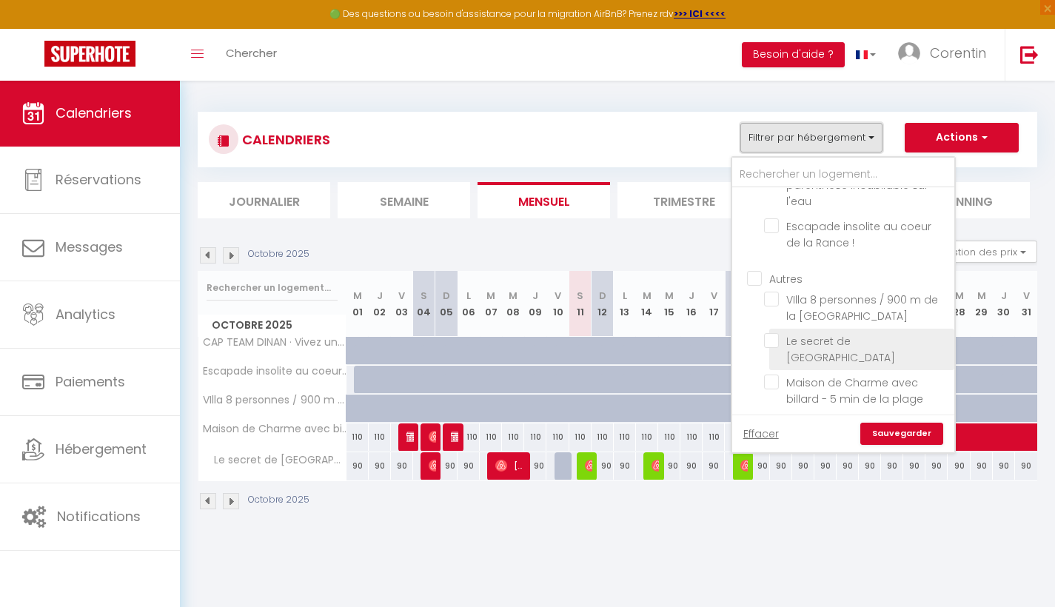
scroll to position [56, 0]
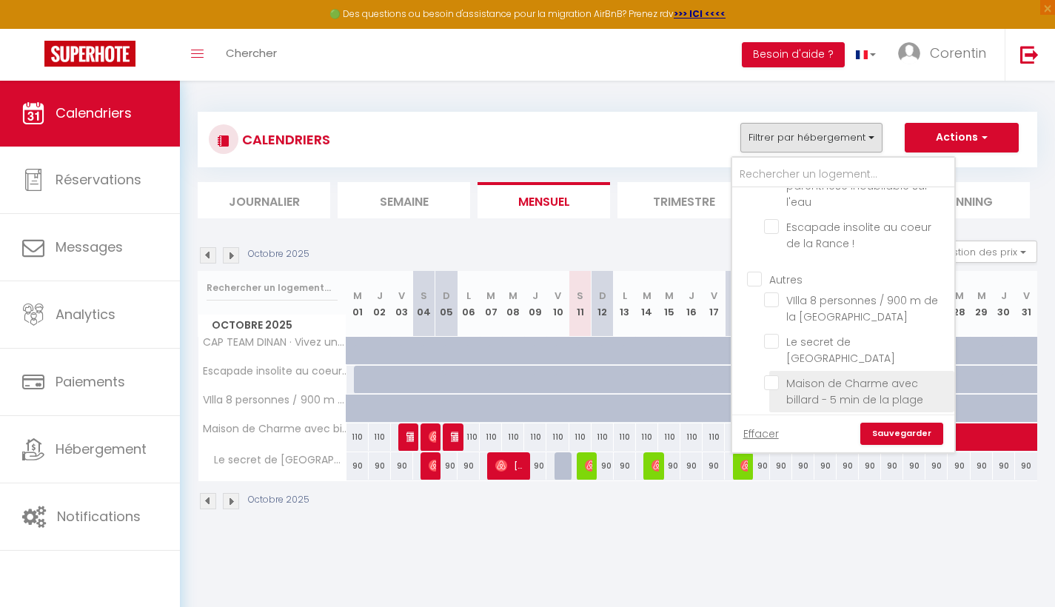
click at [778, 375] on input "Maison de Charme avec billard - 5 min de la plage" at bounding box center [856, 382] width 185 height 15
click at [894, 435] on link "Sauvegarder" at bounding box center [901, 434] width 83 height 22
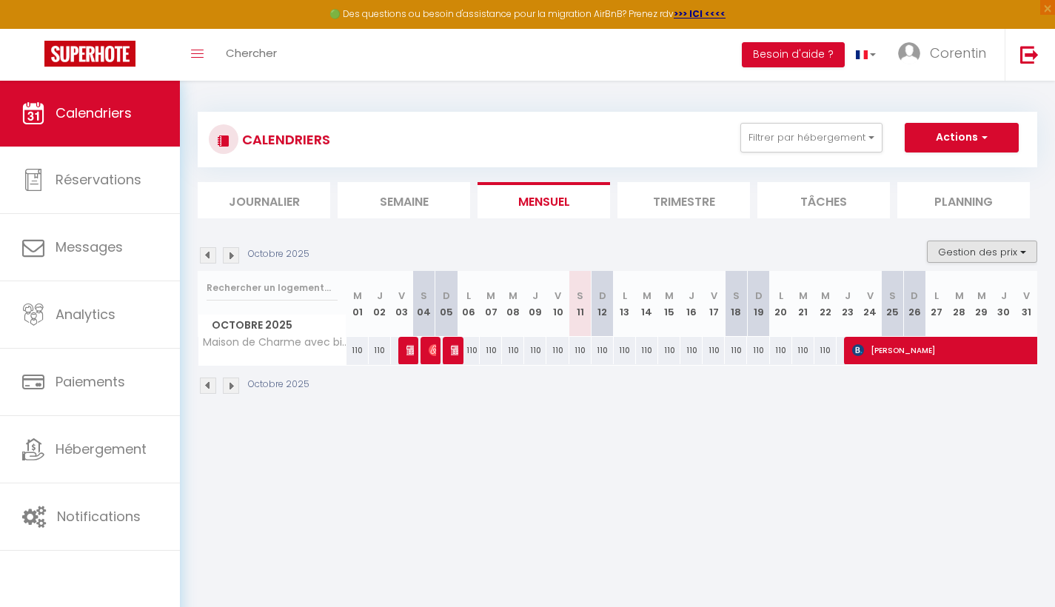
click at [977, 259] on button "Gestion des prix" at bounding box center [982, 252] width 110 height 22
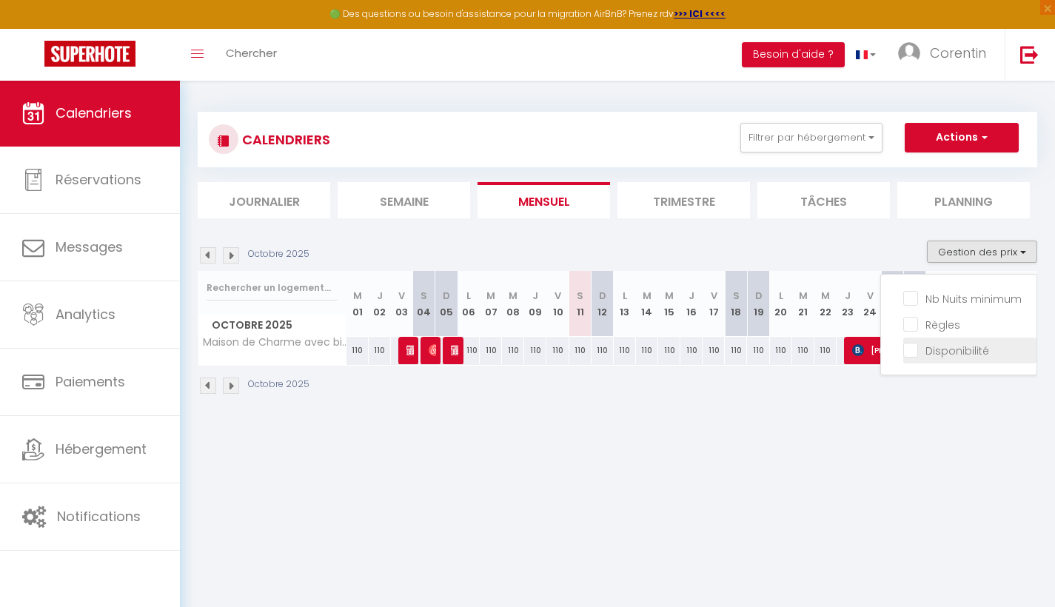
click at [949, 350] on input "Disponibilité" at bounding box center [969, 349] width 133 height 15
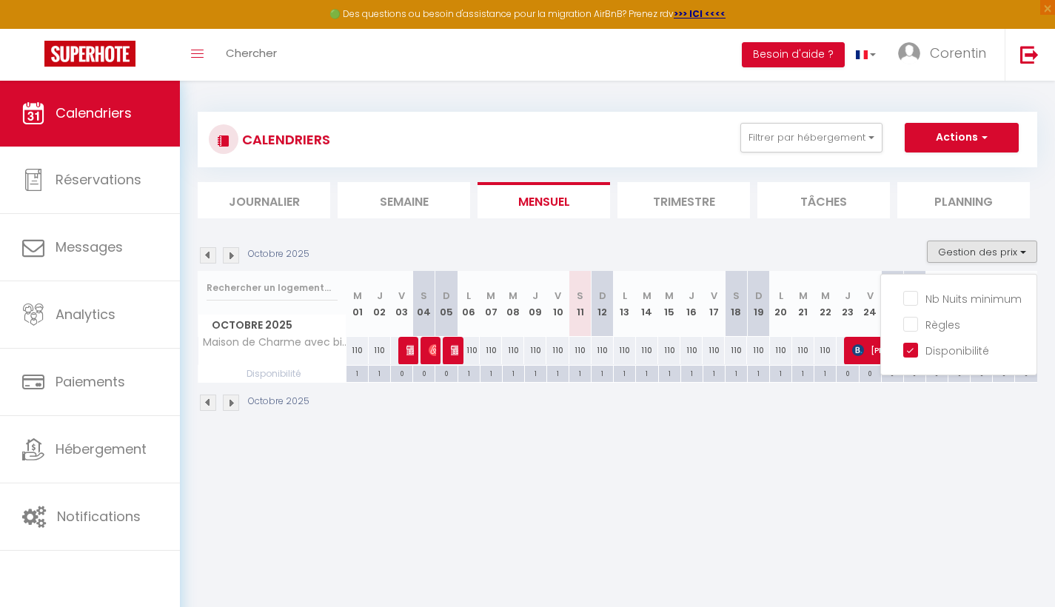
click at [781, 424] on div "Octobre 2025" at bounding box center [618, 405] width 840 height 44
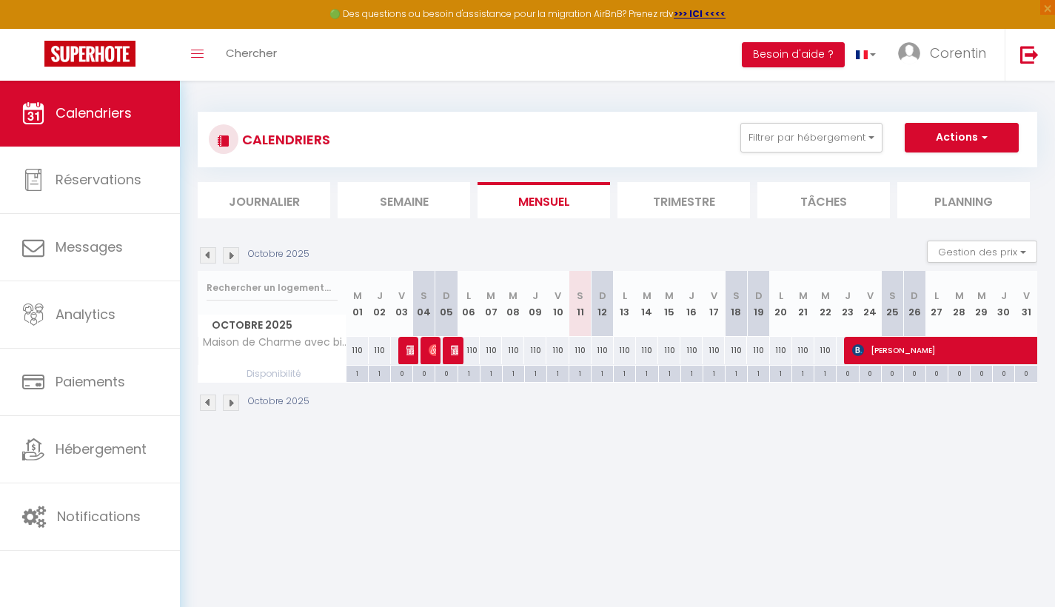
click at [233, 258] on img at bounding box center [231, 255] width 16 height 16
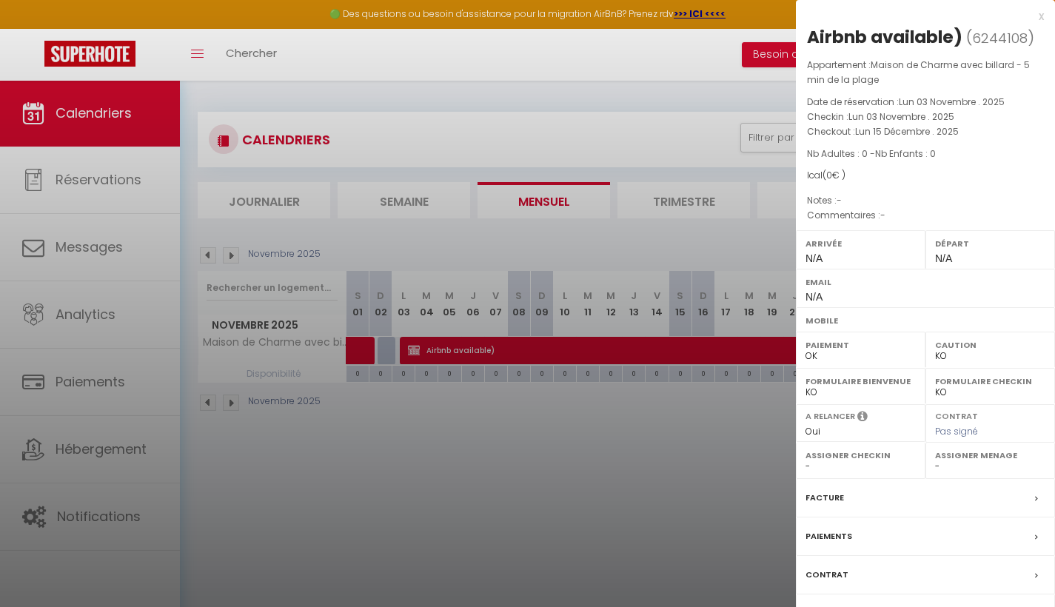
click at [743, 153] on div at bounding box center [527, 303] width 1055 height 607
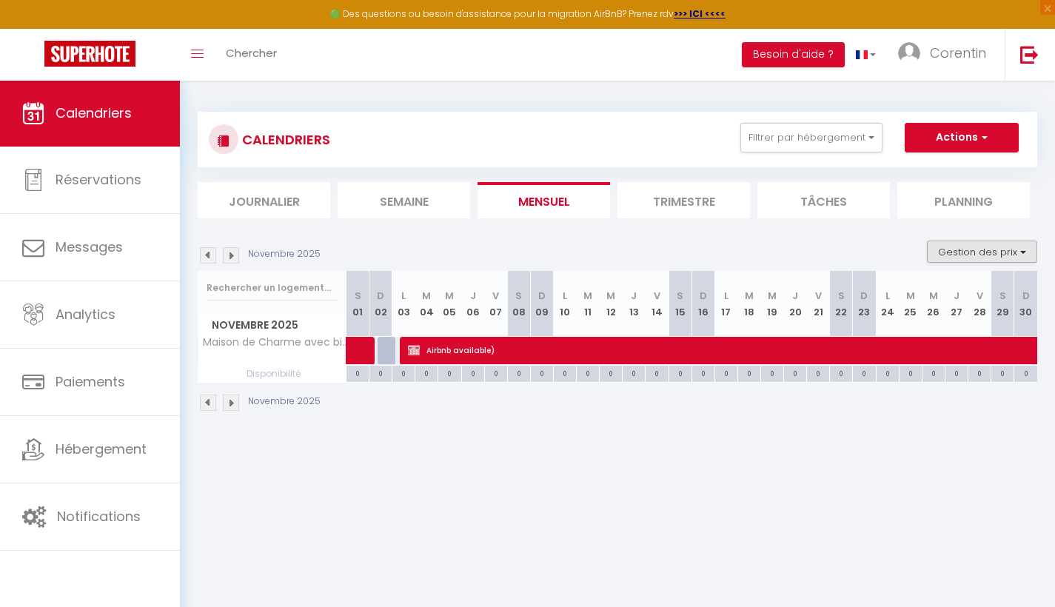
click at [986, 250] on button "Gestion des prix" at bounding box center [982, 252] width 110 height 22
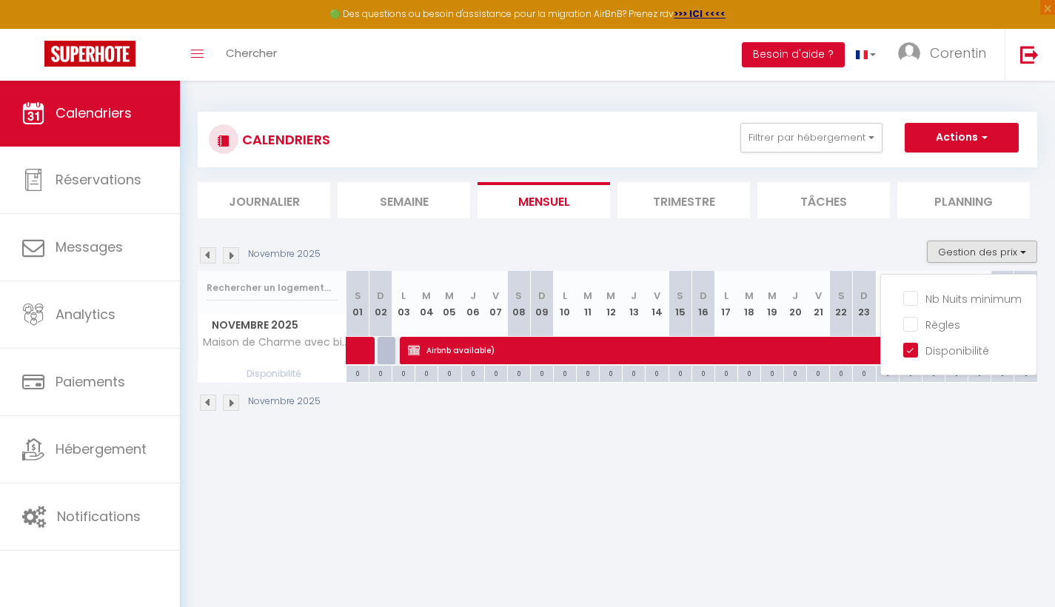
click at [775, 369] on div "0" at bounding box center [772, 373] width 22 height 14
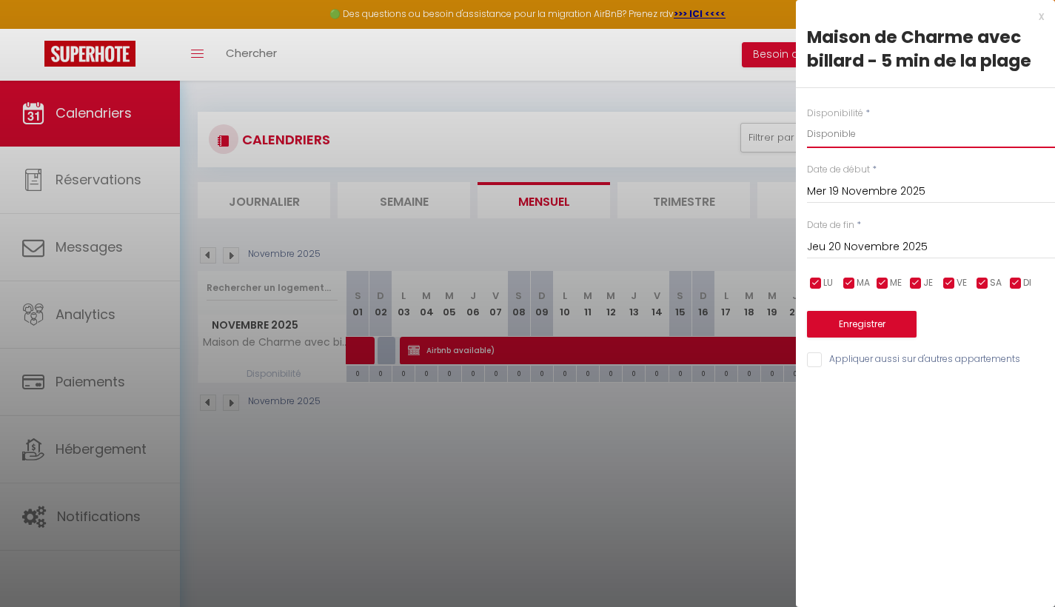
click at [680, 453] on div at bounding box center [527, 303] width 1055 height 607
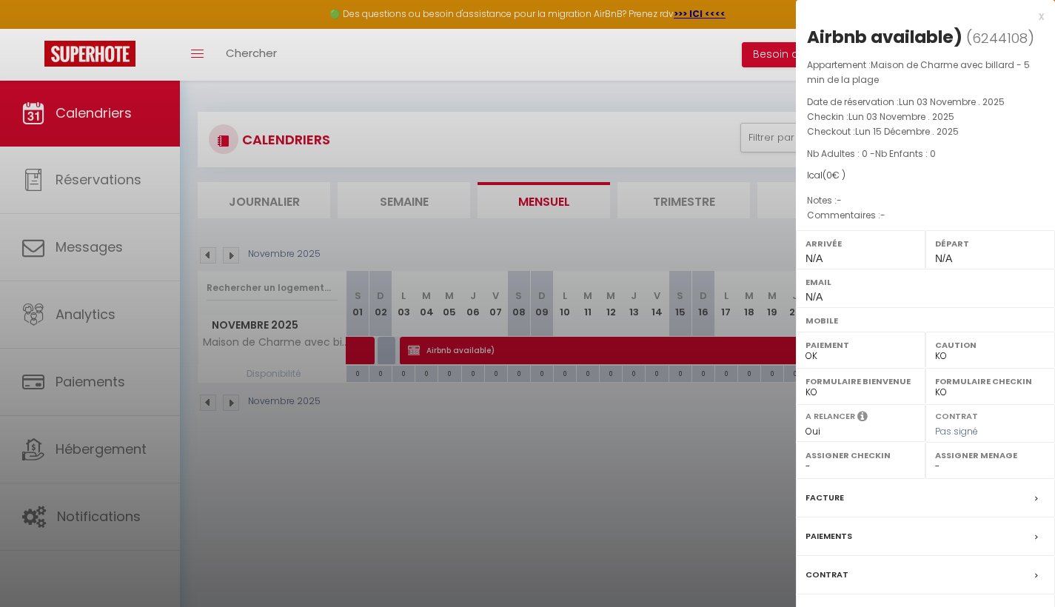
click at [695, 160] on div at bounding box center [527, 303] width 1055 height 607
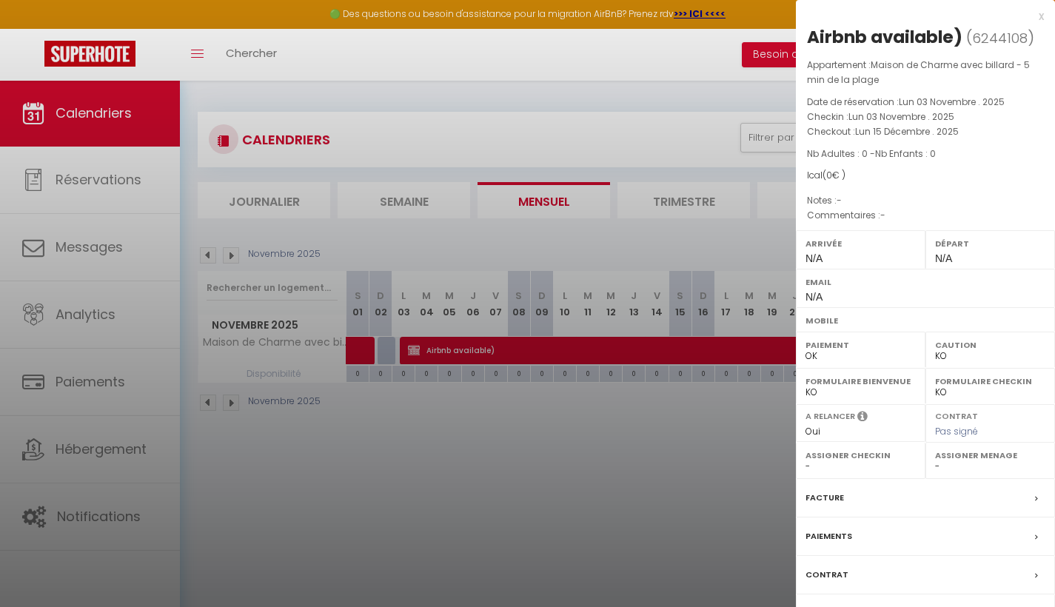
scroll to position [0, 0]
click at [567, 463] on div at bounding box center [527, 303] width 1055 height 607
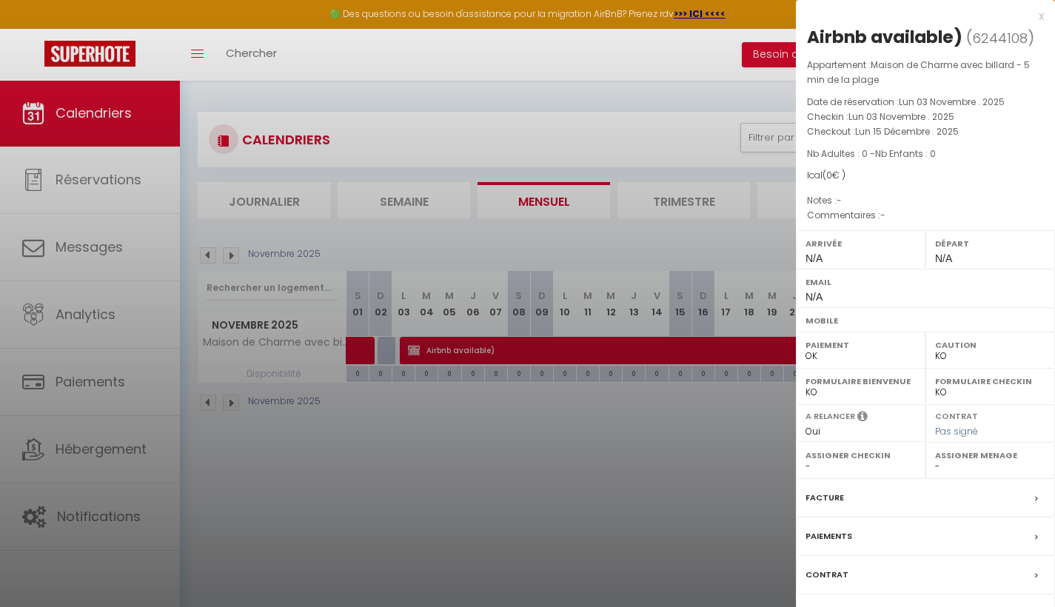
click at [434, 500] on div at bounding box center [527, 303] width 1055 height 607
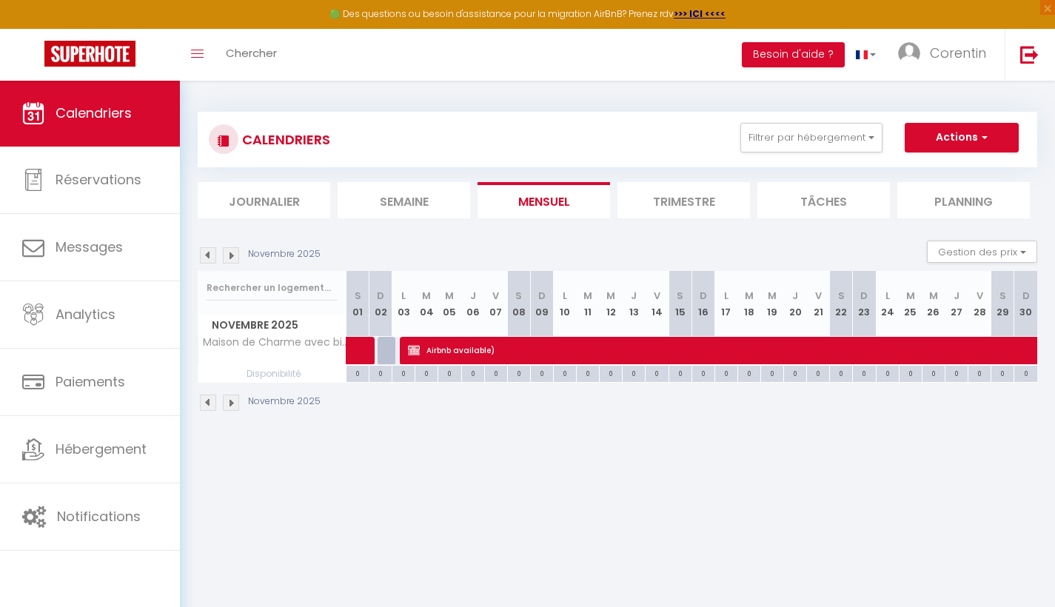
click at [966, 135] on button "Actions" at bounding box center [962, 138] width 114 height 30
click at [892, 252] on div "Novembre 2025 Gestion des prix Nb Nuits minimum Règles Disponibilité" at bounding box center [618, 256] width 840 height 30
click at [981, 250] on button "Gestion des prix" at bounding box center [982, 252] width 110 height 22
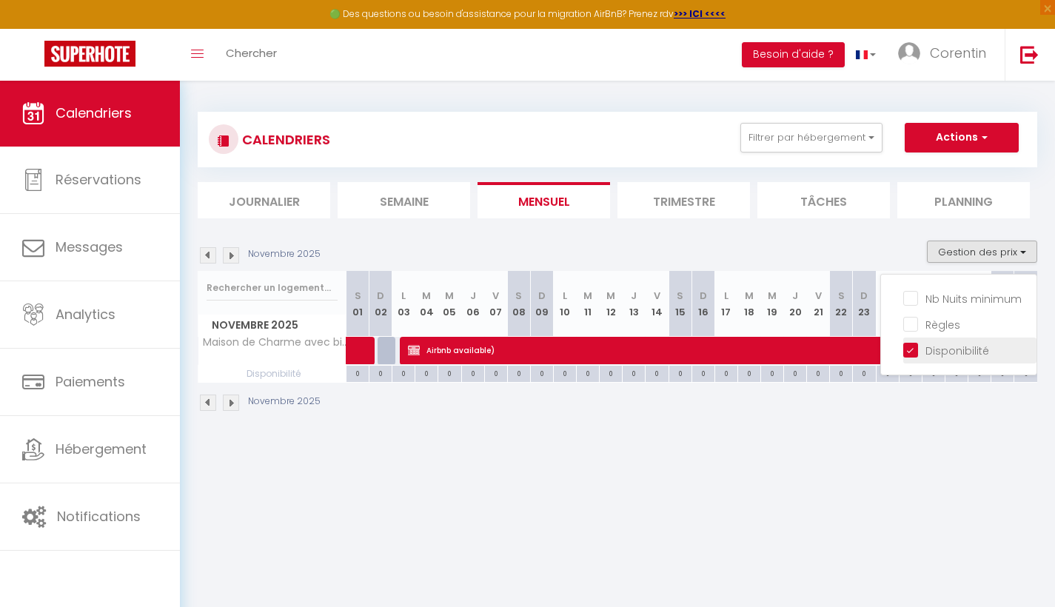
click at [937, 350] on input "Disponibilité" at bounding box center [969, 349] width 133 height 15
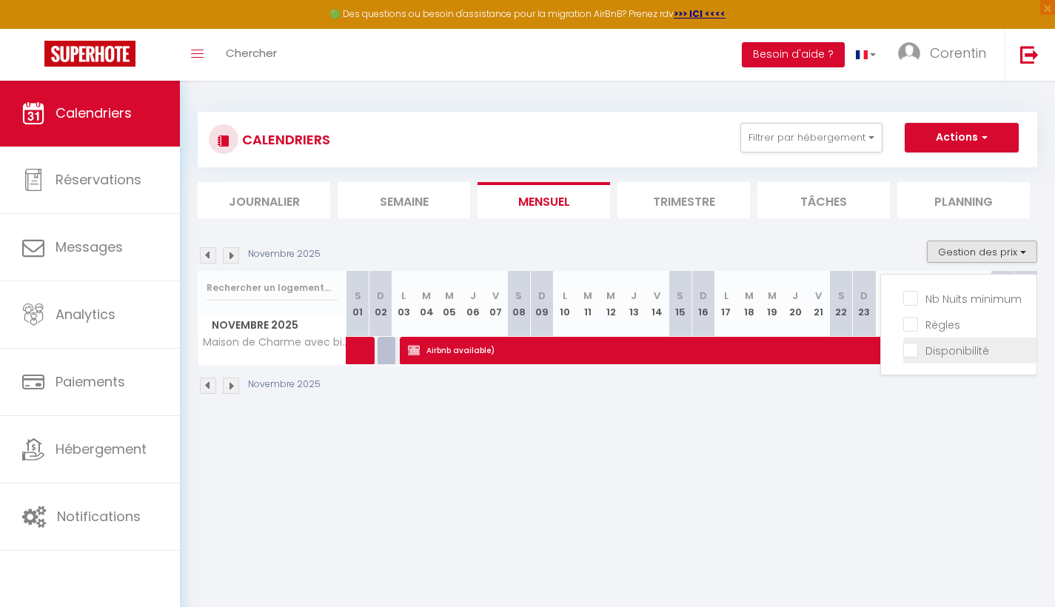
click at [937, 350] on input "Disponibilité" at bounding box center [969, 349] width 133 height 15
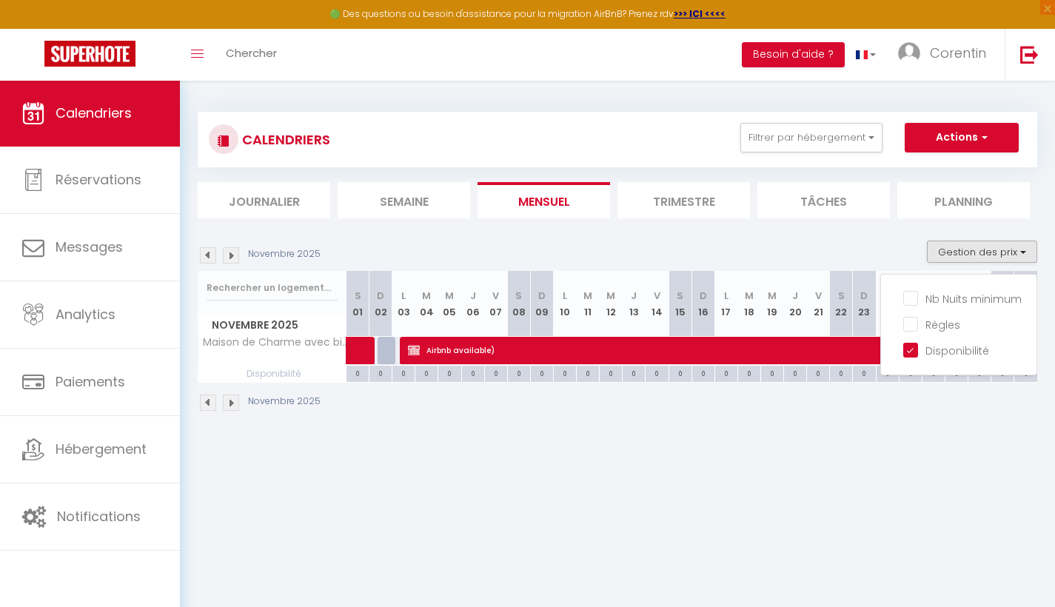
click at [755, 421] on div "Novembre 2025" at bounding box center [618, 405] width 840 height 44
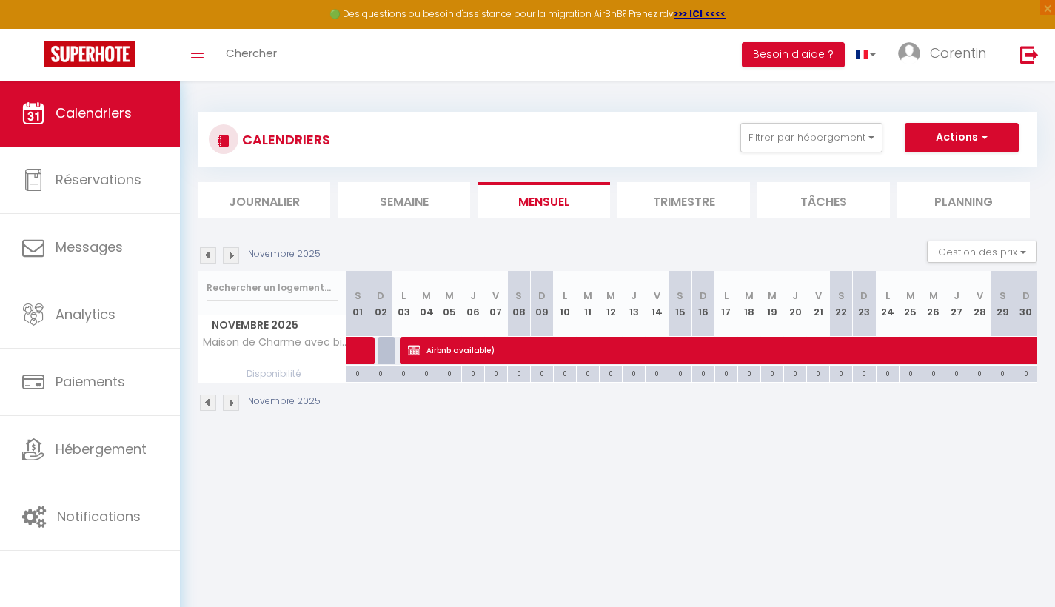
click at [663, 372] on div "0" at bounding box center [657, 373] width 22 height 14
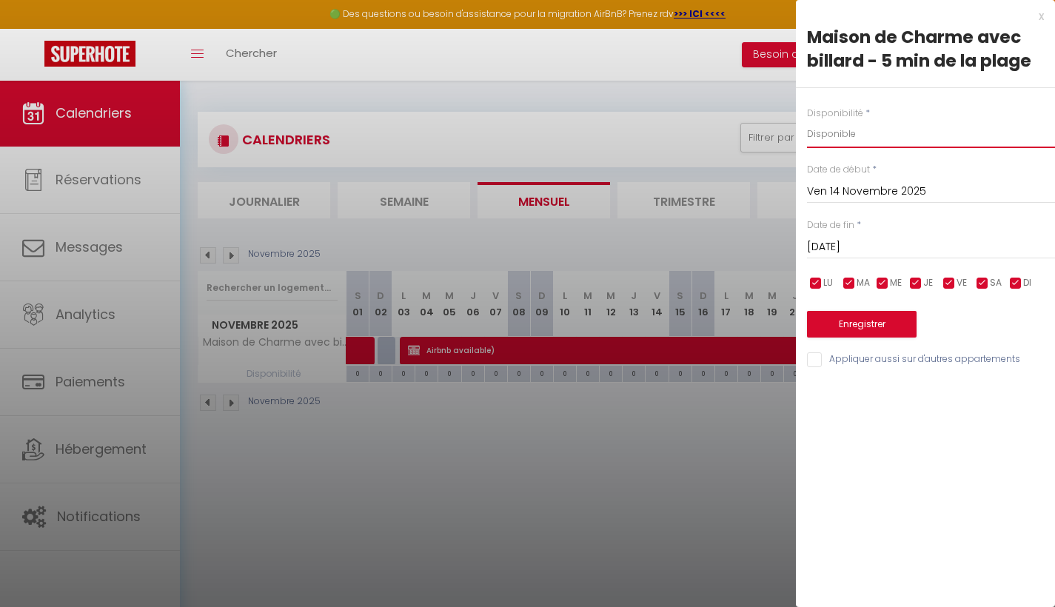
click at [815, 192] on input "Ven 14 Novembre 2025" at bounding box center [931, 191] width 248 height 19
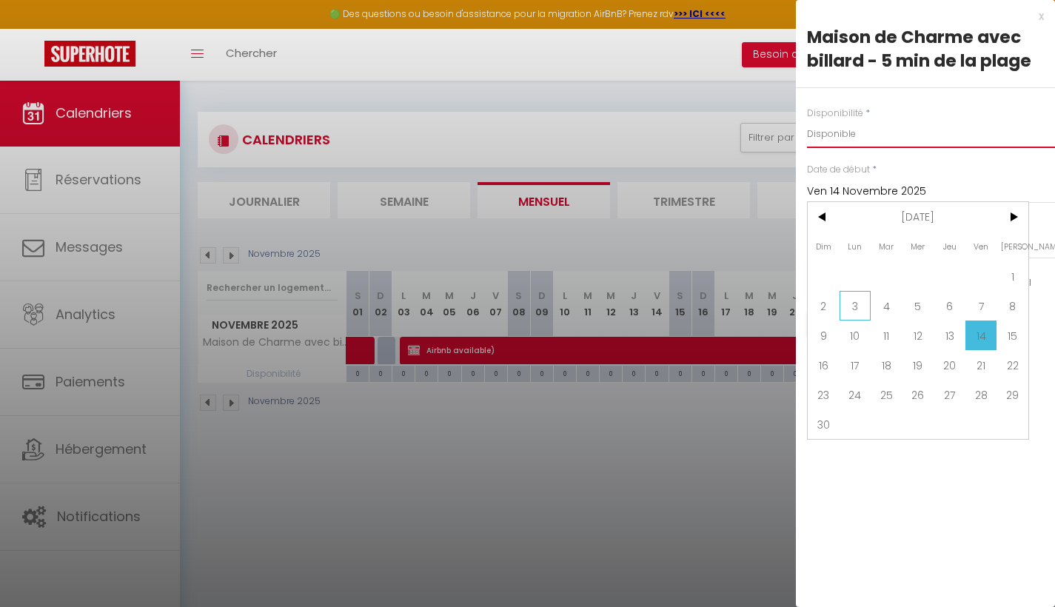
click at [848, 307] on span "3" at bounding box center [856, 306] width 32 height 30
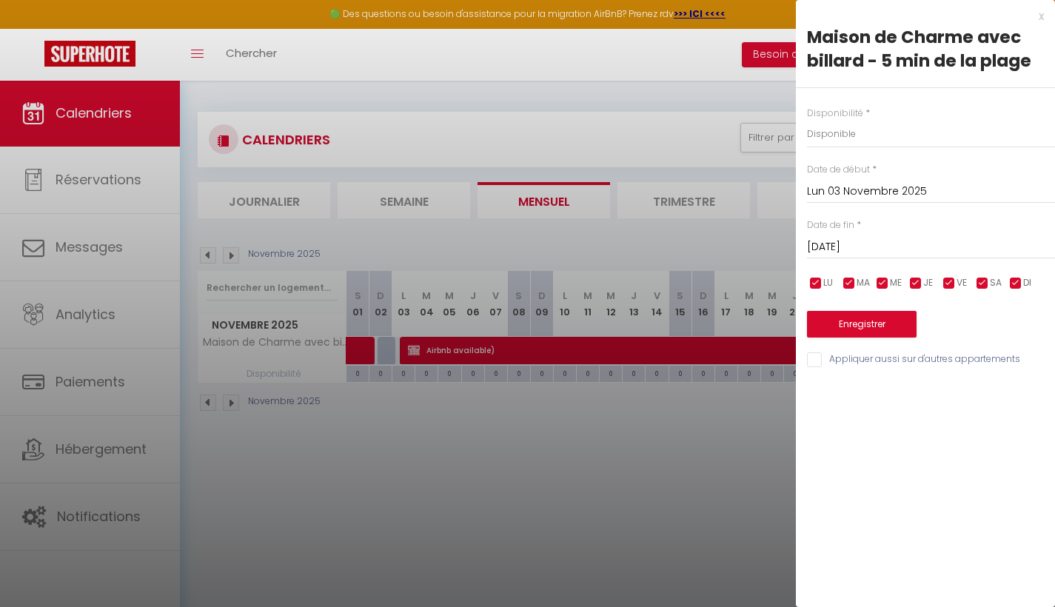
click at [885, 243] on input "[DATE]" at bounding box center [931, 247] width 248 height 19
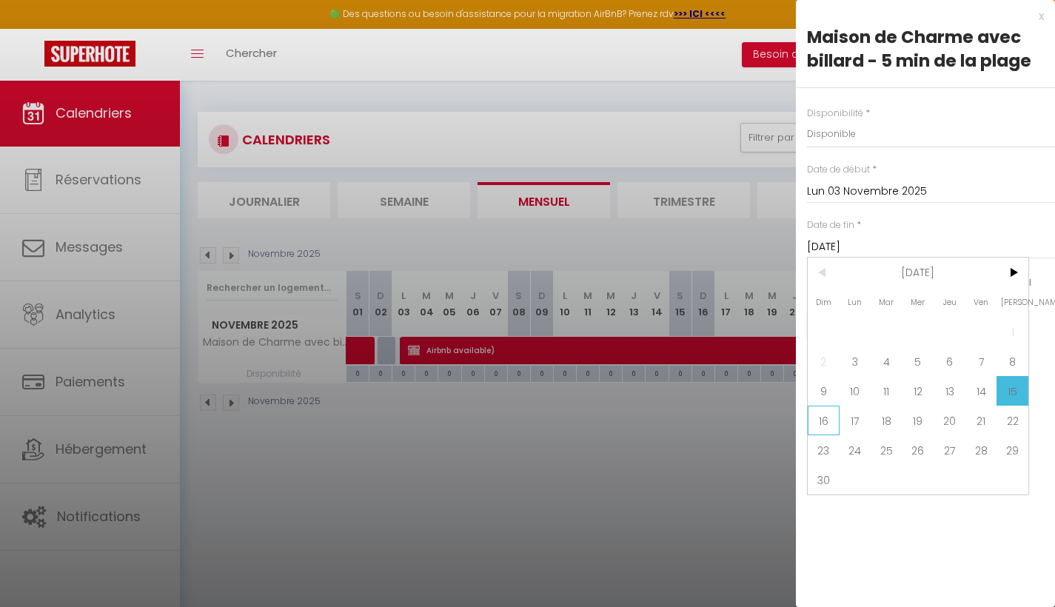
click at [827, 422] on span "16" at bounding box center [824, 421] width 32 height 30
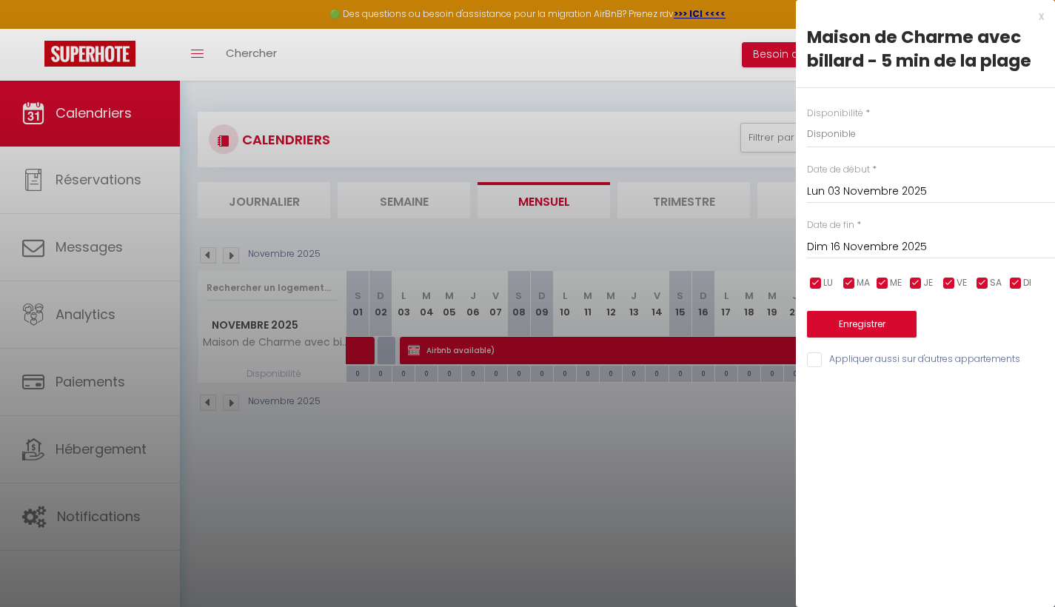
click at [904, 322] on button "Enregistrer" at bounding box center [862, 324] width 110 height 27
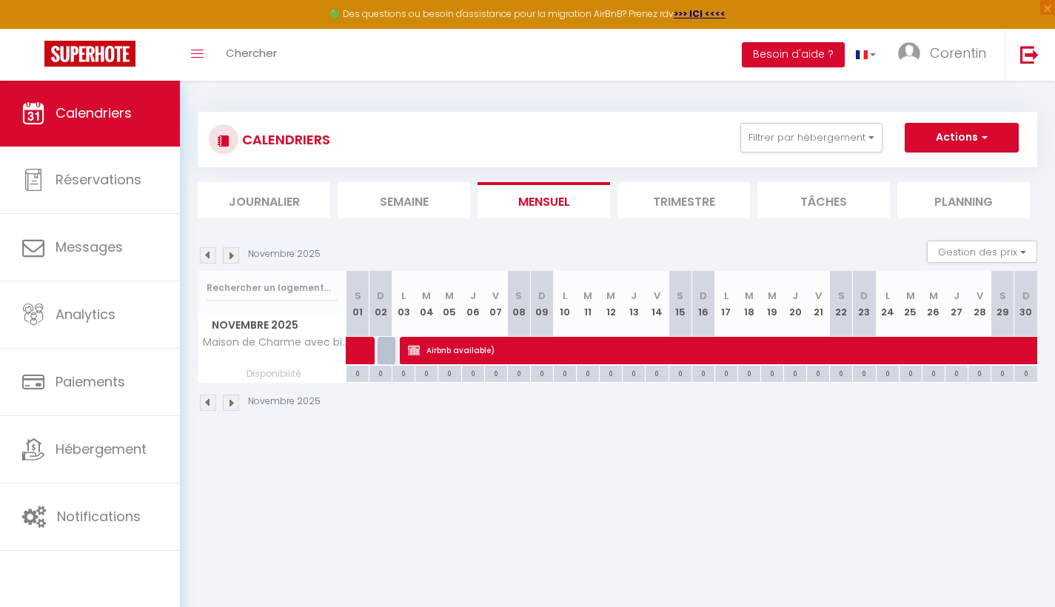
click at [906, 415] on div "Novembre 2025" at bounding box center [618, 405] width 840 height 44
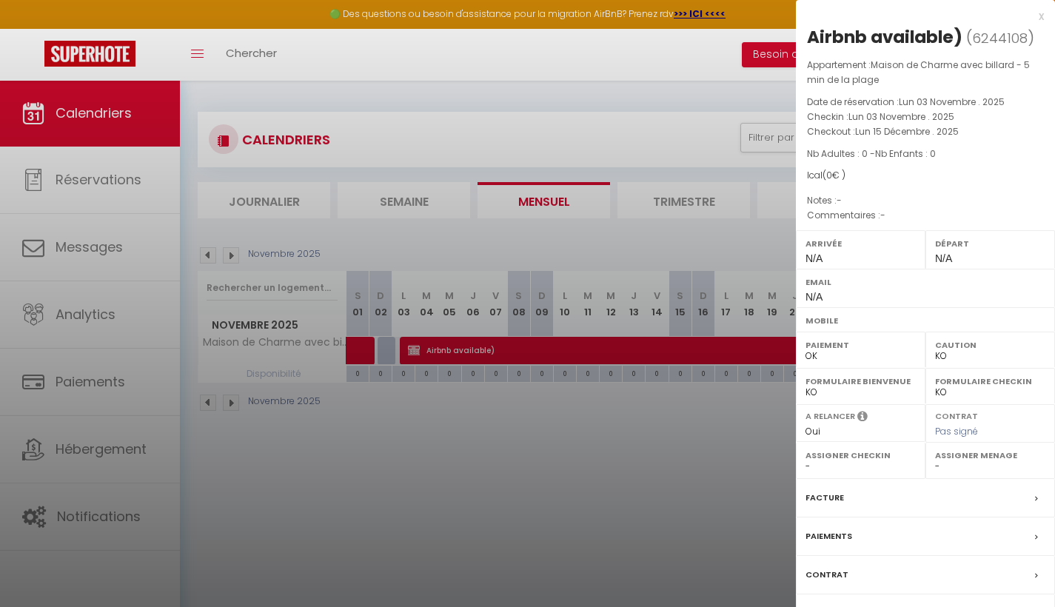
click at [712, 462] on div at bounding box center [527, 303] width 1055 height 607
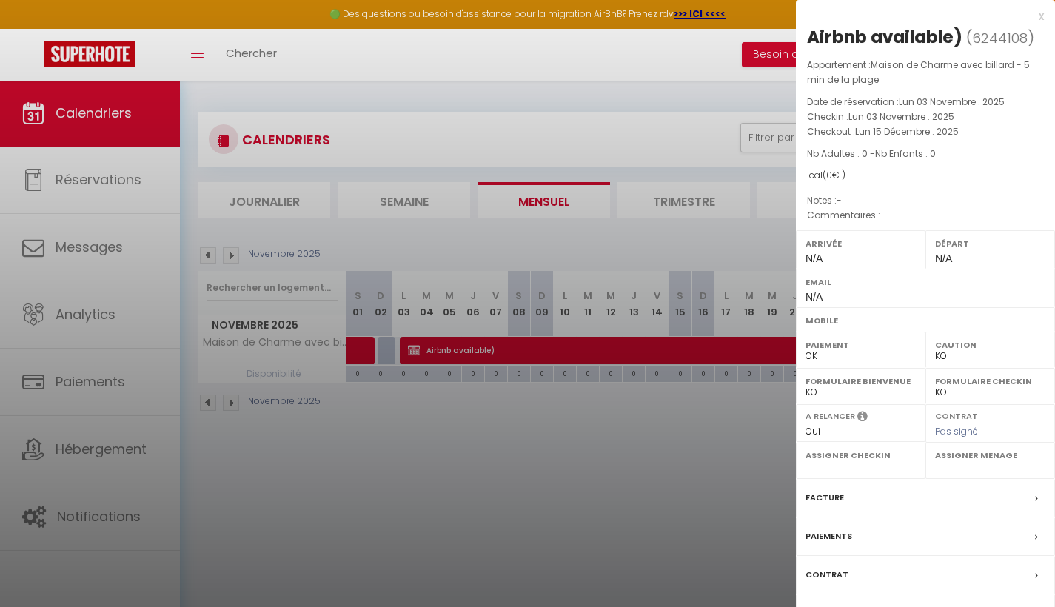
click at [685, 475] on div at bounding box center [527, 303] width 1055 height 607
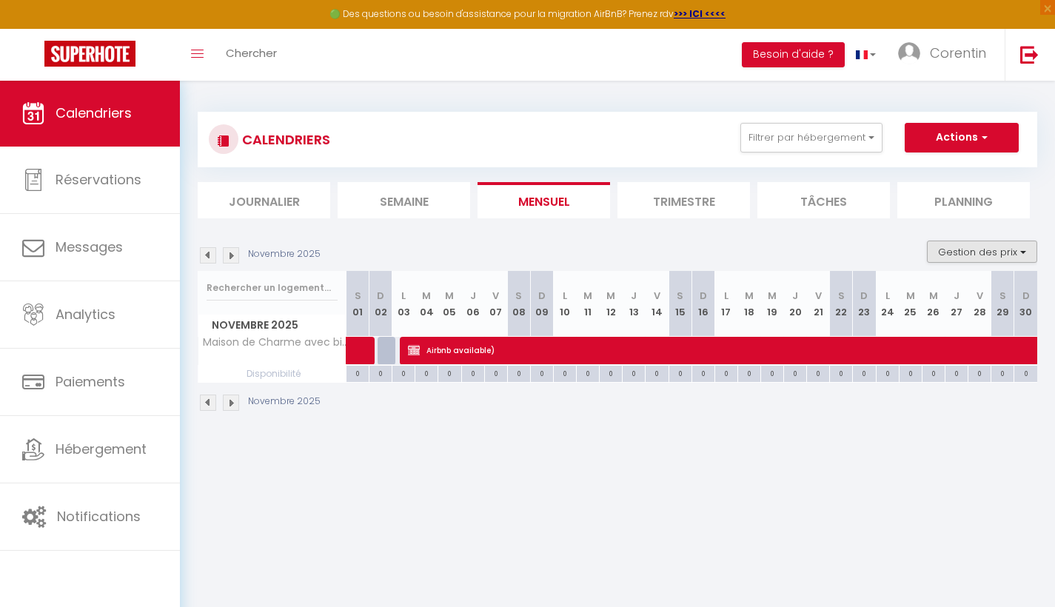
click at [978, 250] on button "Gestion des prix" at bounding box center [982, 252] width 110 height 22
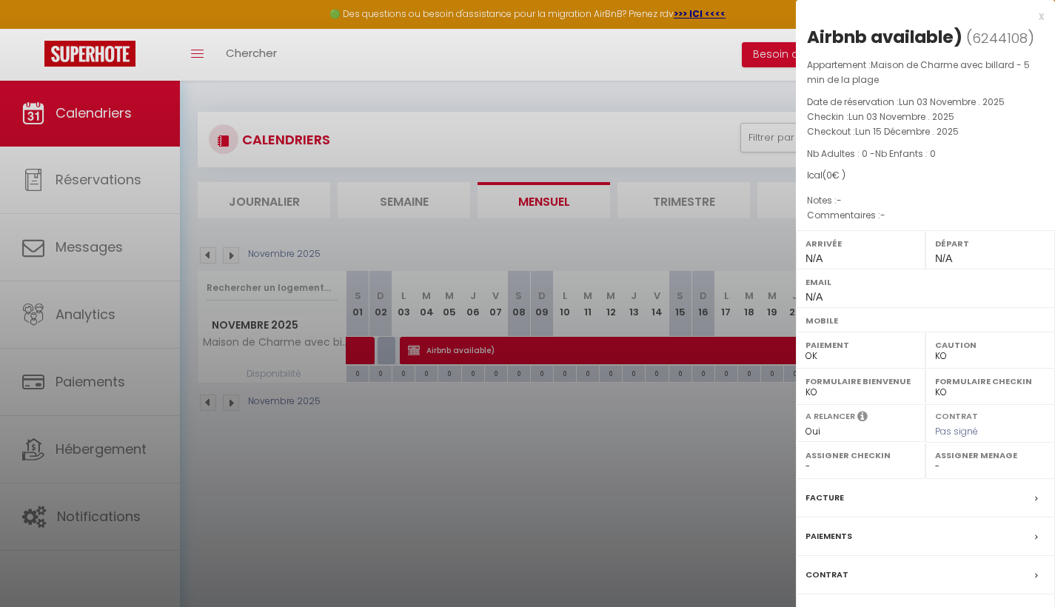
click at [346, 101] on div at bounding box center [527, 303] width 1055 height 607
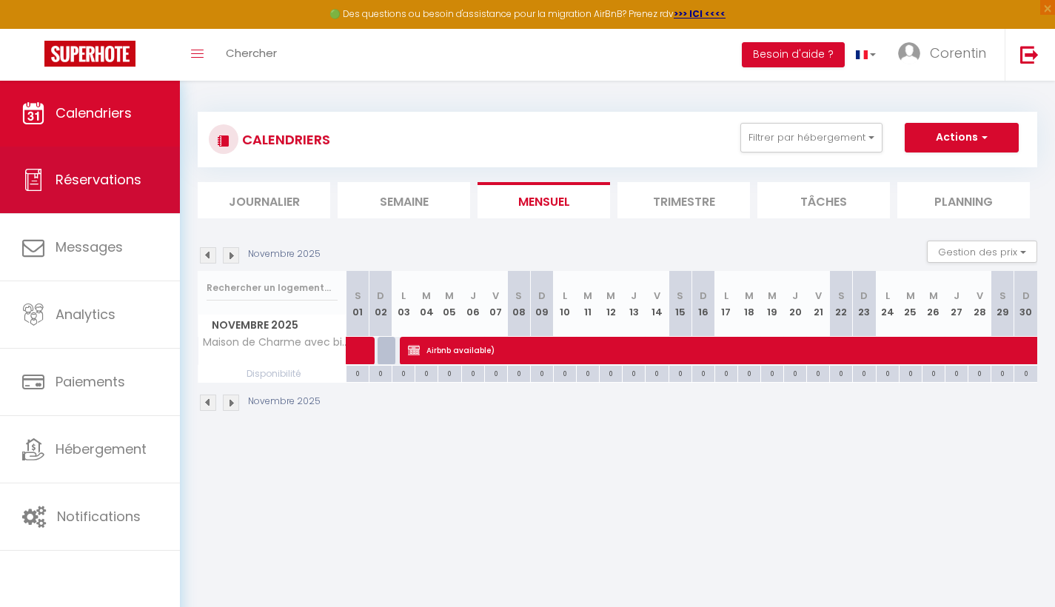
click at [96, 211] on link "Réservations" at bounding box center [90, 180] width 180 height 67
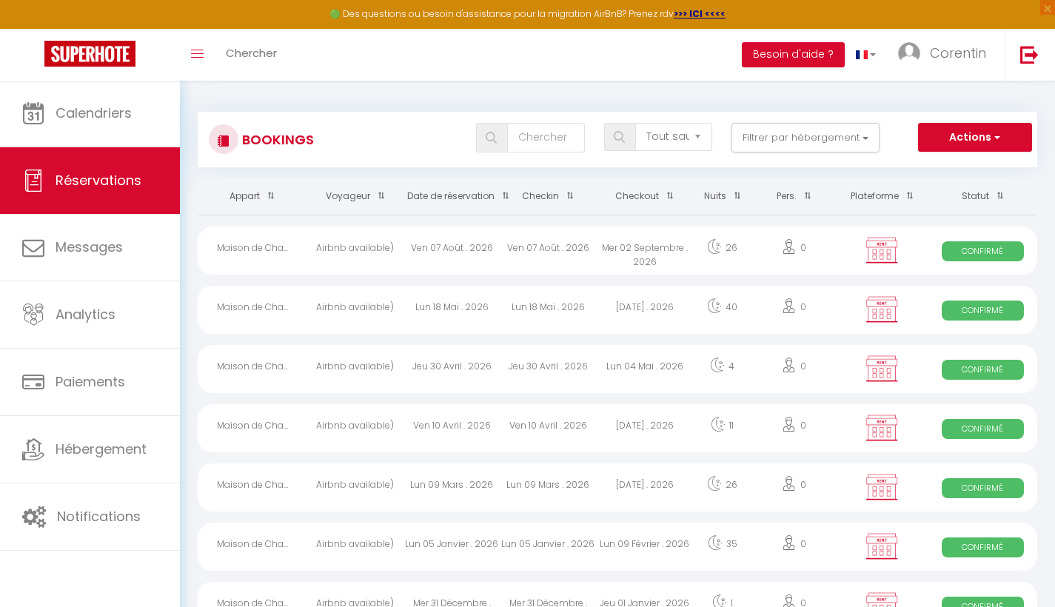
click at [108, 188] on span "Réservations" at bounding box center [99, 180] width 86 height 19
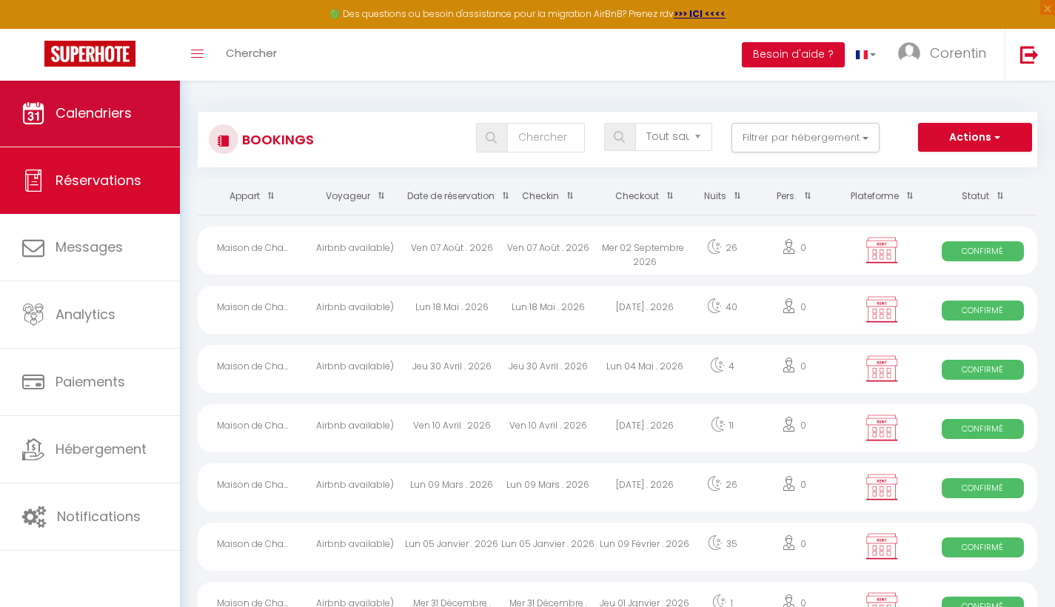
click at [102, 87] on link "Calendriers" at bounding box center [90, 113] width 180 height 67
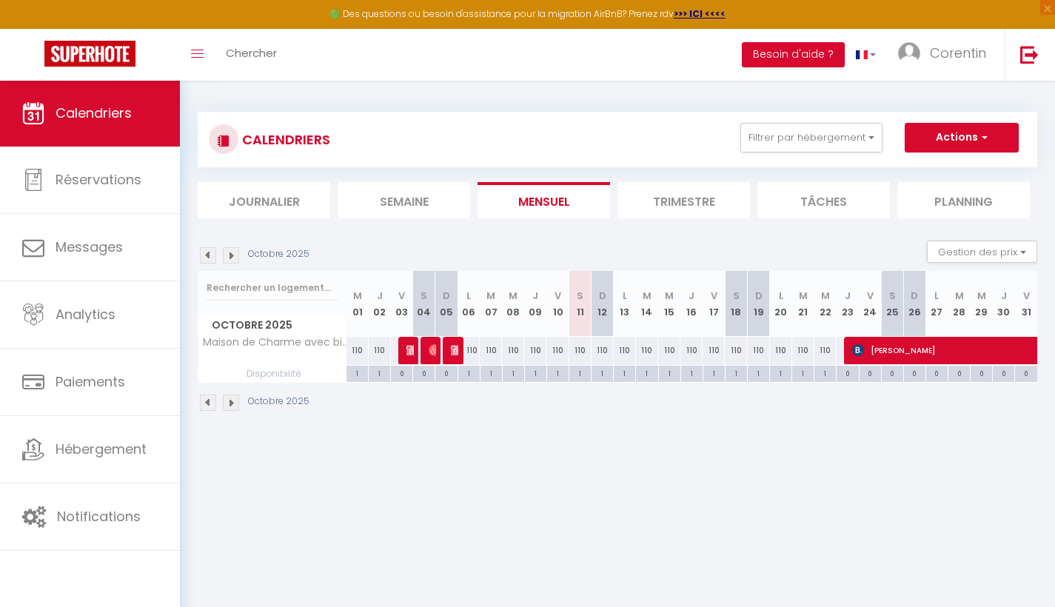
click at [230, 256] on img at bounding box center [231, 255] width 16 height 16
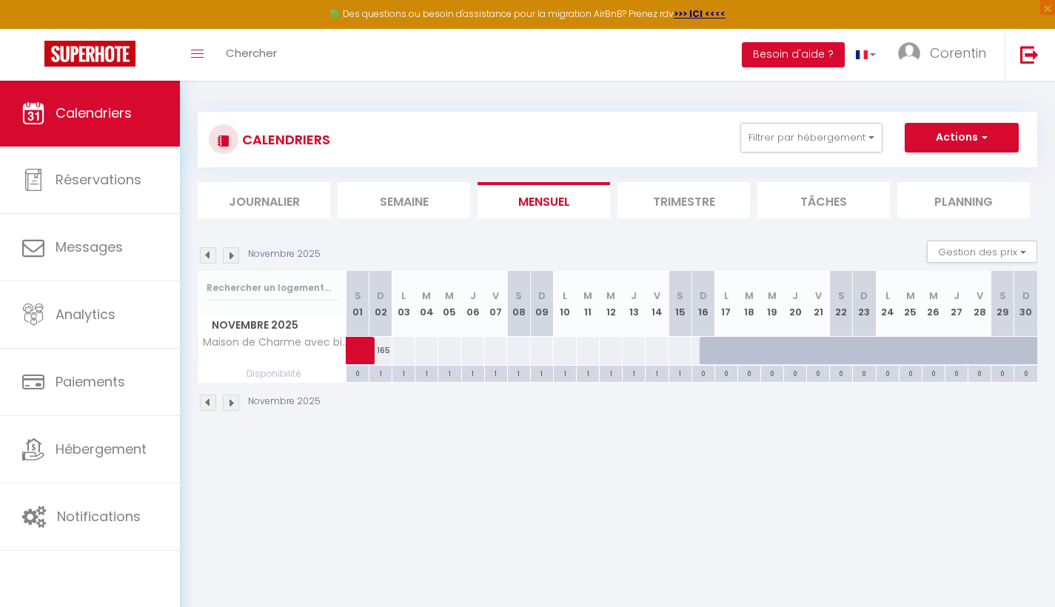
click at [407, 349] on div at bounding box center [404, 350] width 24 height 27
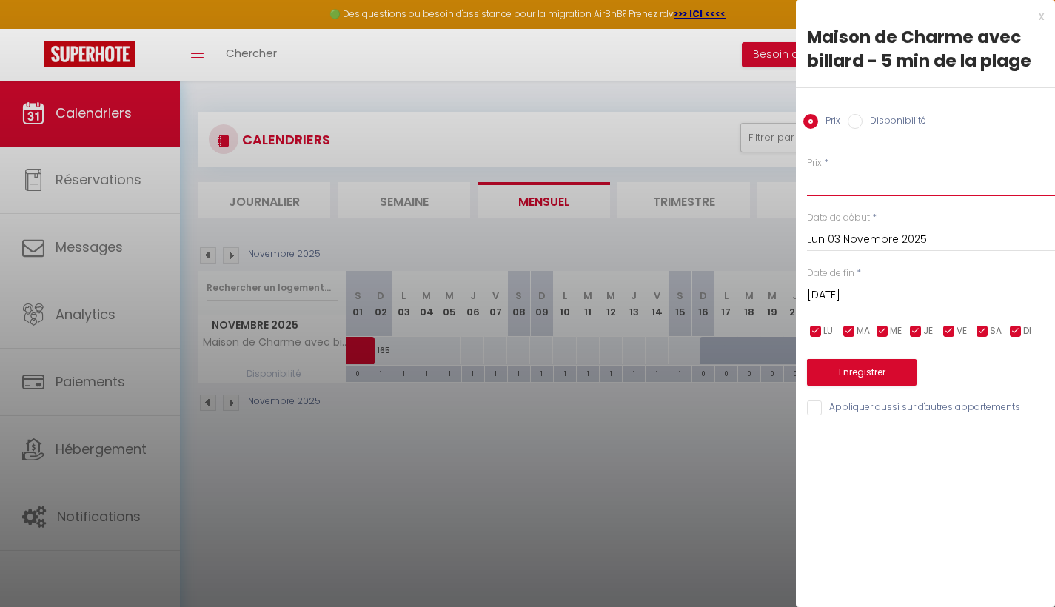
click at [833, 184] on input "Prix" at bounding box center [931, 183] width 248 height 27
click at [381, 372] on div at bounding box center [527, 303] width 1055 height 607
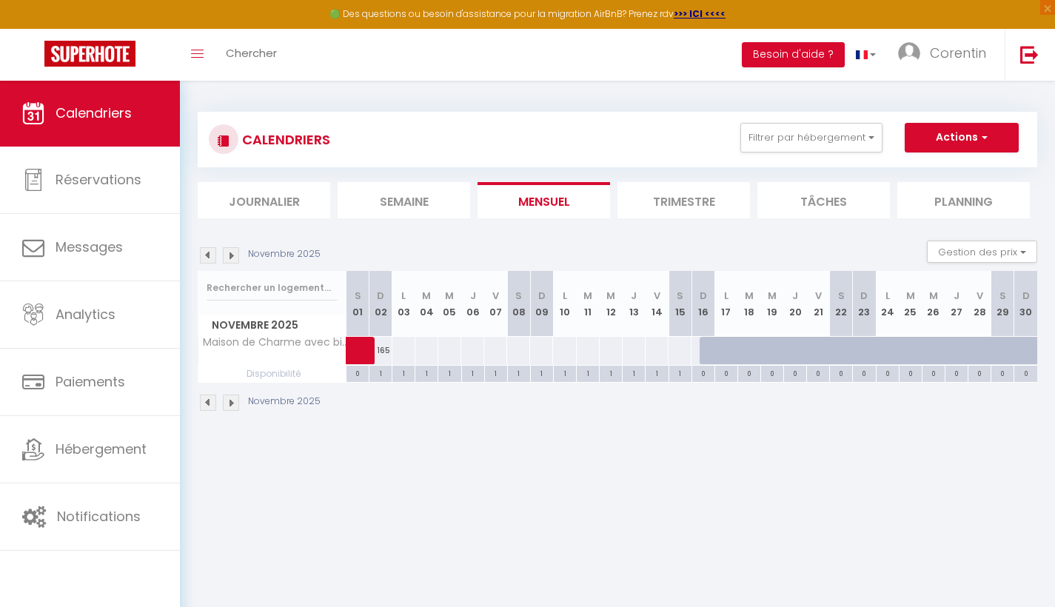
click at [381, 372] on div "1" at bounding box center [380, 373] width 22 height 14
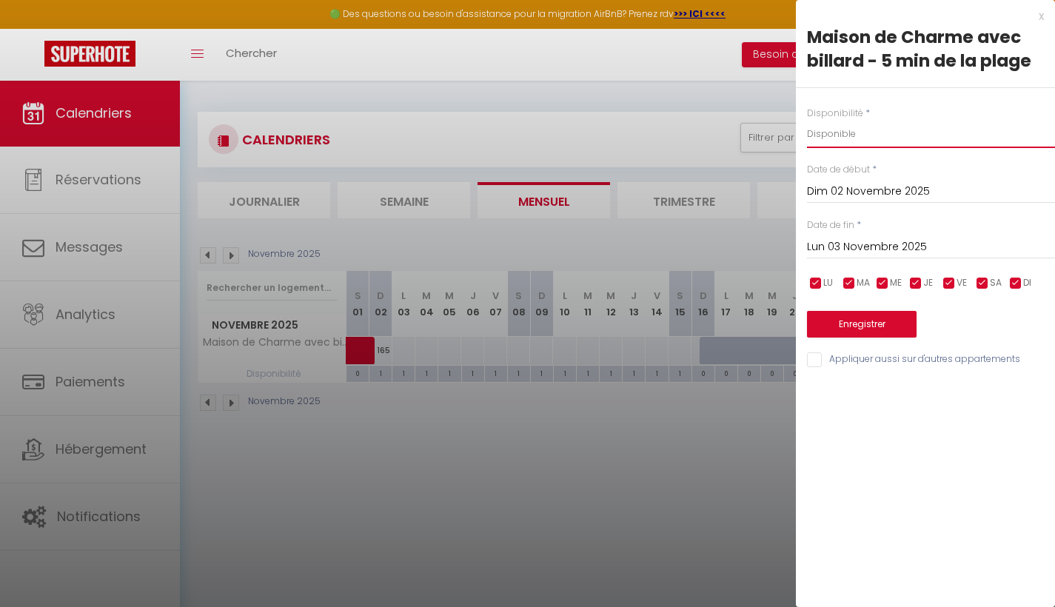
click at [383, 346] on div at bounding box center [527, 303] width 1055 height 607
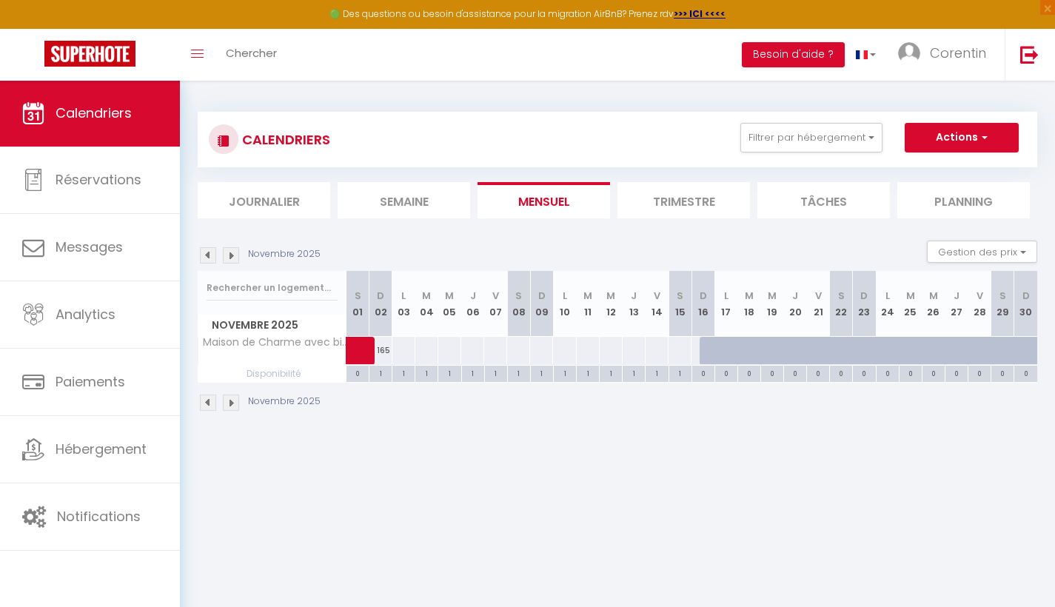
click at [383, 346] on span at bounding box center [379, 351] width 34 height 28
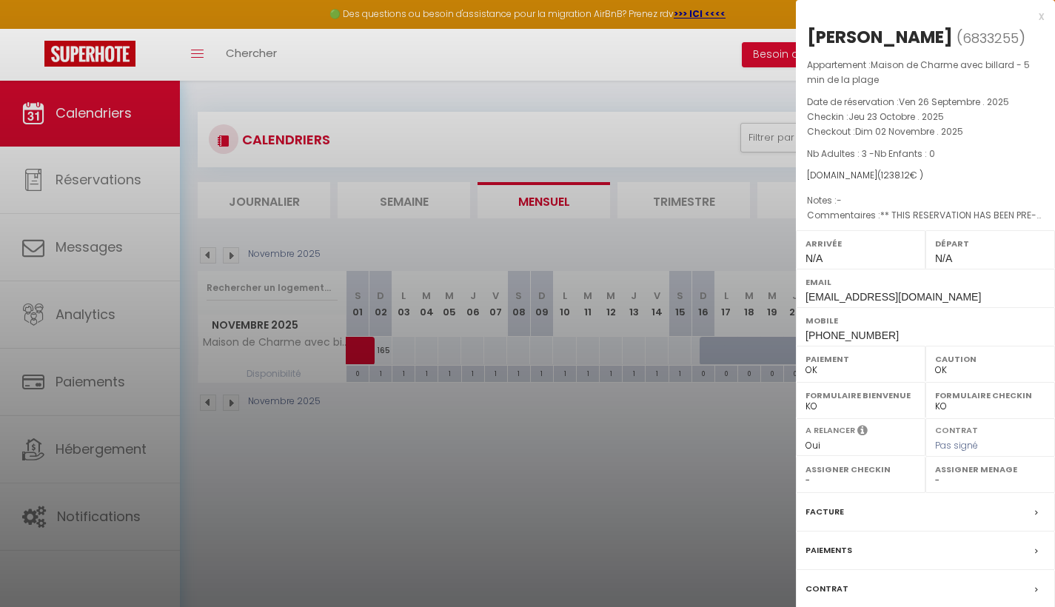
click at [404, 351] on div at bounding box center [527, 303] width 1055 height 607
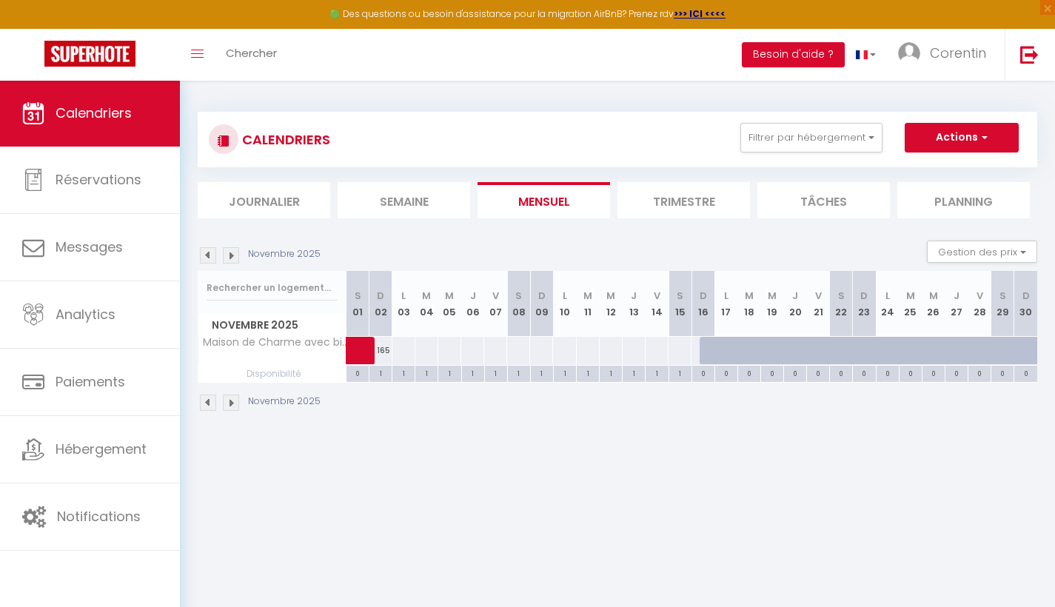
click at [404, 351] on div at bounding box center [404, 350] width 24 height 27
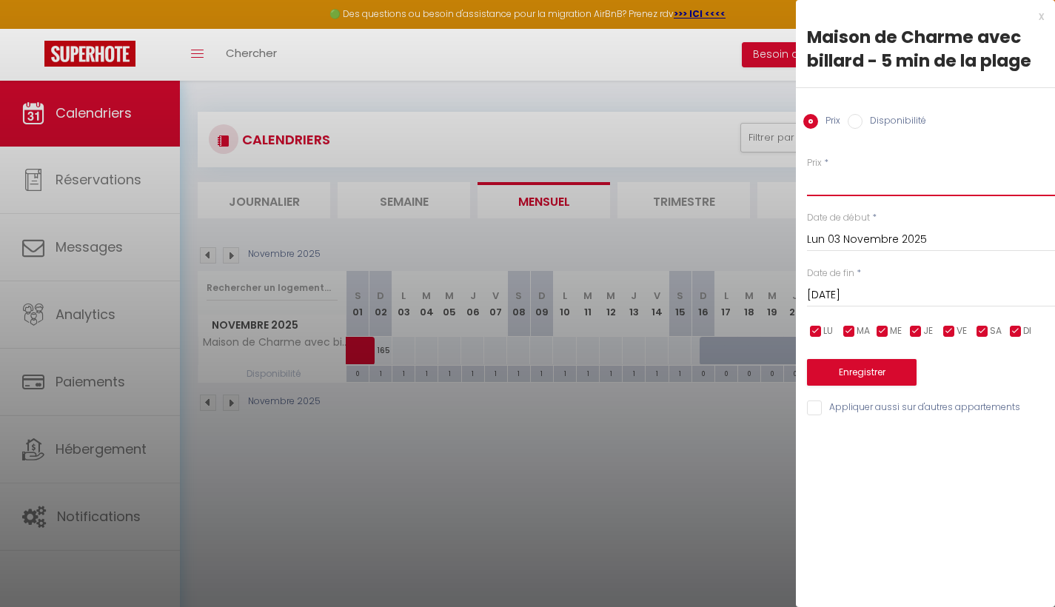
click at [923, 182] on input "Prix" at bounding box center [931, 183] width 248 height 27
click at [850, 292] on input "[DATE]" at bounding box center [931, 295] width 248 height 19
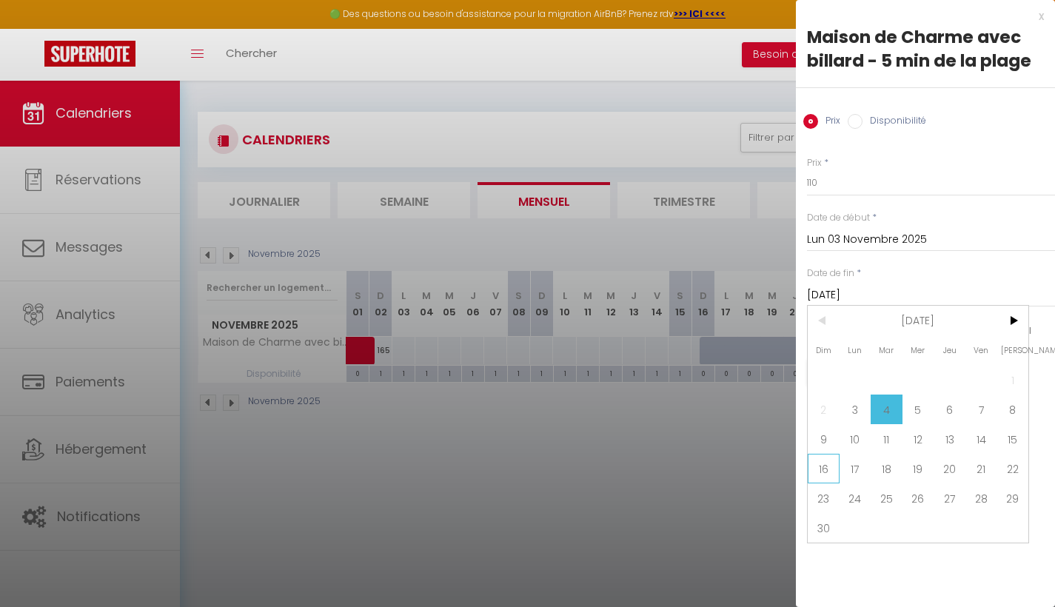
click at [824, 472] on span "16" at bounding box center [824, 469] width 32 height 30
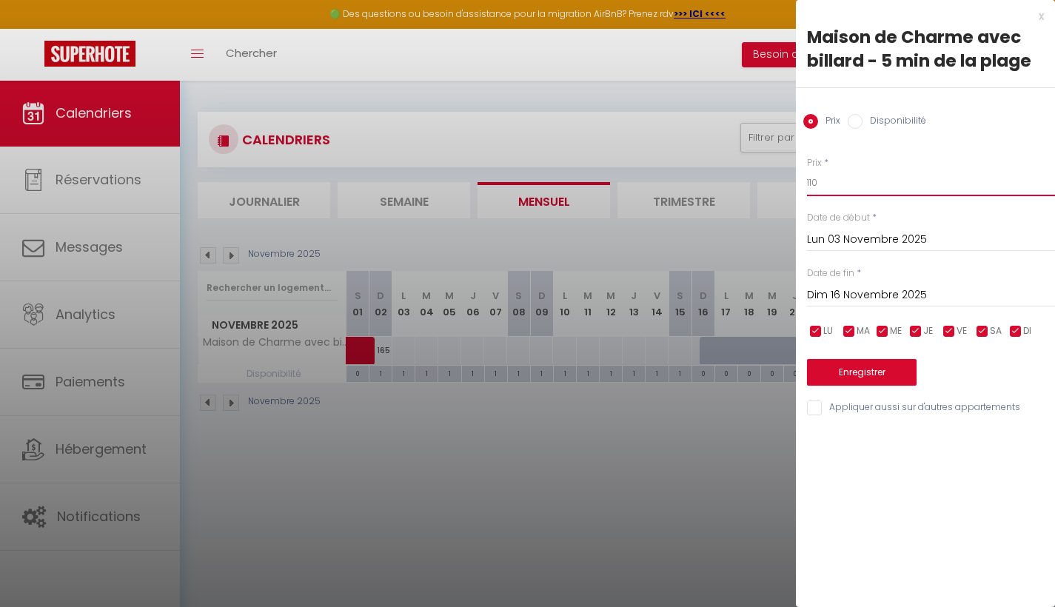
click at [843, 178] on input "110" at bounding box center [931, 183] width 248 height 27
click at [857, 372] on button "Enregistrer" at bounding box center [862, 372] width 110 height 27
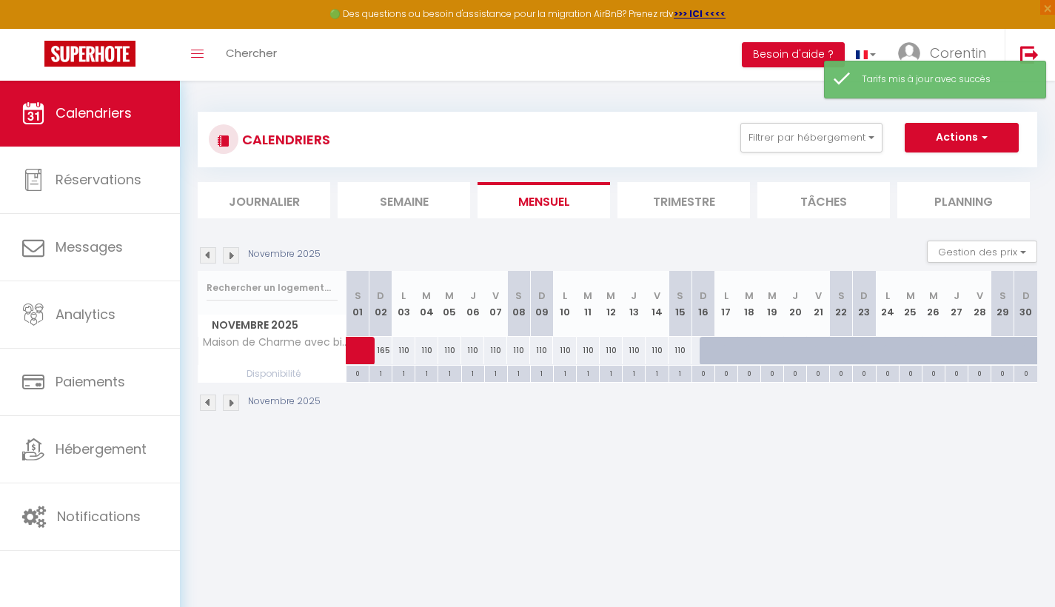
click at [387, 349] on span at bounding box center [379, 351] width 34 height 28
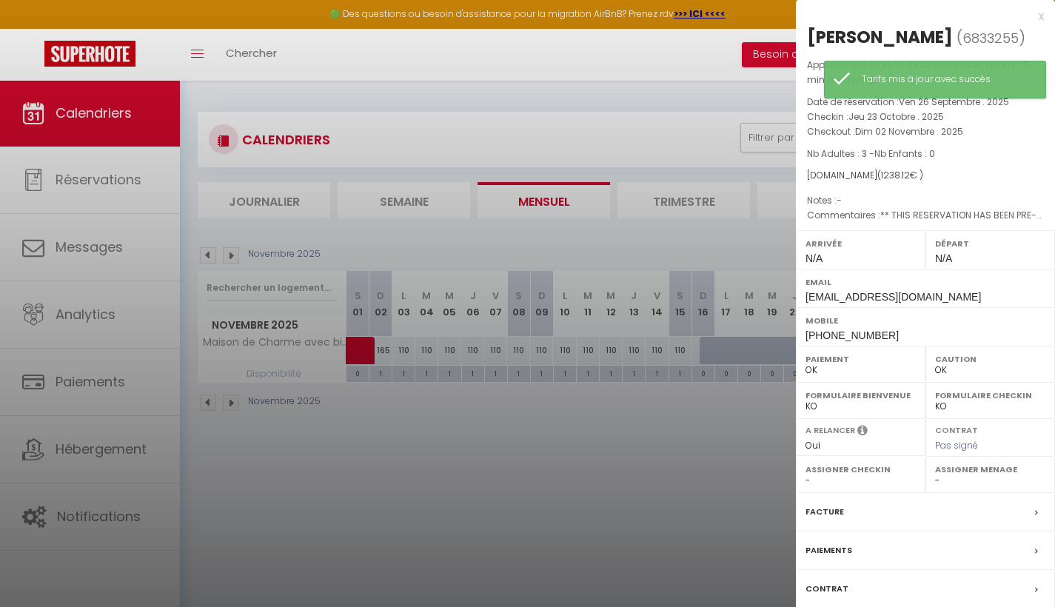
click at [687, 457] on div at bounding box center [527, 303] width 1055 height 607
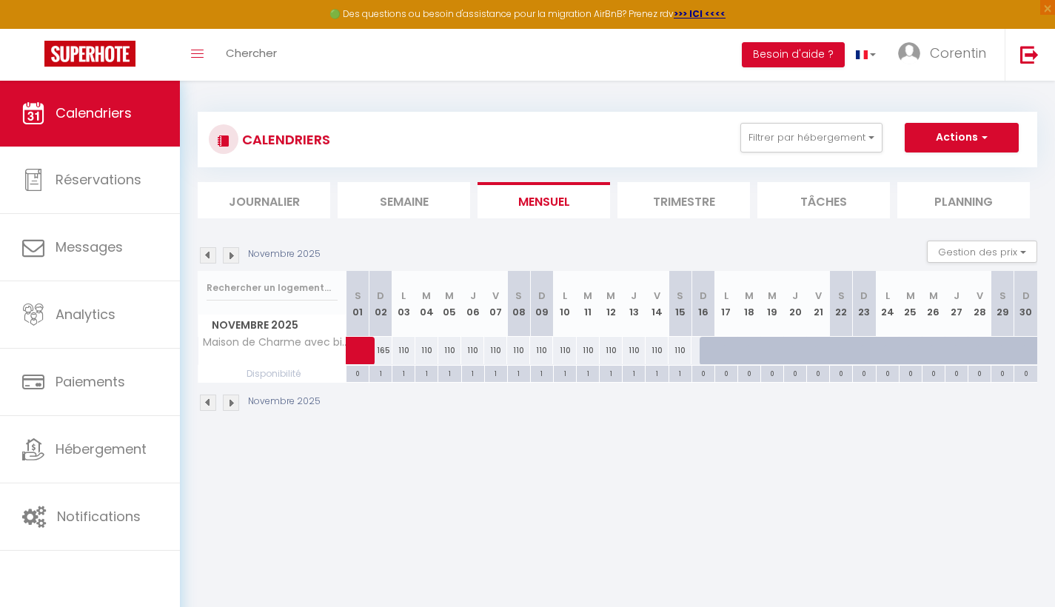
click at [380, 375] on div "1" at bounding box center [380, 373] width 22 height 14
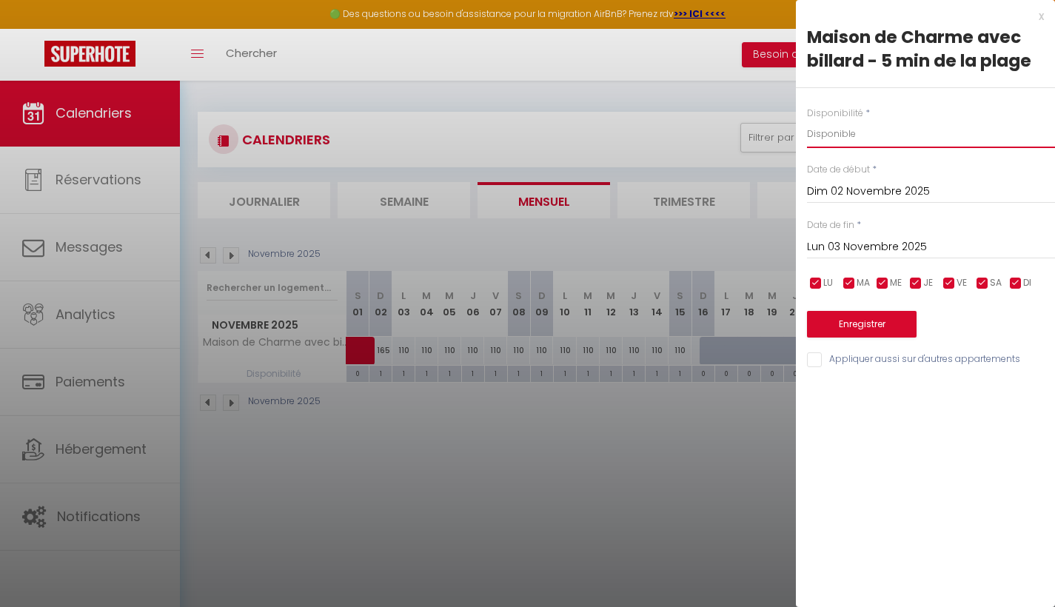
click at [549, 241] on div at bounding box center [527, 303] width 1055 height 607
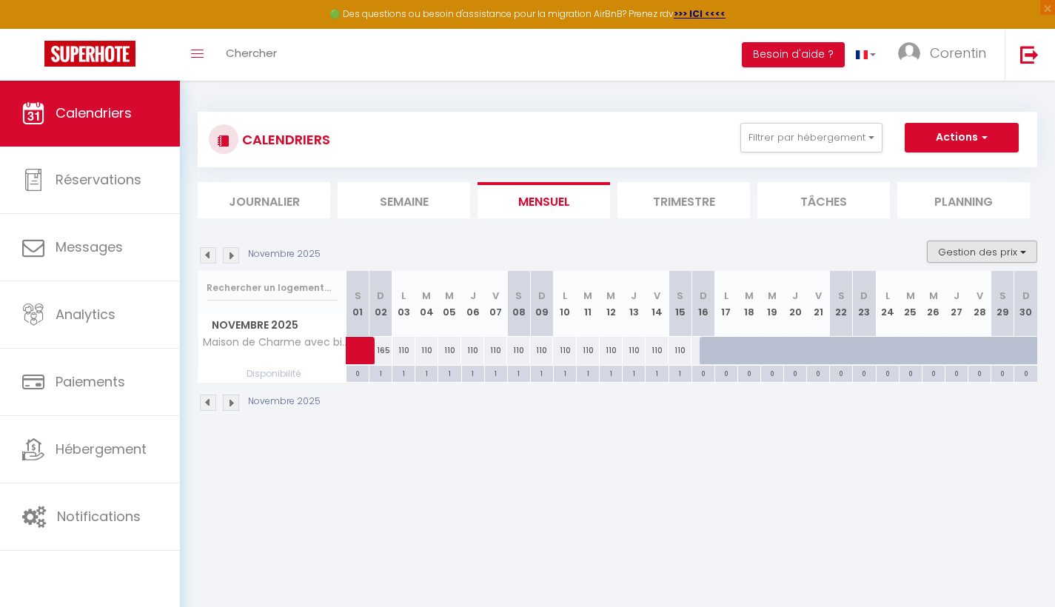
click at [992, 247] on button "Gestion des prix" at bounding box center [982, 252] width 110 height 22
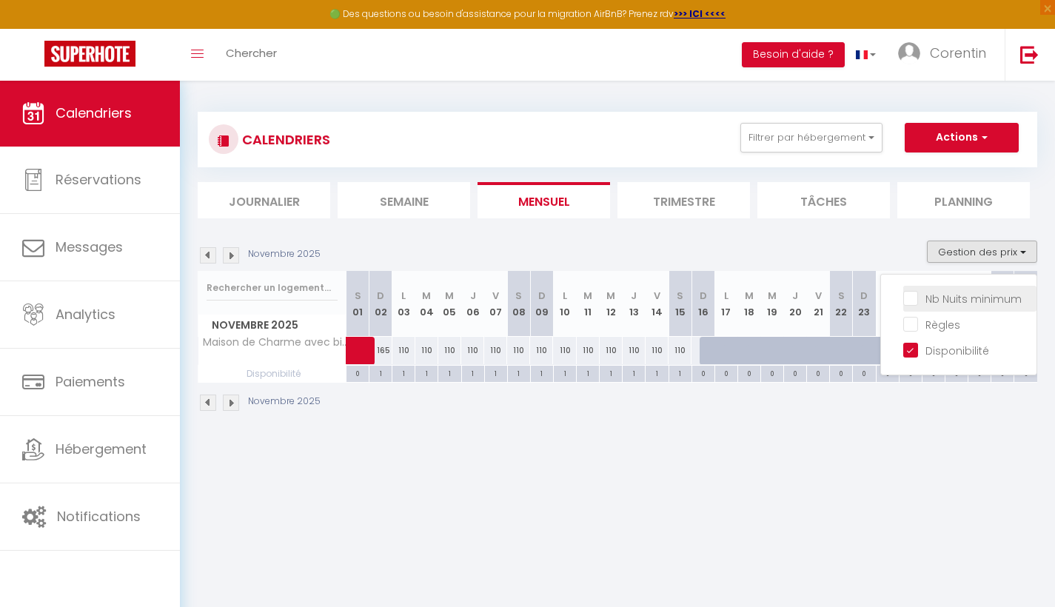
click at [947, 298] on input "Nb Nuits minimum" at bounding box center [969, 297] width 133 height 15
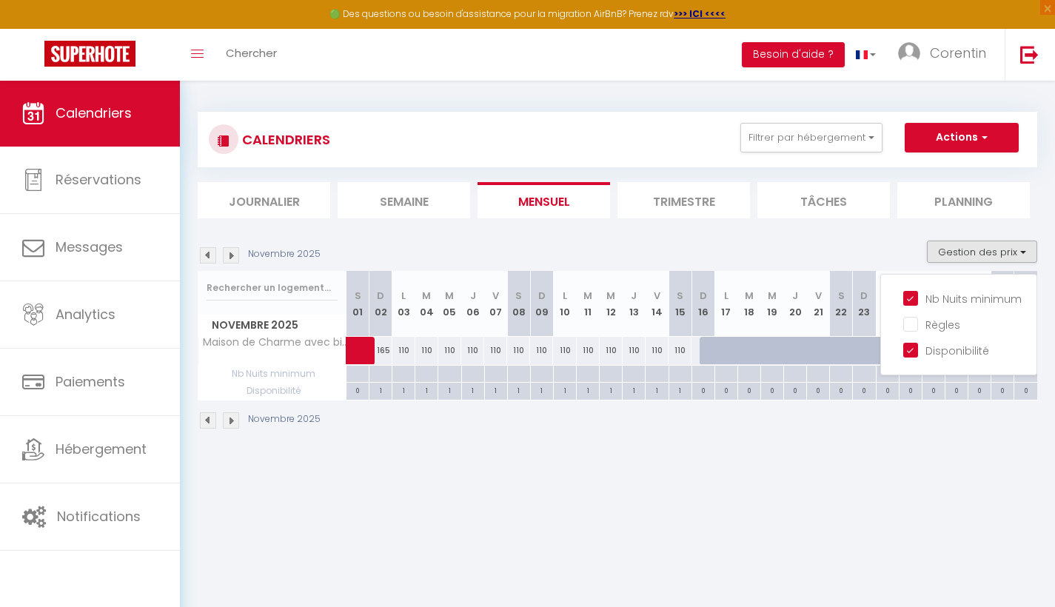
click at [387, 387] on div "1" at bounding box center [380, 390] width 22 height 14
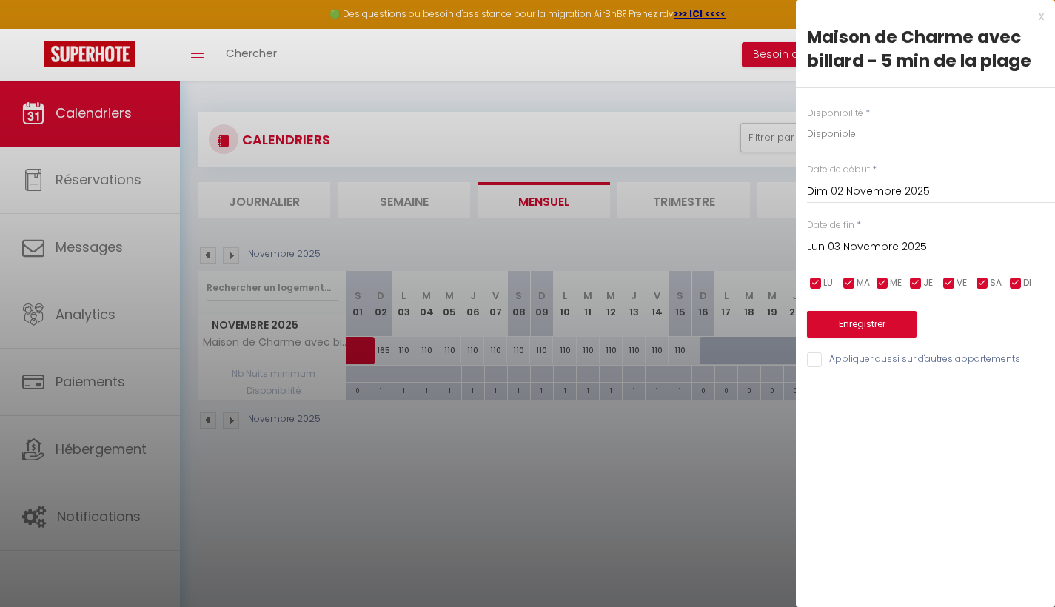
click at [860, 189] on input "Dim 02 Novembre 2025" at bounding box center [931, 191] width 248 height 19
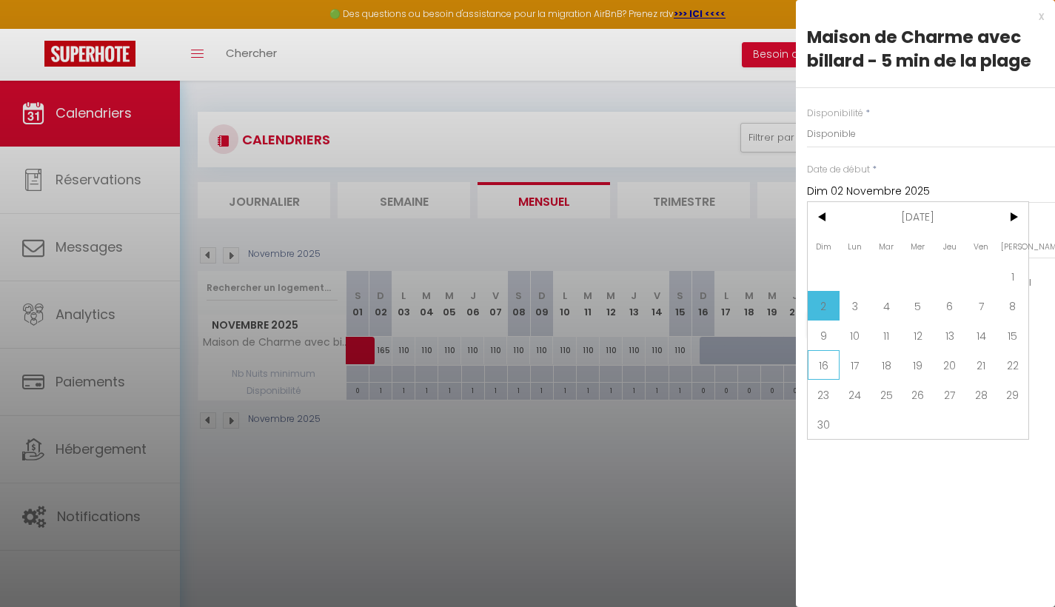
click at [825, 366] on span "16" at bounding box center [824, 365] width 32 height 30
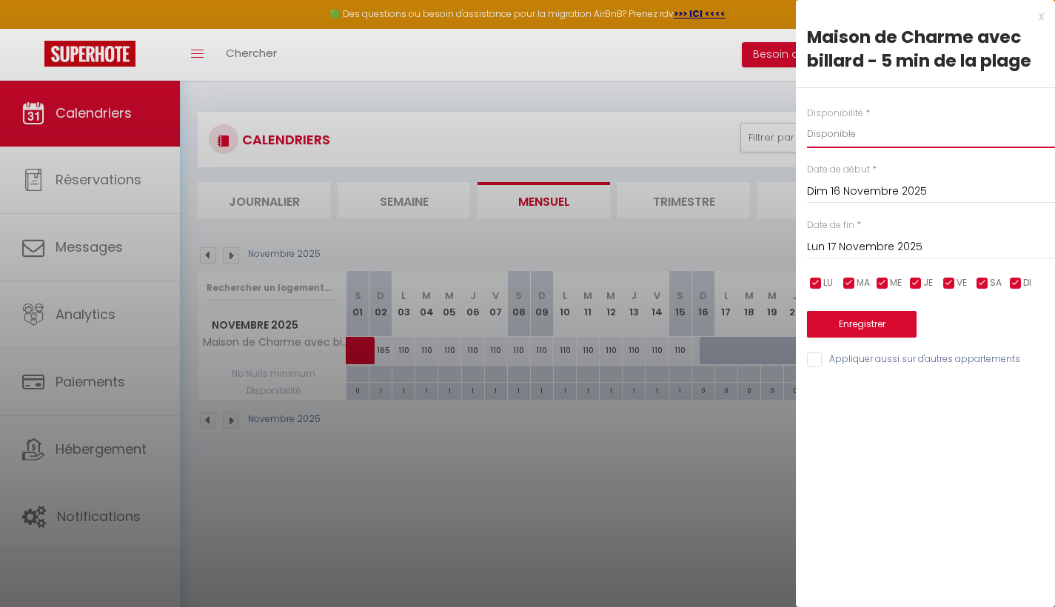
click at [518, 501] on div at bounding box center [527, 303] width 1055 height 607
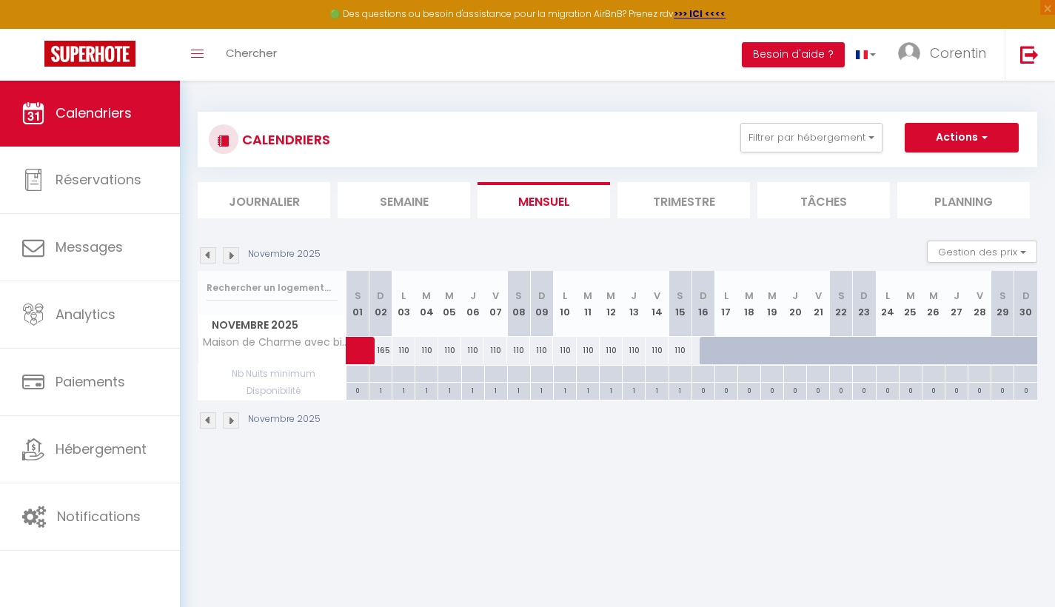
click at [381, 387] on div "1" at bounding box center [380, 390] width 22 height 14
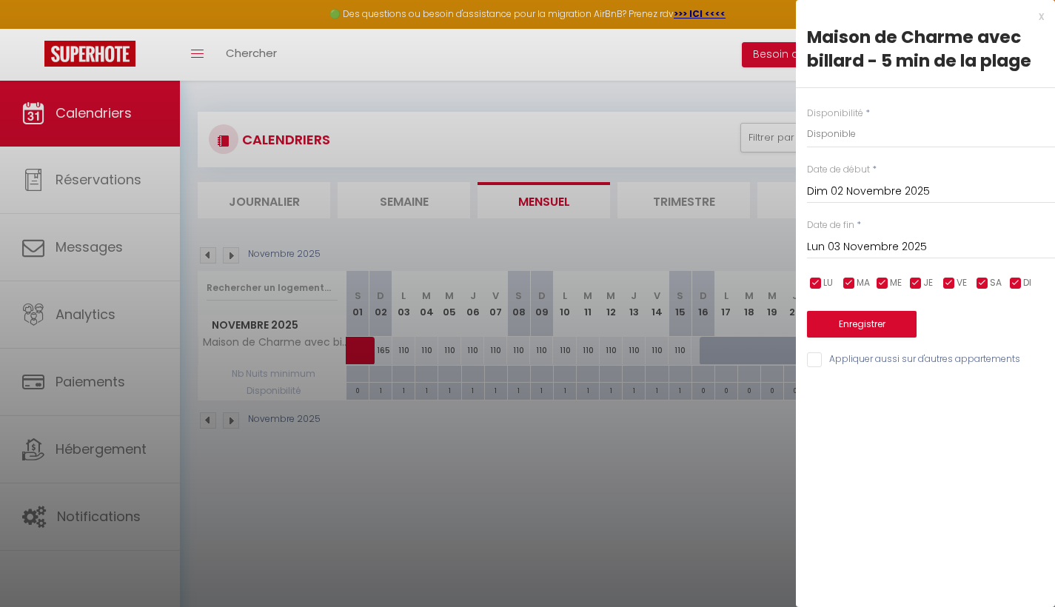
click at [379, 378] on div at bounding box center [527, 303] width 1055 height 607
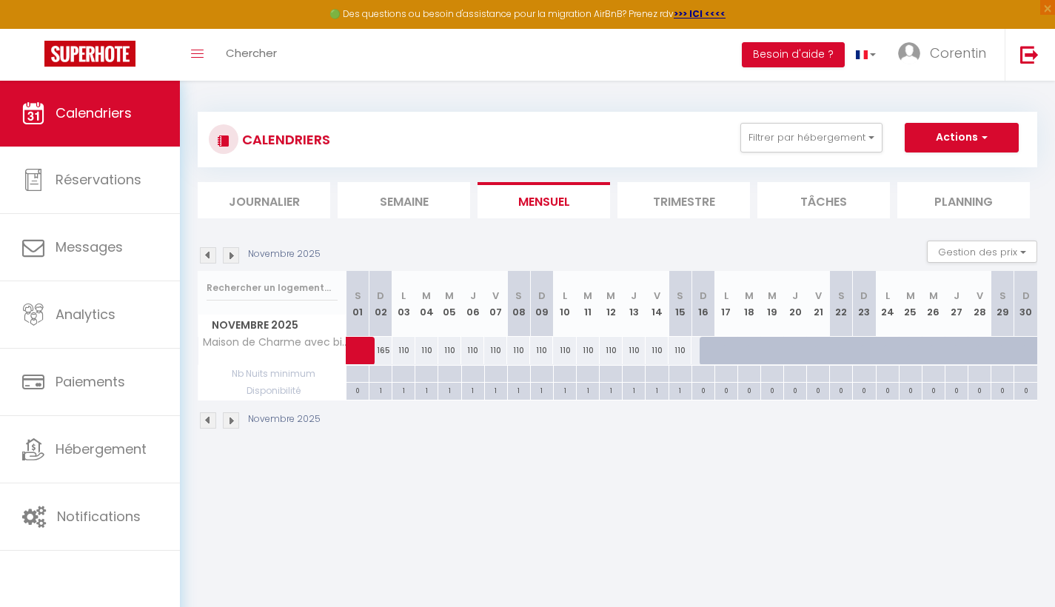
click at [381, 375] on div at bounding box center [380, 374] width 23 height 17
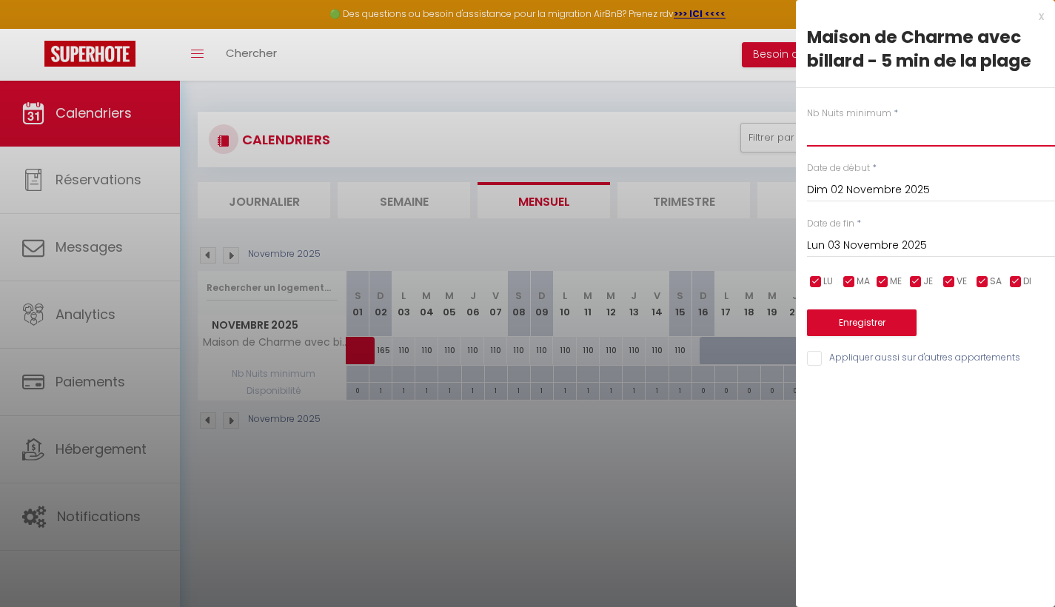
click at [879, 137] on input "text" at bounding box center [931, 133] width 248 height 27
click at [851, 244] on input "Lun 03 Novembre 2025" at bounding box center [931, 245] width 248 height 19
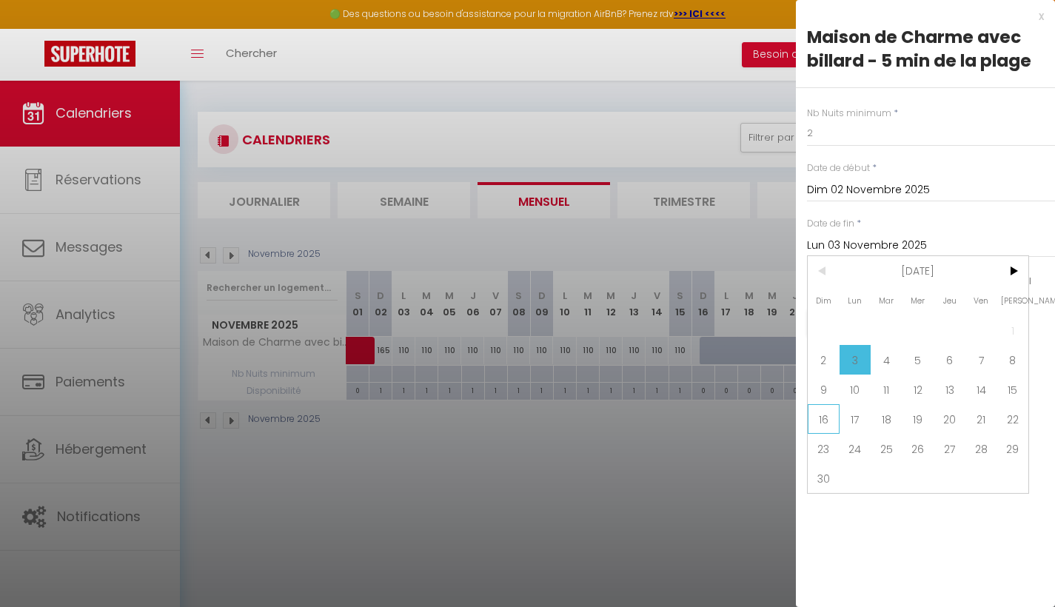
click at [832, 418] on span "16" at bounding box center [824, 419] width 32 height 30
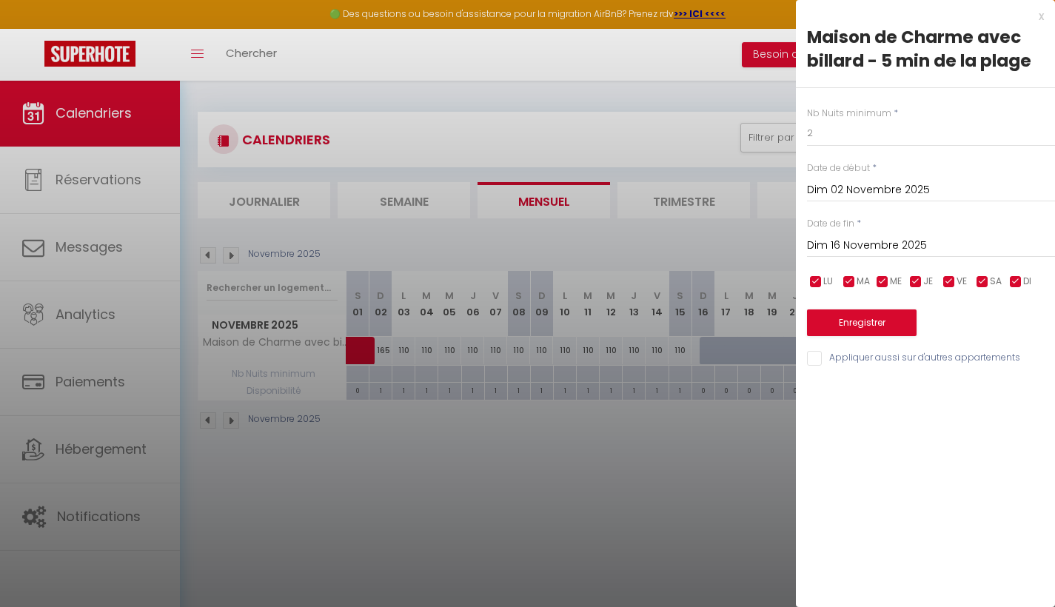
click at [889, 315] on button "Enregistrer" at bounding box center [862, 323] width 110 height 27
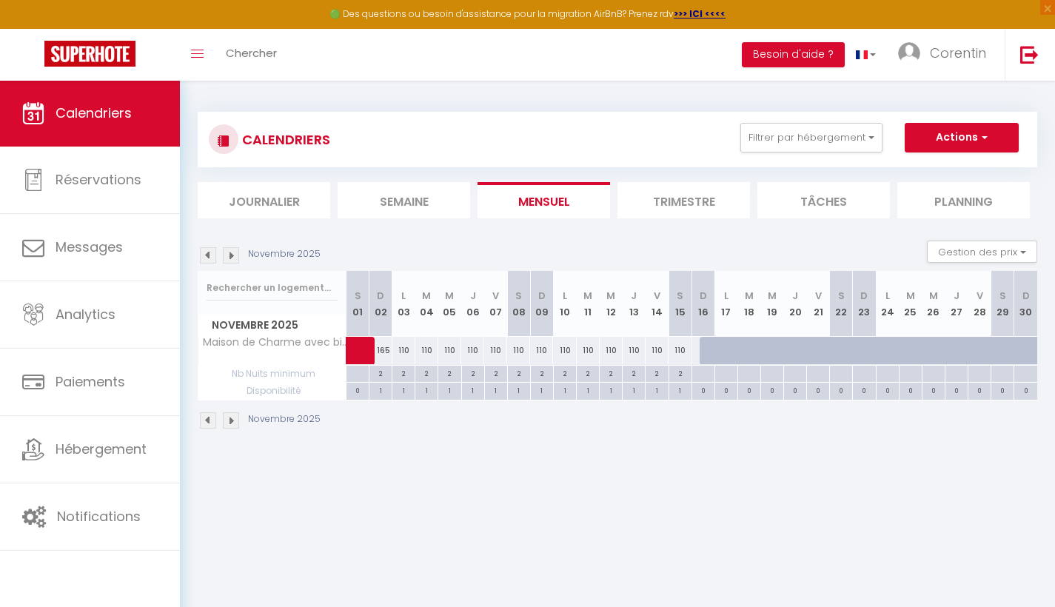
click at [387, 353] on span at bounding box center [379, 351] width 34 height 28
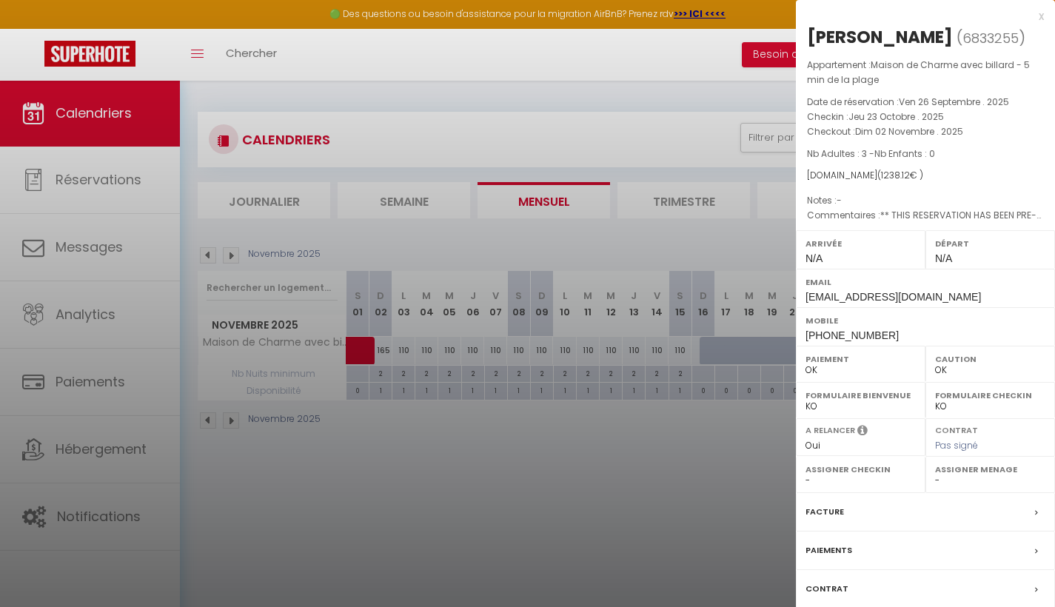
click at [509, 381] on div at bounding box center [527, 303] width 1055 height 607
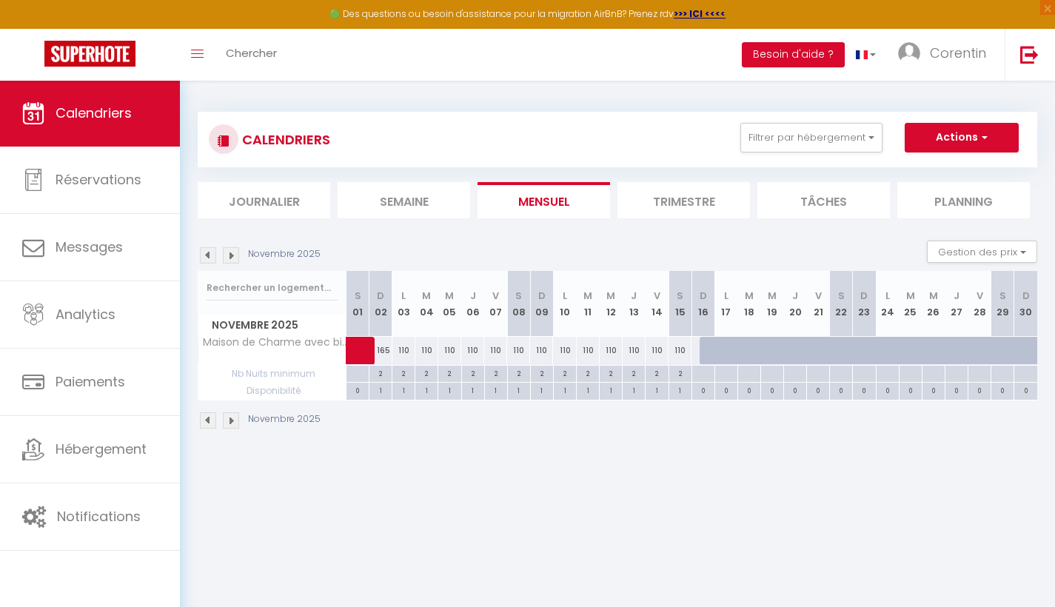
click at [382, 348] on span at bounding box center [379, 351] width 34 height 28
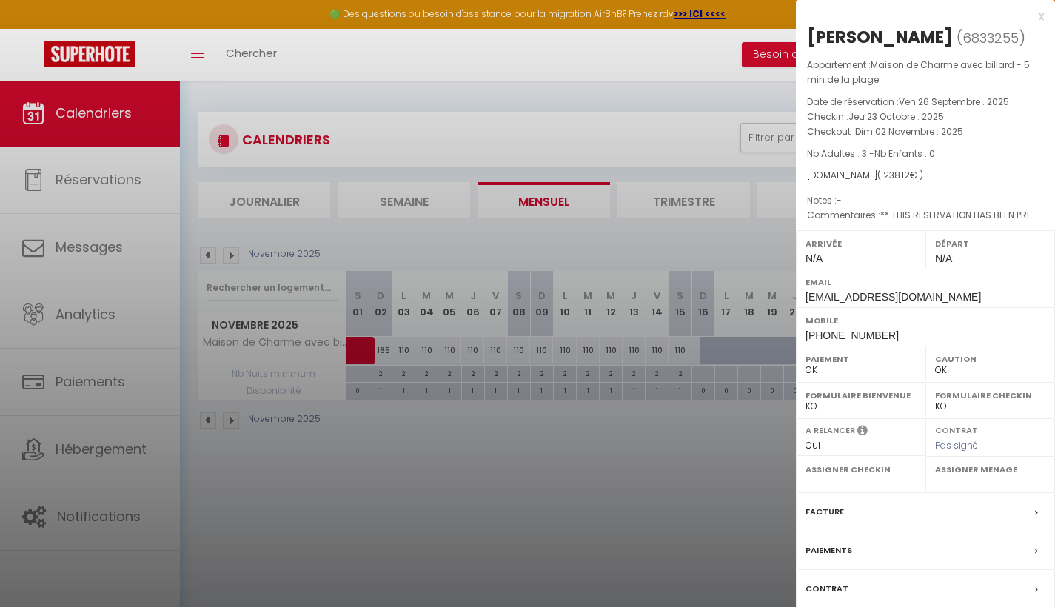
click at [547, 444] on div at bounding box center [527, 303] width 1055 height 607
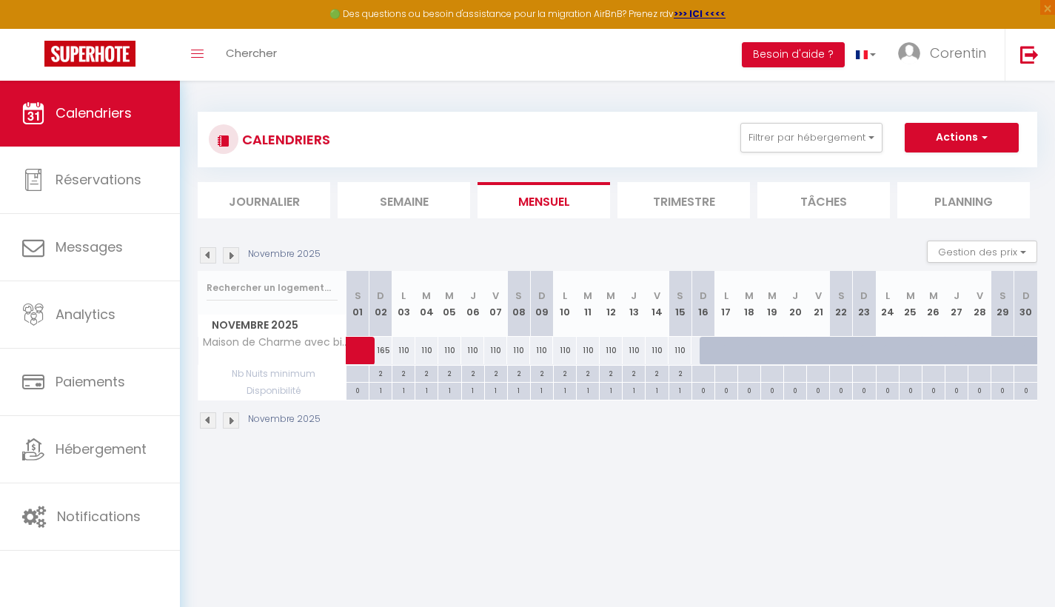
click at [980, 139] on span "button" at bounding box center [982, 137] width 9 height 15
click at [950, 248] on button "Gestion des prix" at bounding box center [982, 252] width 110 height 22
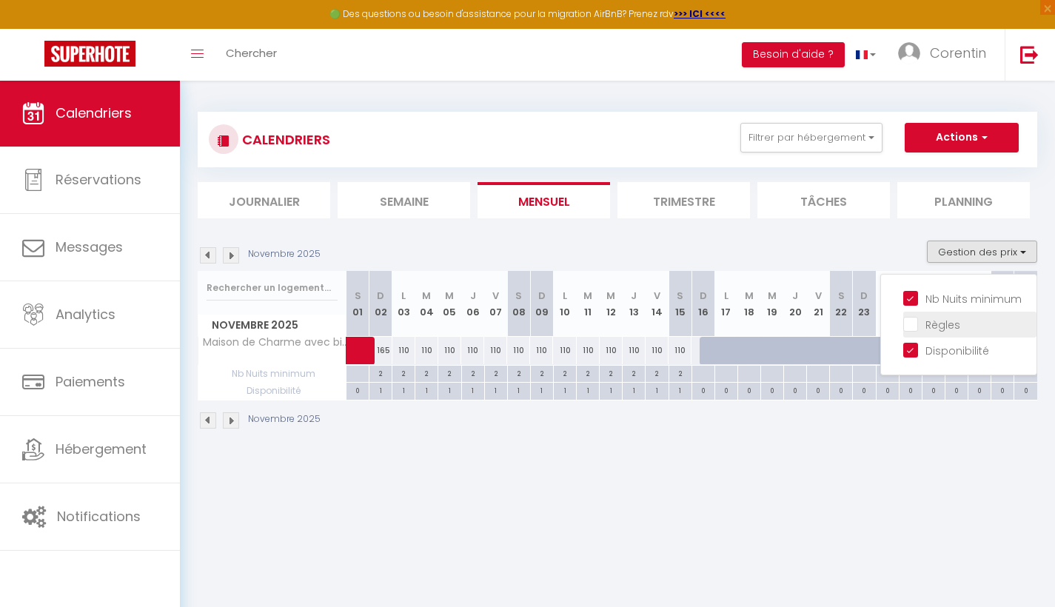
click at [911, 327] on input "Règles" at bounding box center [969, 323] width 133 height 15
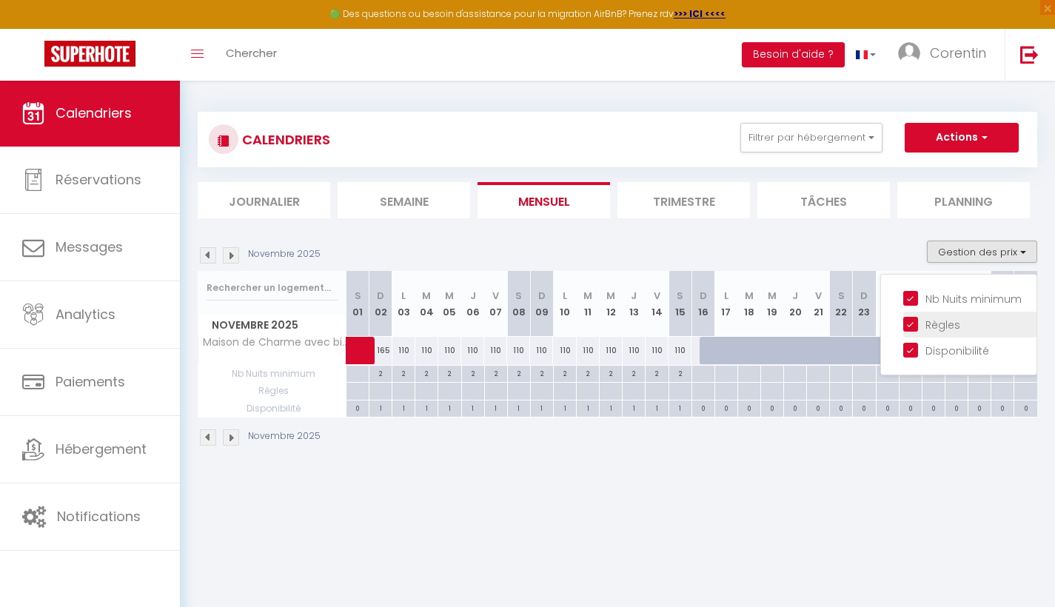
click at [911, 327] on input "Règles" at bounding box center [969, 323] width 133 height 15
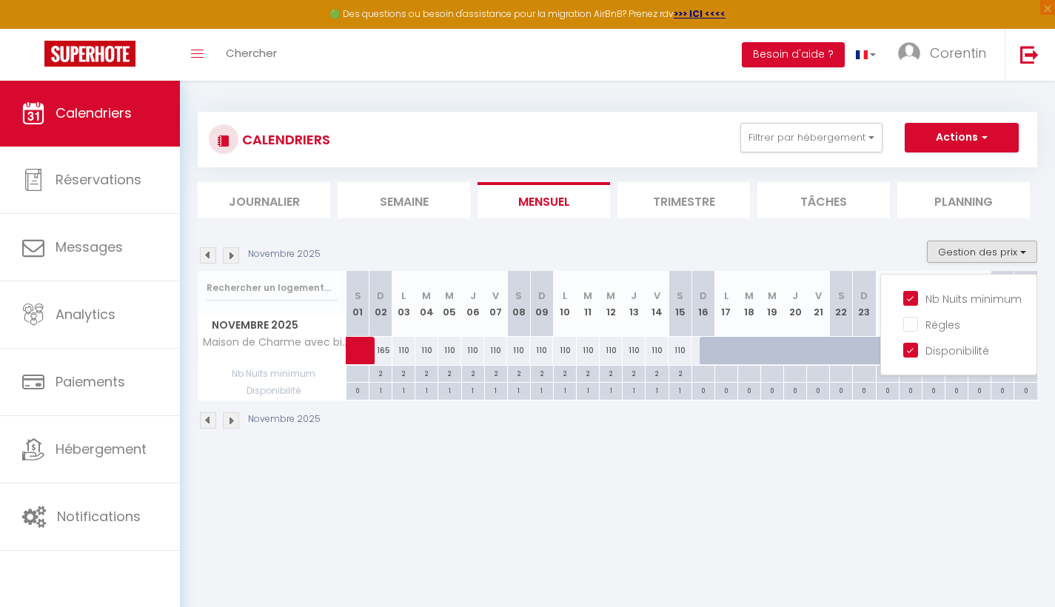
click at [478, 466] on body "🟢 Des questions ou besoin d'assistance pour la migration AirBnB? Prenez rdv >>>…" at bounding box center [527, 383] width 1055 height 607
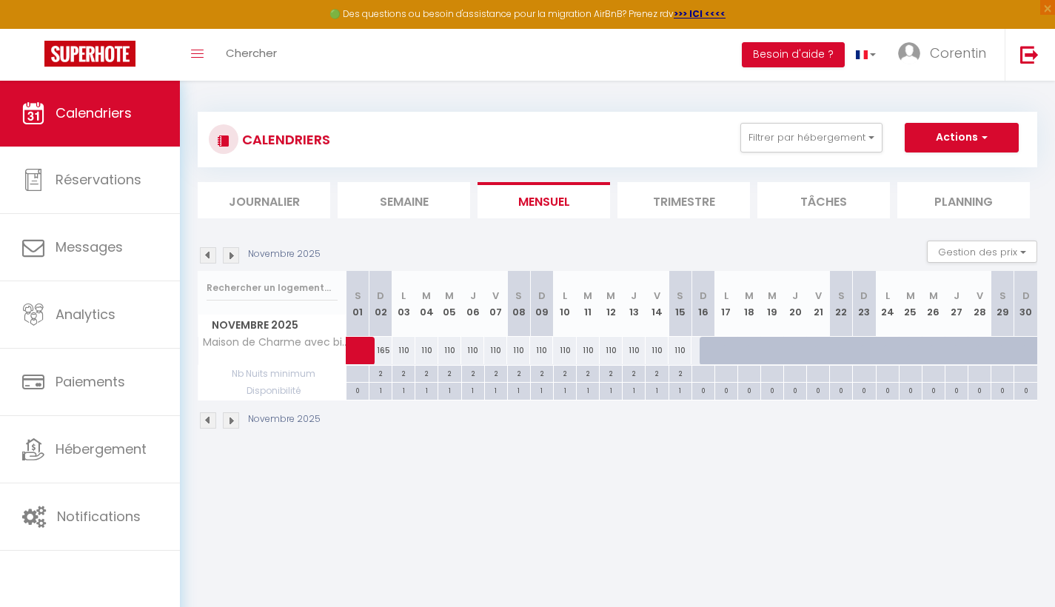
click at [381, 388] on div "1" at bounding box center [380, 390] width 22 height 14
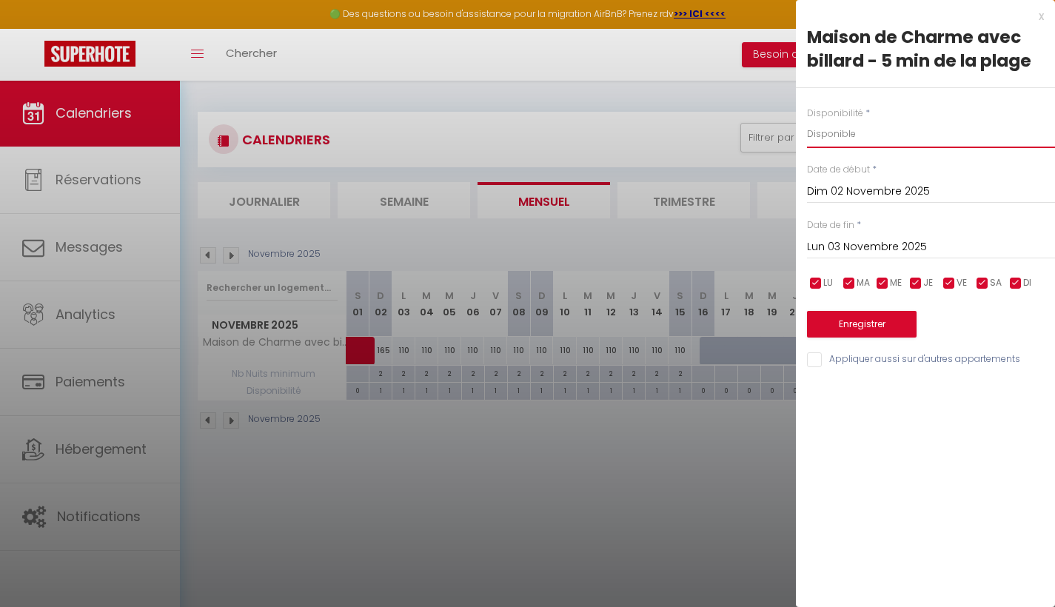
click at [512, 540] on div at bounding box center [527, 303] width 1055 height 607
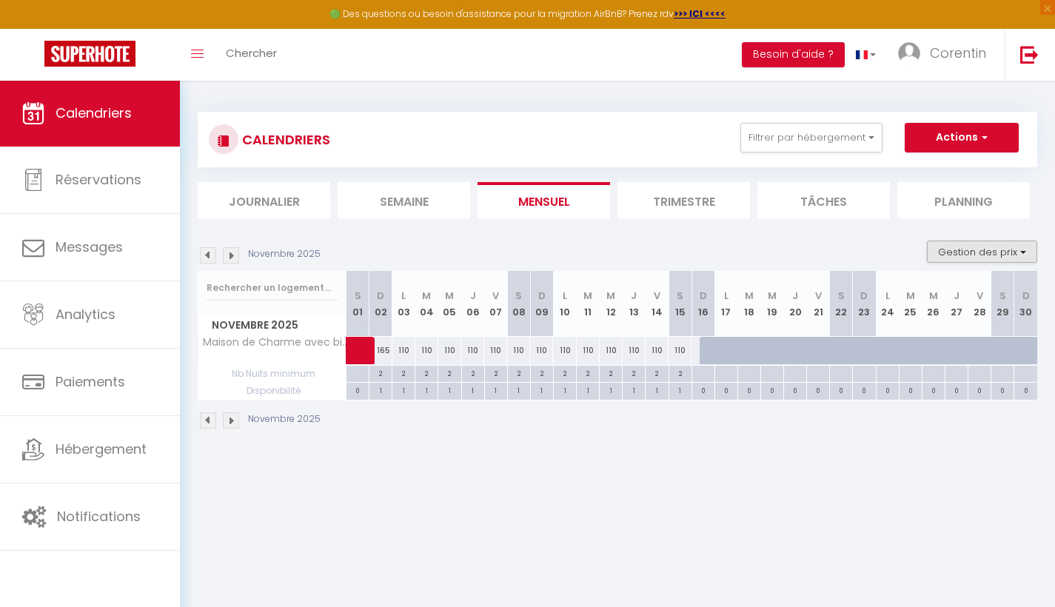
click at [968, 250] on button "Gestion des prix" at bounding box center [982, 252] width 110 height 22
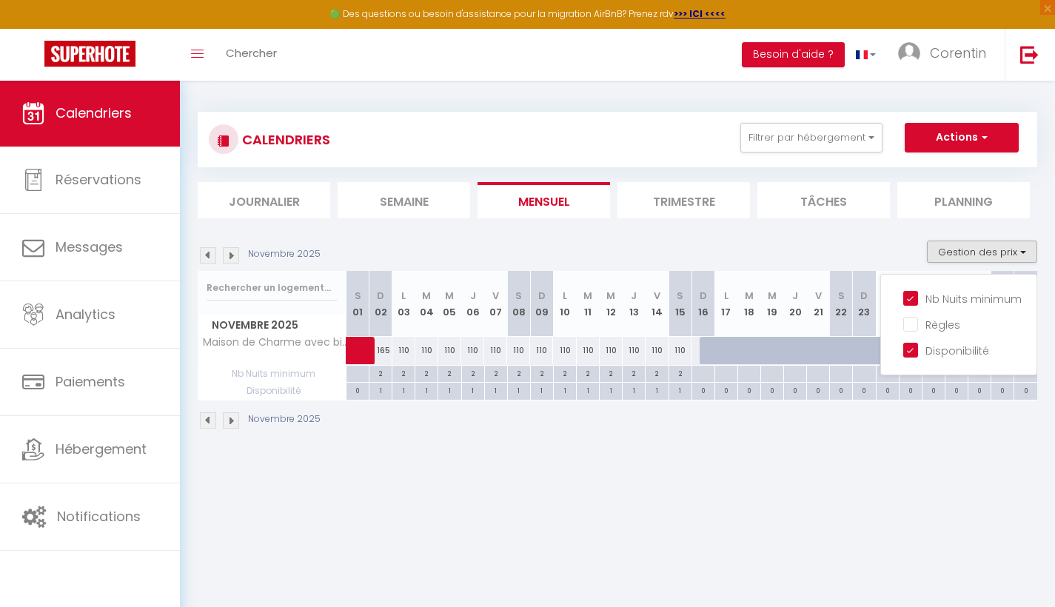
click at [556, 485] on body "🟢 Des questions ou besoin d'assistance pour la migration AirBnB? Prenez rdv >>>…" at bounding box center [527, 383] width 1055 height 607
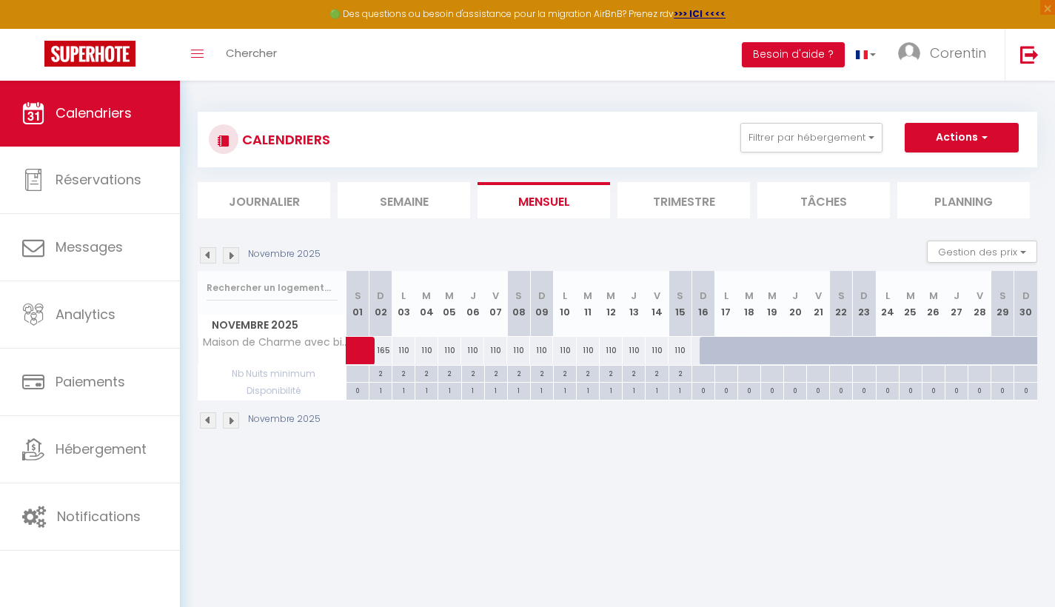
click at [384, 350] on span at bounding box center [379, 351] width 34 height 28
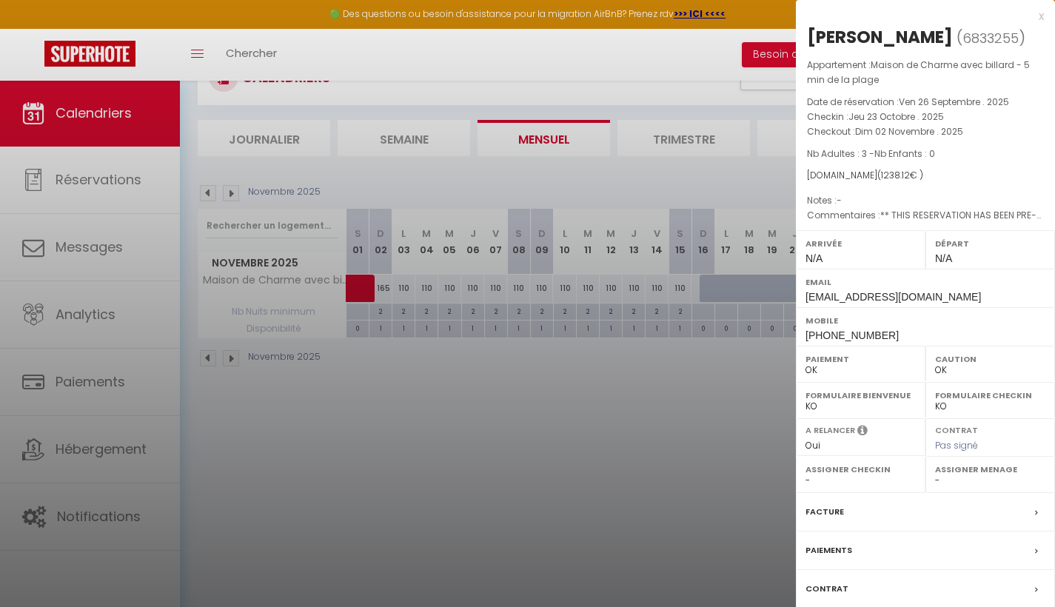
scroll to position [63, 0]
click at [921, 506] on div "Facture" at bounding box center [925, 512] width 259 height 39
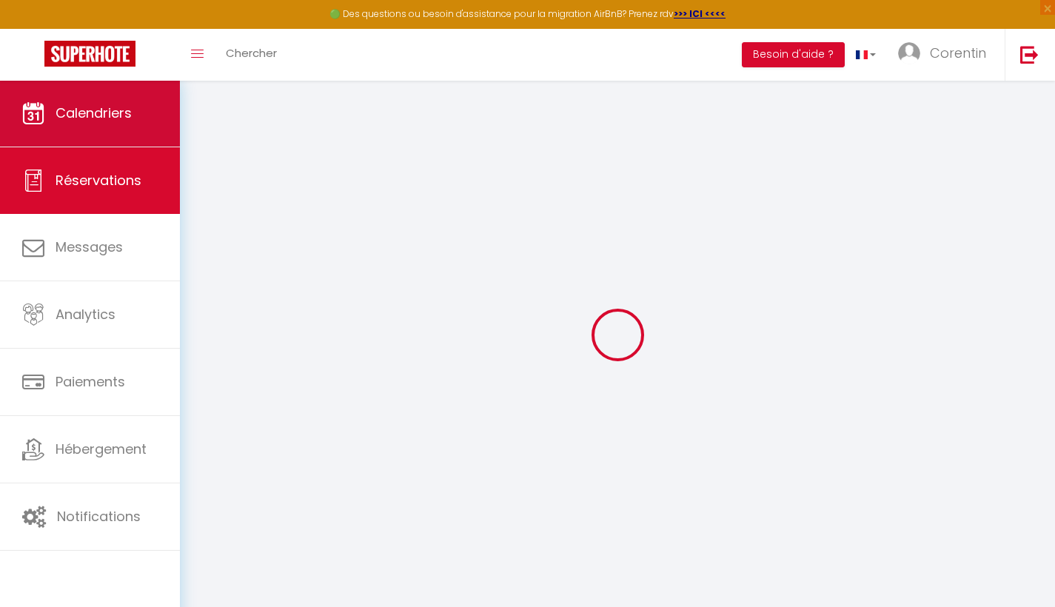
click at [113, 110] on span "Calendriers" at bounding box center [94, 113] width 76 height 19
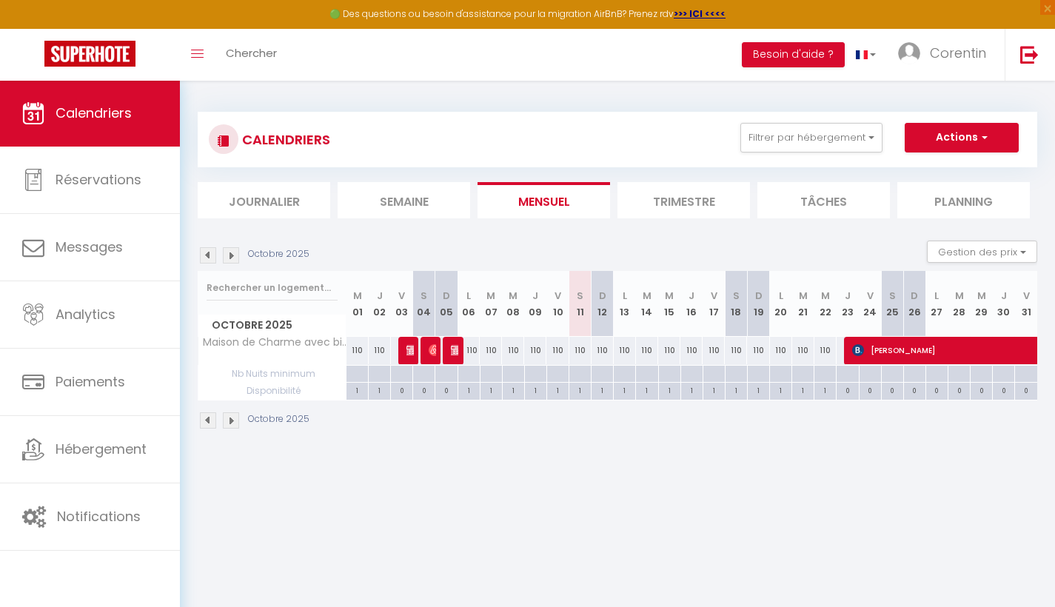
click at [231, 255] on img at bounding box center [231, 255] width 16 height 16
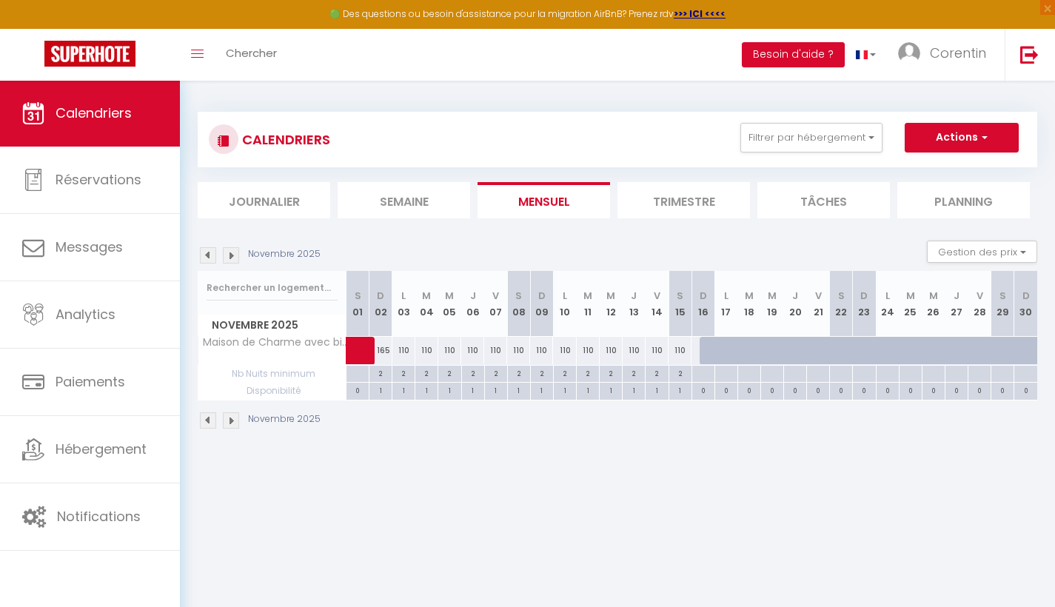
click at [406, 353] on div "110" at bounding box center [403, 350] width 23 height 27
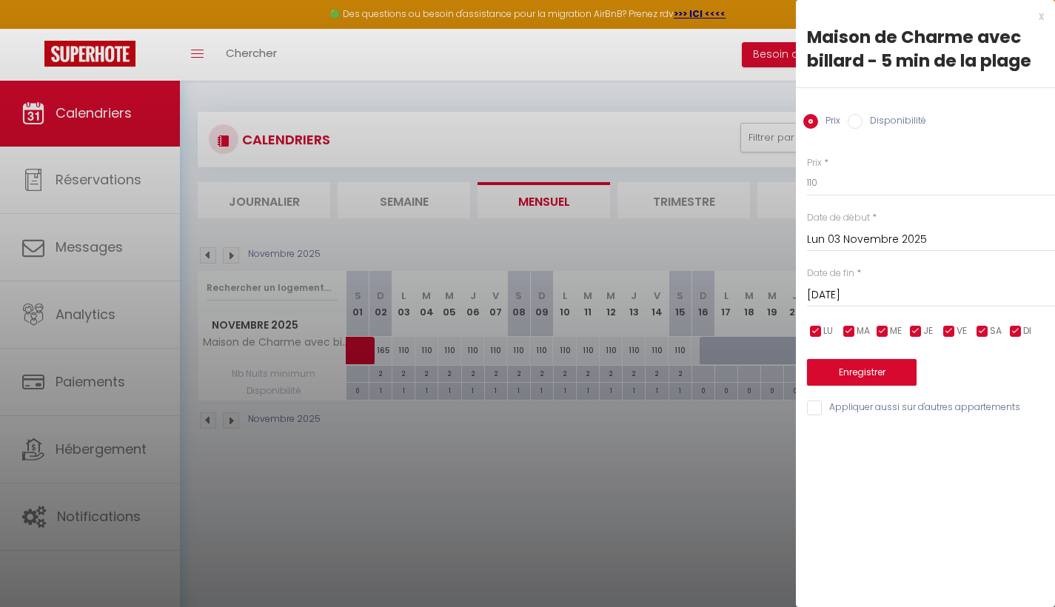
click at [455, 501] on div at bounding box center [527, 303] width 1055 height 607
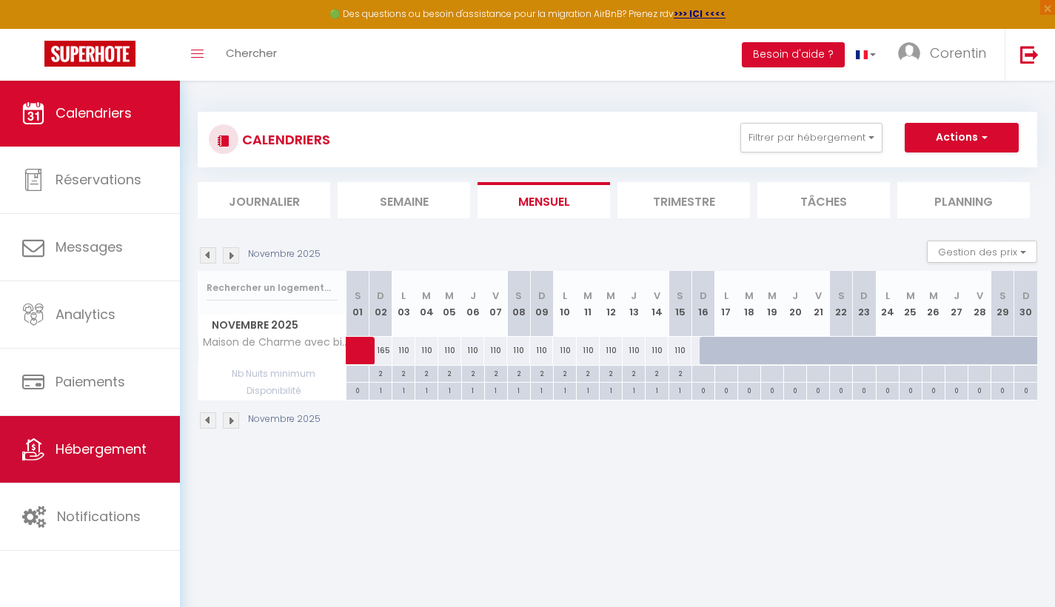
click at [132, 450] on span "Hébergement" at bounding box center [101, 449] width 91 height 19
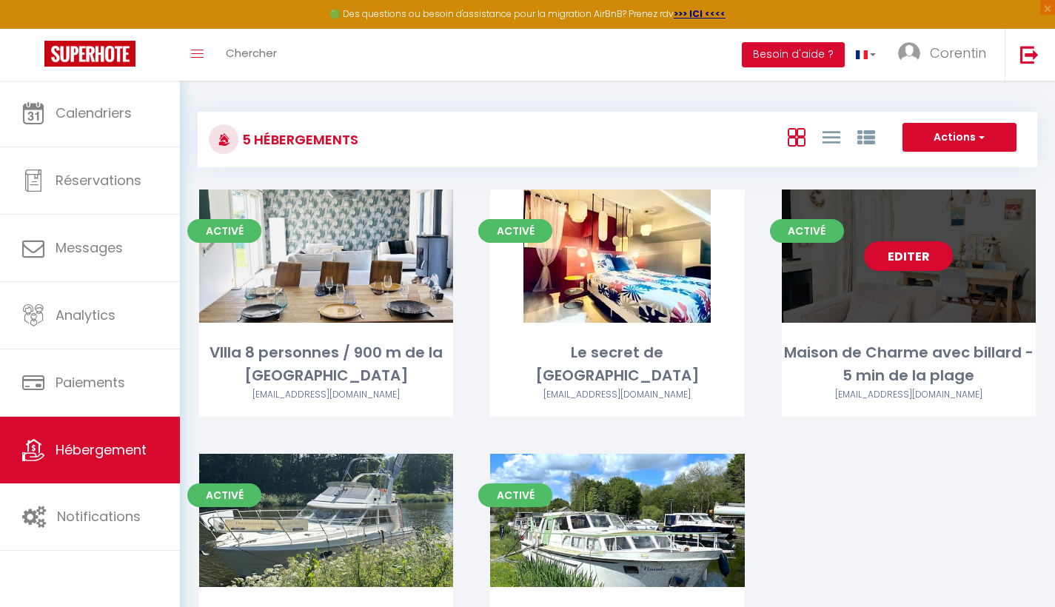
click at [891, 299] on div "Editer" at bounding box center [909, 256] width 254 height 133
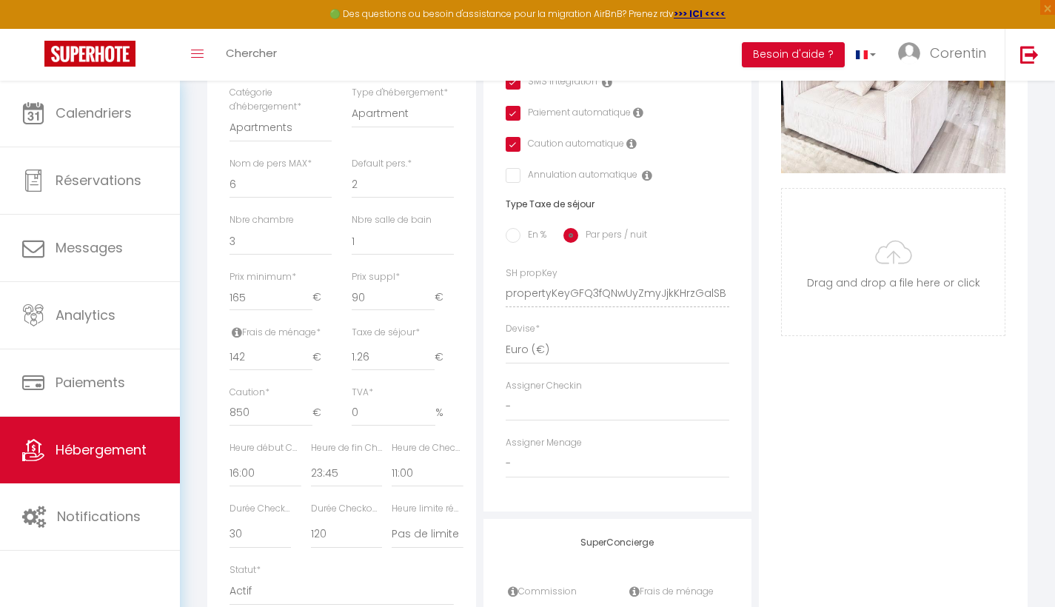
scroll to position [486, 0]
click at [372, 301] on input "90" at bounding box center [393, 295] width 83 height 27
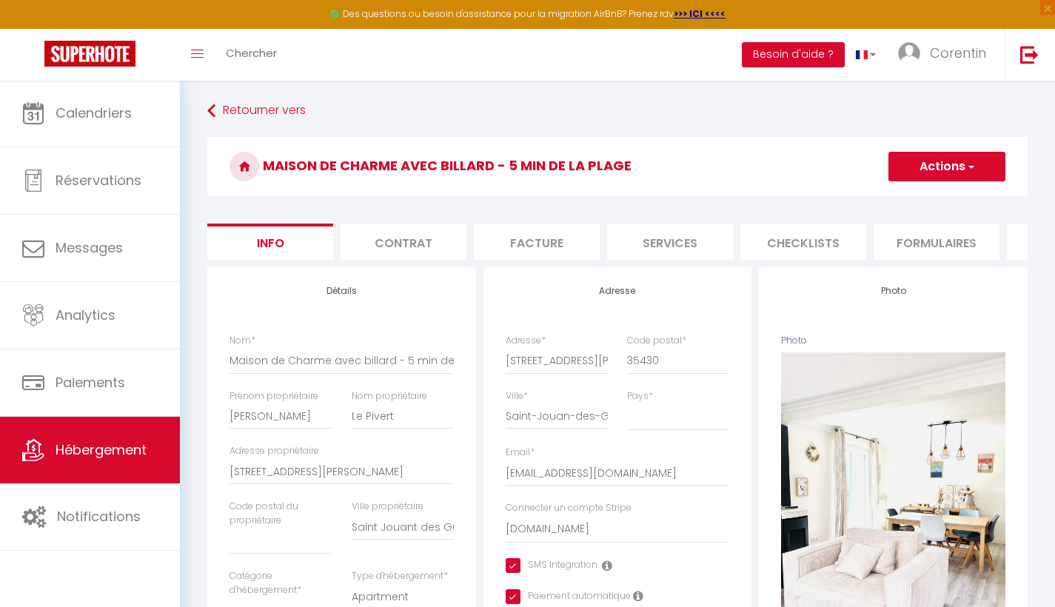
scroll to position [0, 0]
click at [982, 165] on button "Actions" at bounding box center [947, 167] width 117 height 30
click at [892, 200] on input "Enregistrer" at bounding box center [888, 199] width 55 height 15
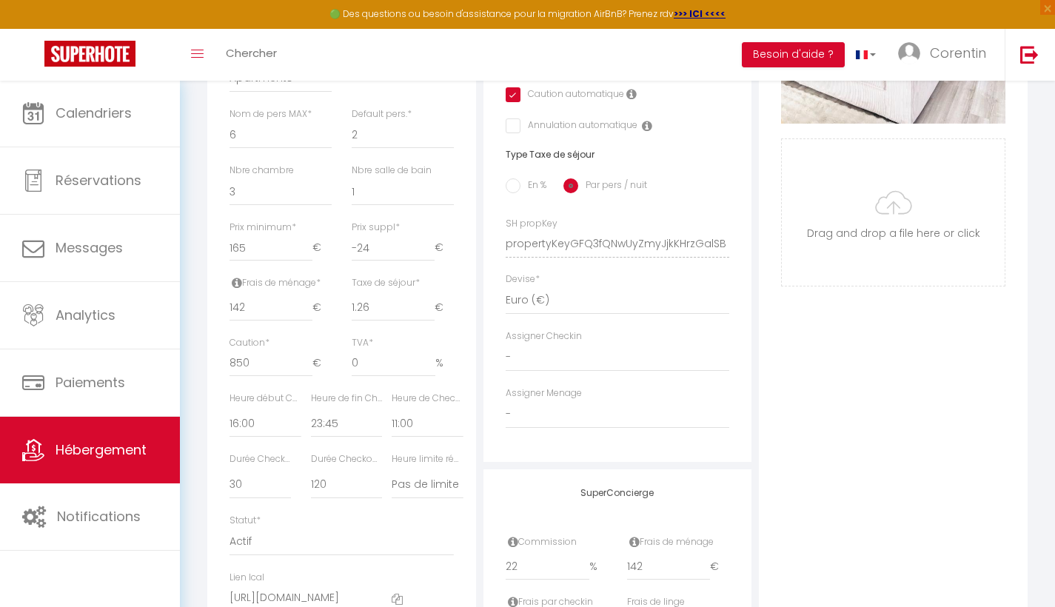
scroll to position [536, 0]
click at [387, 243] on input "-24" at bounding box center [393, 245] width 83 height 27
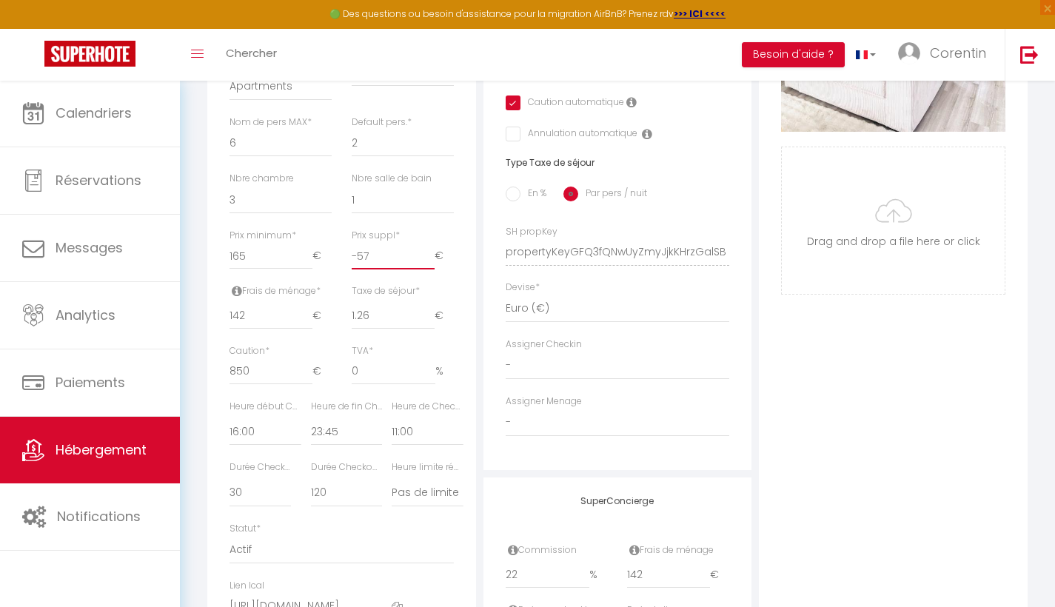
scroll to position [524, 0]
click at [599, 295] on div "Devise * [GEOGRAPHIC_DATA] dirham (د.إ) [DEMOGRAPHIC_DATA] (Af) Swazi lilangeni…" at bounding box center [618, 302] width 224 height 42
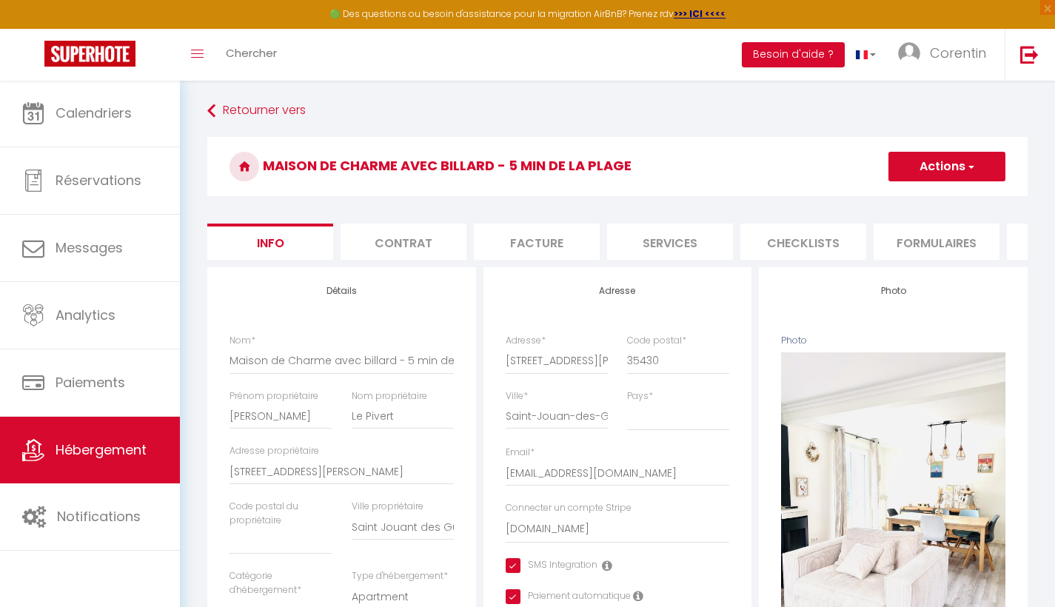
scroll to position [0, 0]
click at [977, 163] on button "Actions" at bounding box center [947, 167] width 117 height 30
click at [898, 201] on input "Enregistrer" at bounding box center [888, 199] width 55 height 15
